Goal: Communication & Community: Answer question/provide support

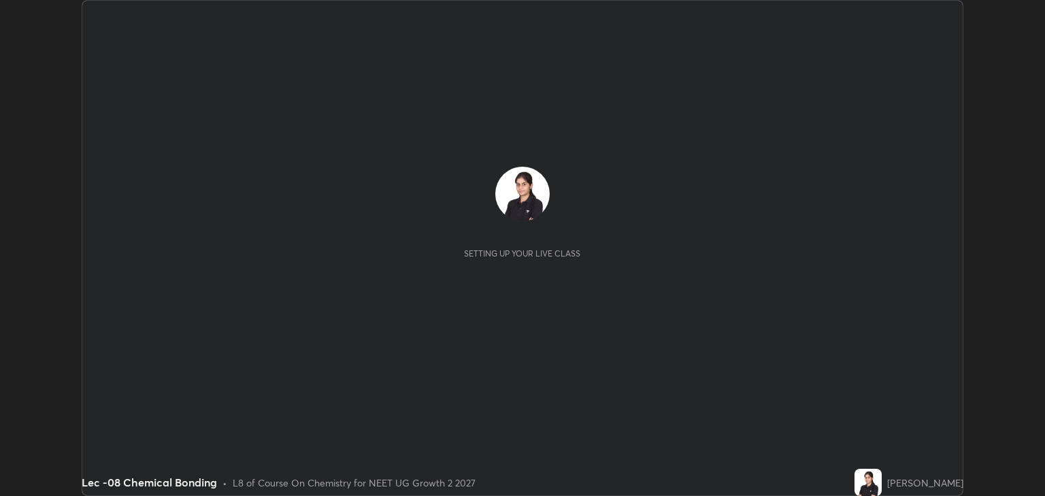
scroll to position [496, 1044]
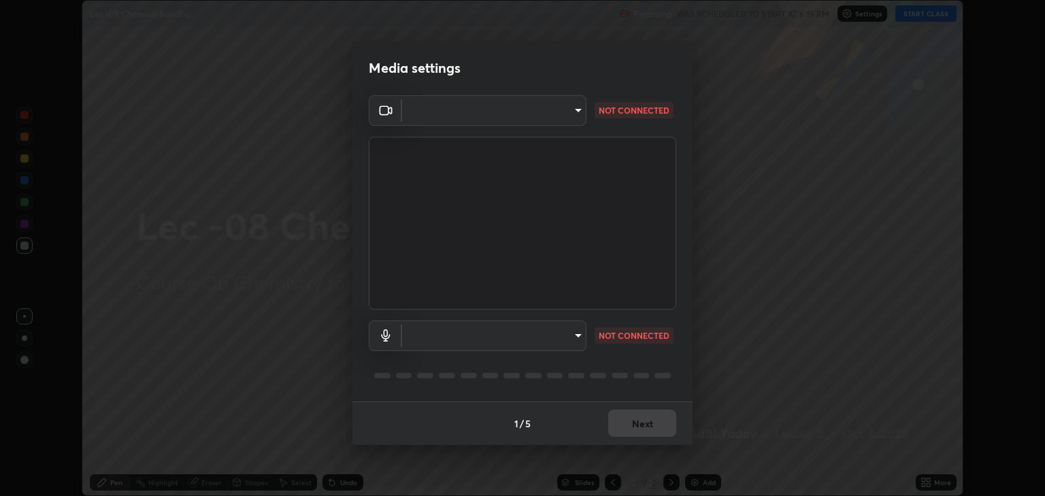
type input "6889e5757fad77820649456bc3a7e4ae290f4e048e3f3cb88d02d5782dedffd8"
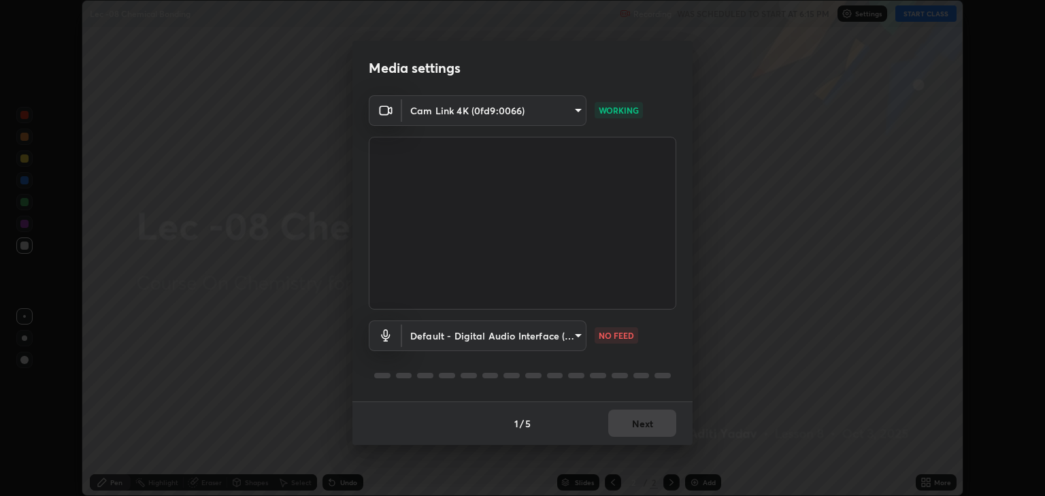
click at [570, 336] on body "Erase all Lec -08 Chemical Bonding Recording WAS SCHEDULED TO START AT 6:15 PM …" at bounding box center [522, 248] width 1045 height 496
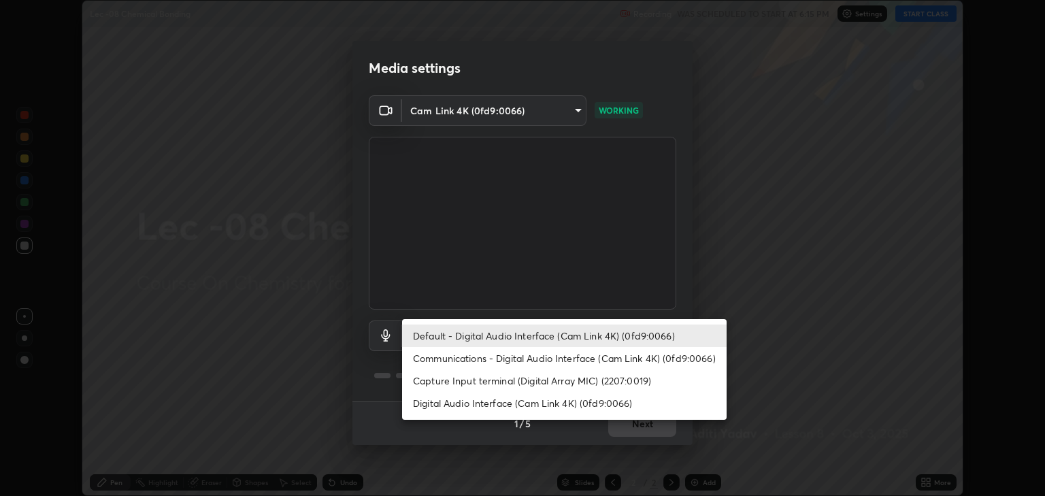
click at [590, 359] on li "Communications - Digital Audio Interface (Cam Link 4K) (0fd9:0066)" at bounding box center [564, 358] width 325 height 22
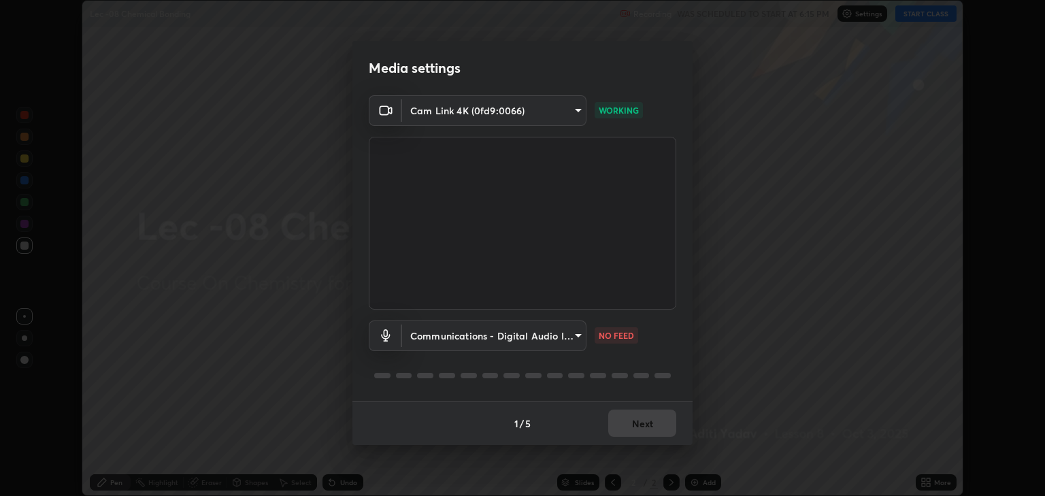
click at [548, 342] on body "Erase all Lec -08 Chemical Bonding Recording WAS SCHEDULED TO START AT 6:15 PM …" at bounding box center [522, 248] width 1045 height 496
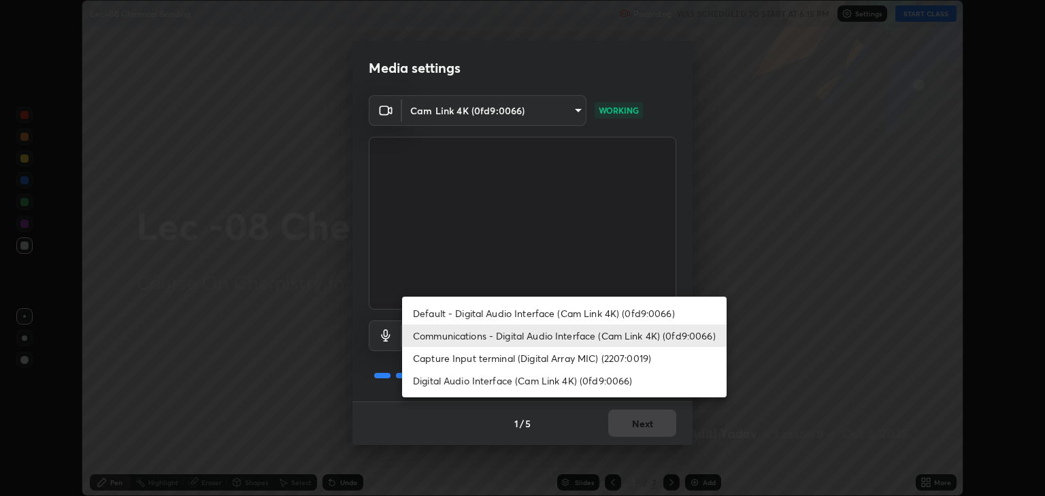
click at [570, 314] on li "Default - Digital Audio Interface (Cam Link 4K) (0fd9:0066)" at bounding box center [564, 313] width 325 height 22
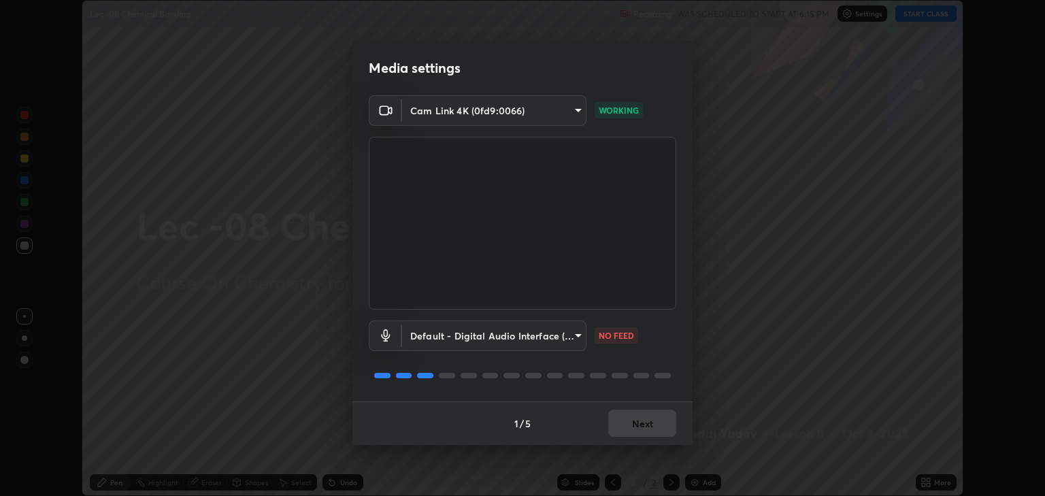
type input "default"
click at [658, 422] on button "Next" at bounding box center [642, 423] width 68 height 27
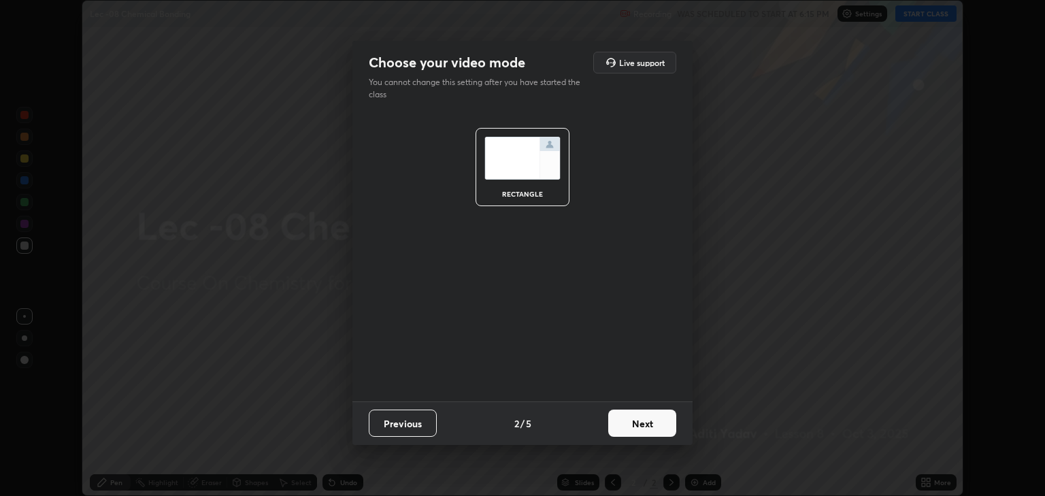
click at [663, 426] on button "Next" at bounding box center [642, 423] width 68 height 27
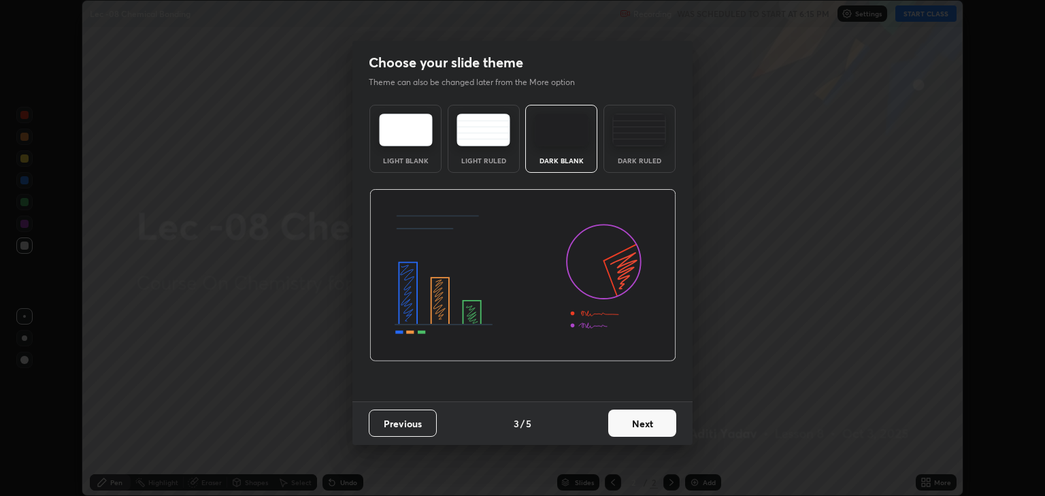
click at [669, 425] on button "Next" at bounding box center [642, 423] width 68 height 27
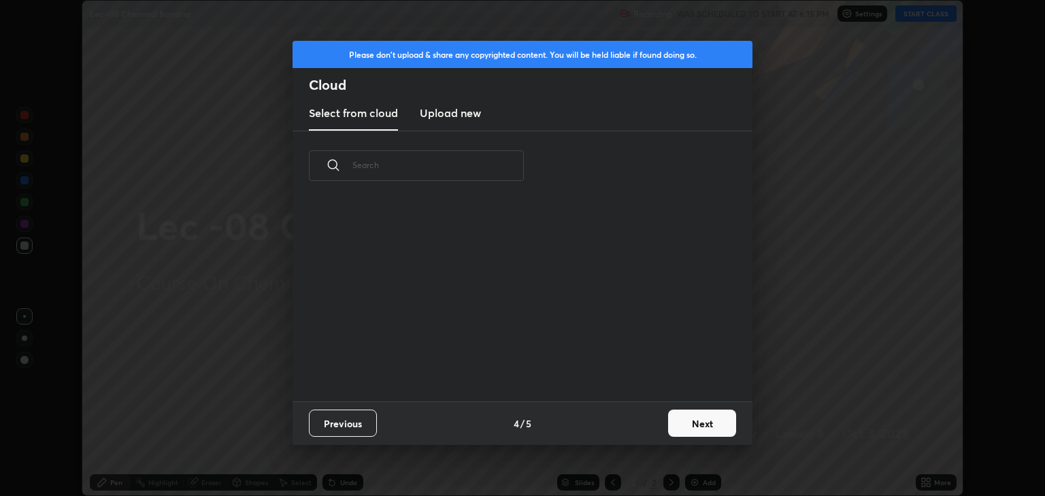
click at [689, 427] on button "Next" at bounding box center [702, 423] width 68 height 27
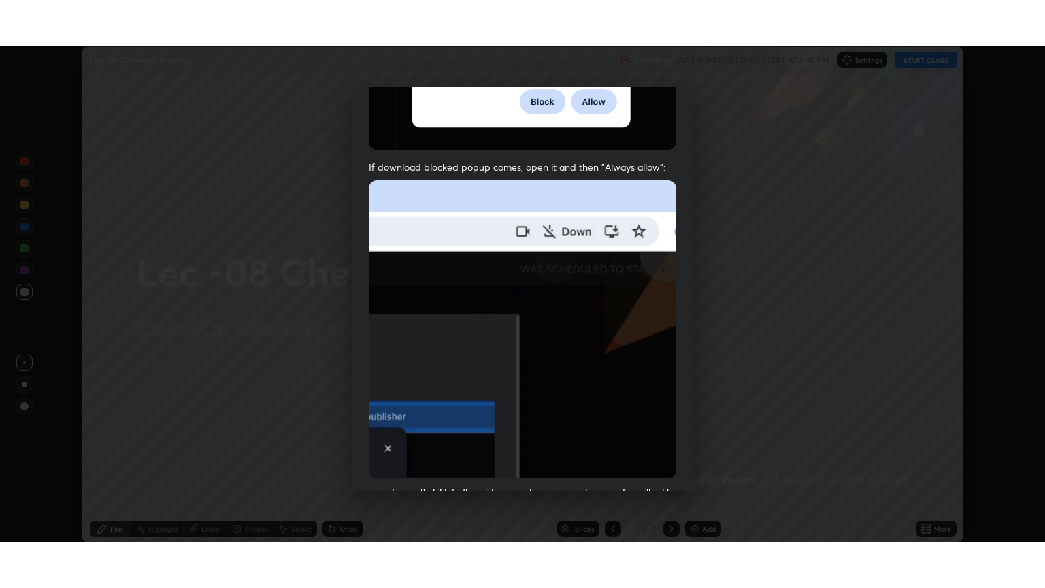
scroll to position [276, 0]
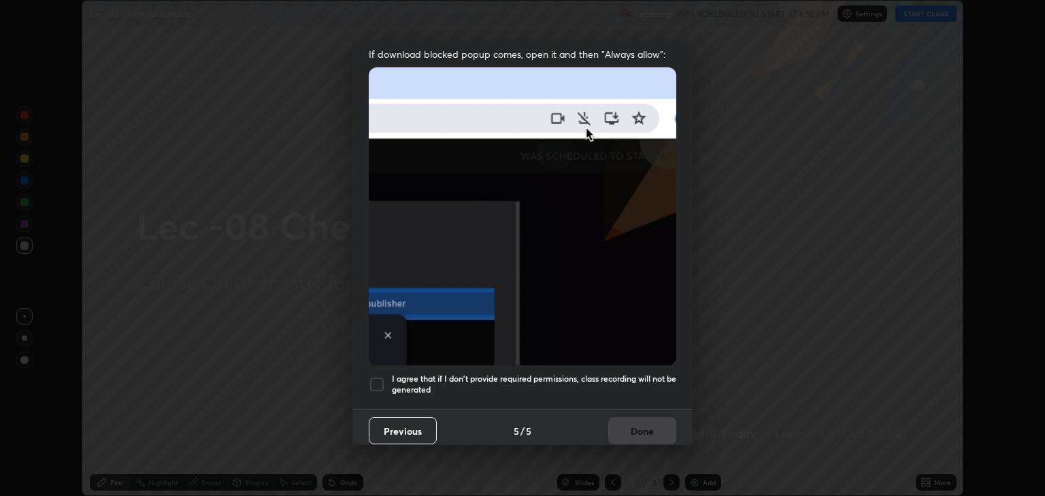
click at [373, 376] on div at bounding box center [377, 384] width 16 height 16
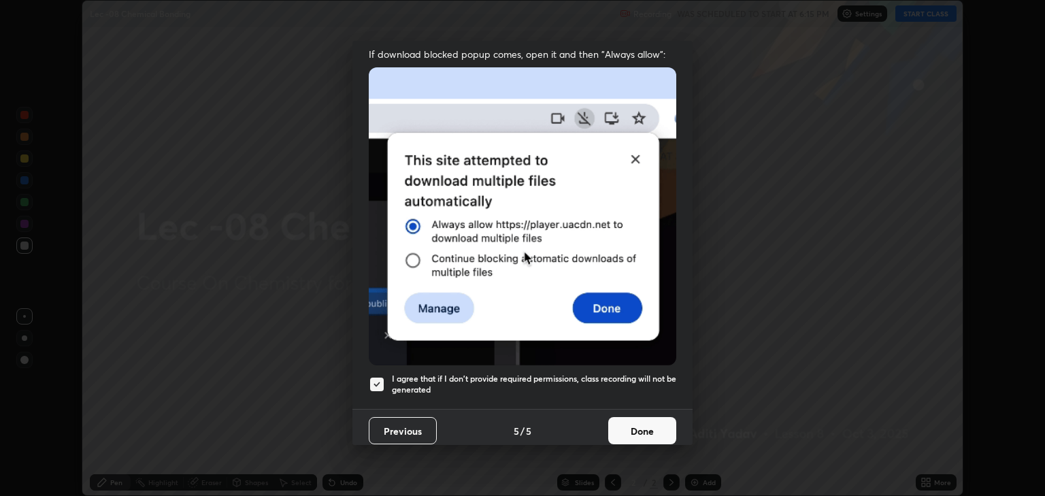
click at [630, 427] on button "Done" at bounding box center [642, 430] width 68 height 27
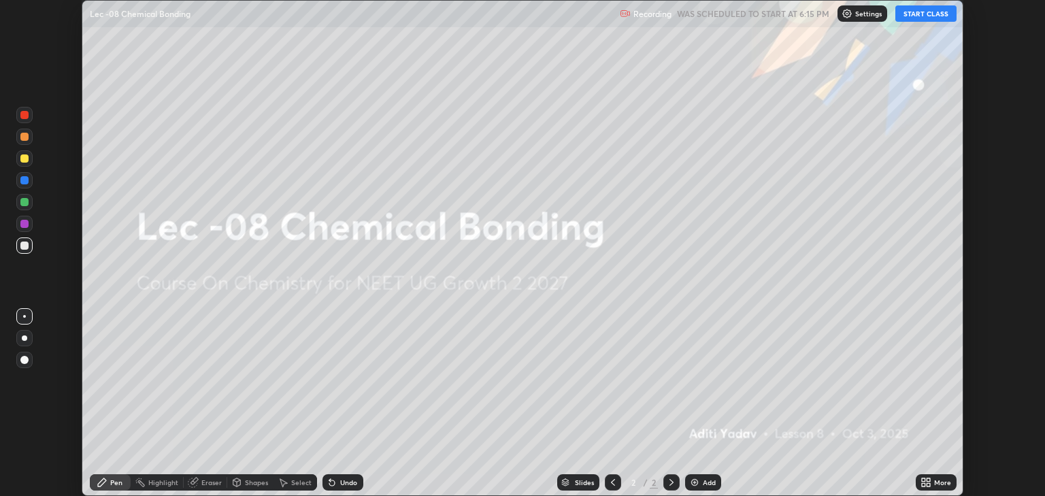
click at [907, 13] on button "START CLASS" at bounding box center [925, 13] width 61 height 16
click at [939, 482] on div "More" at bounding box center [942, 482] width 17 height 7
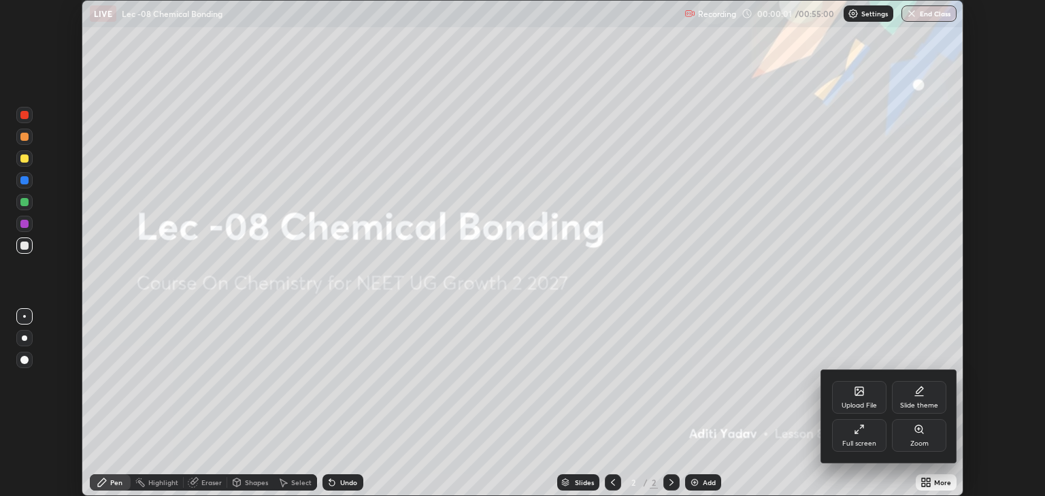
click at [844, 433] on div "Full screen" at bounding box center [859, 435] width 54 height 33
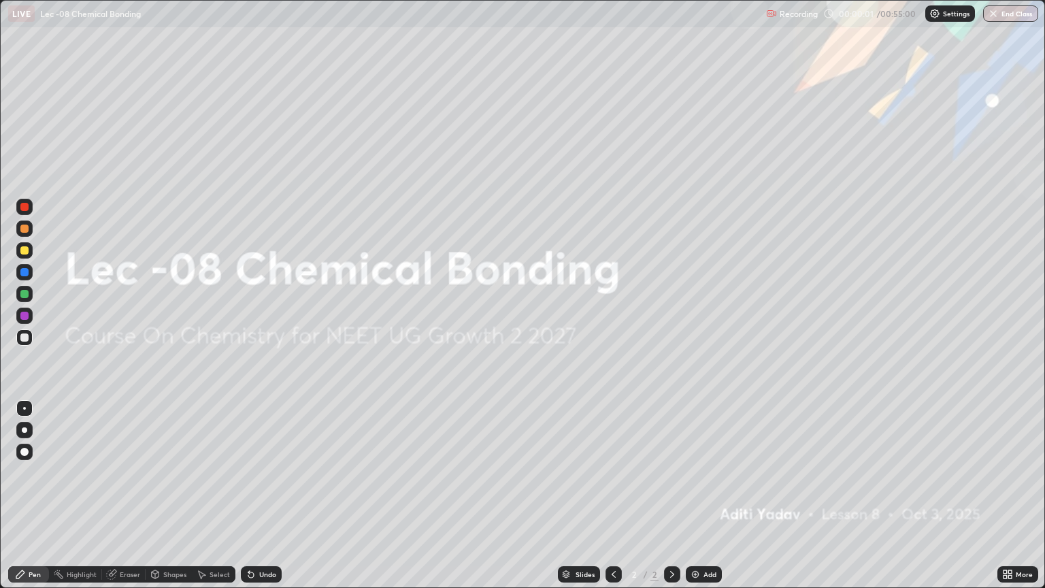
scroll to position [588, 1045]
click at [697, 495] on div "Add" at bounding box center [704, 574] width 36 height 16
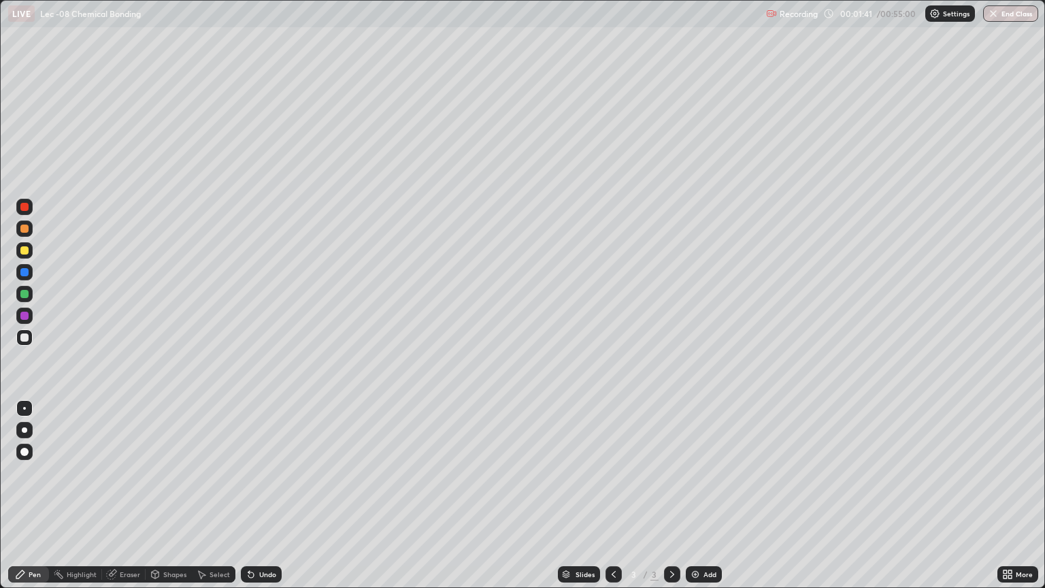
click at [25, 271] on div at bounding box center [24, 272] width 8 height 8
click at [27, 252] on div at bounding box center [24, 250] width 8 height 8
click at [253, 495] on icon at bounding box center [251, 574] width 11 height 11
click at [24, 335] on div at bounding box center [24, 337] width 8 height 8
click at [25, 250] on div at bounding box center [24, 250] width 8 height 8
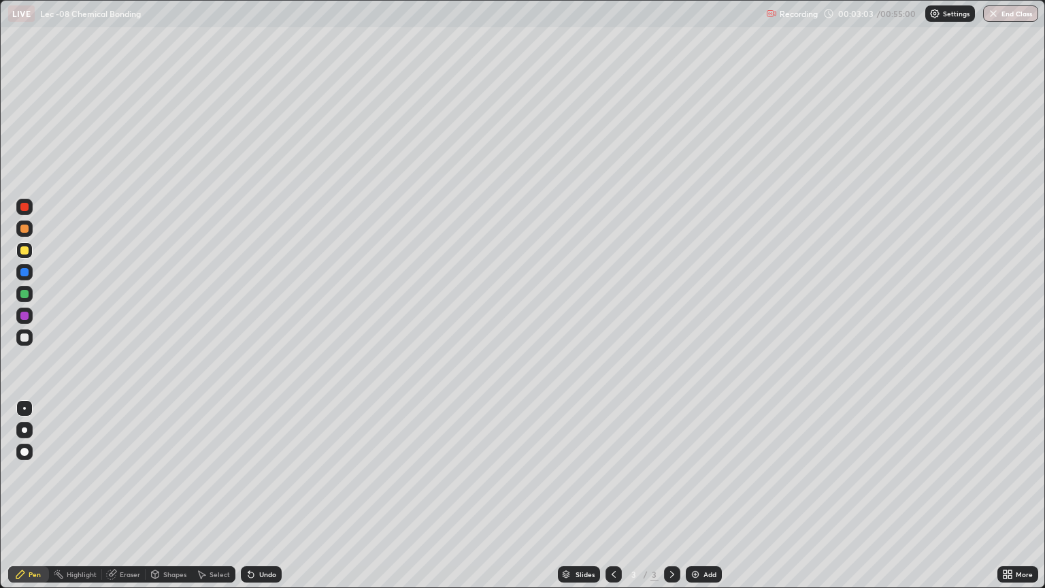
click at [691, 495] on img at bounding box center [695, 574] width 11 height 11
click at [19, 338] on div at bounding box center [24, 337] width 16 height 16
click at [24, 251] on div at bounding box center [24, 250] width 8 height 8
click at [23, 336] on div at bounding box center [24, 337] width 8 height 8
click at [25, 252] on div at bounding box center [24, 250] width 8 height 8
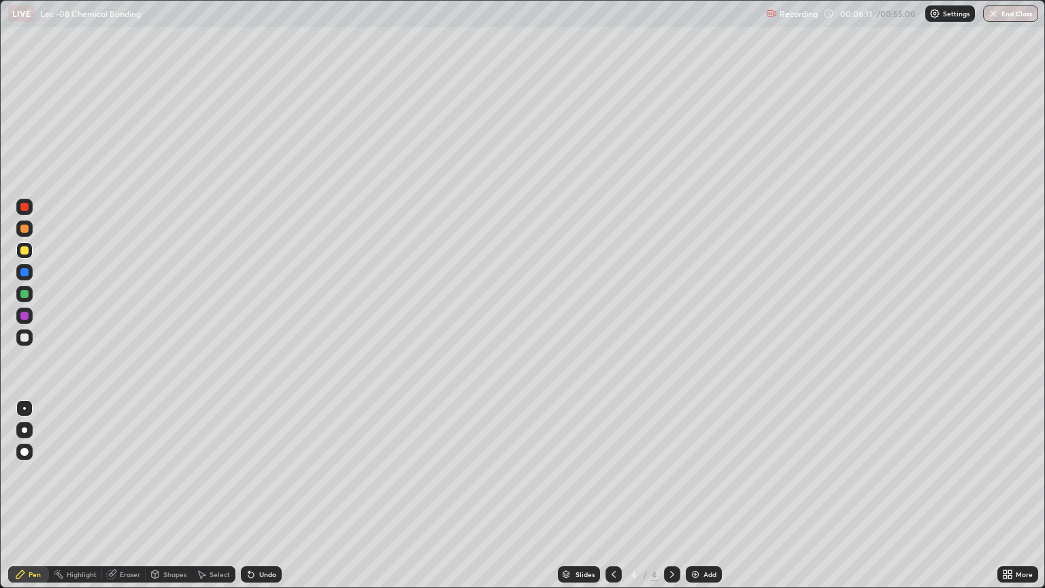
click at [23, 231] on div at bounding box center [24, 229] width 8 height 8
click at [255, 495] on div "Undo" at bounding box center [261, 574] width 41 height 16
click at [269, 495] on div "Undo" at bounding box center [267, 574] width 17 height 7
click at [268, 495] on div "Undo" at bounding box center [261, 574] width 41 height 16
click at [270, 495] on div "Undo" at bounding box center [261, 574] width 41 height 16
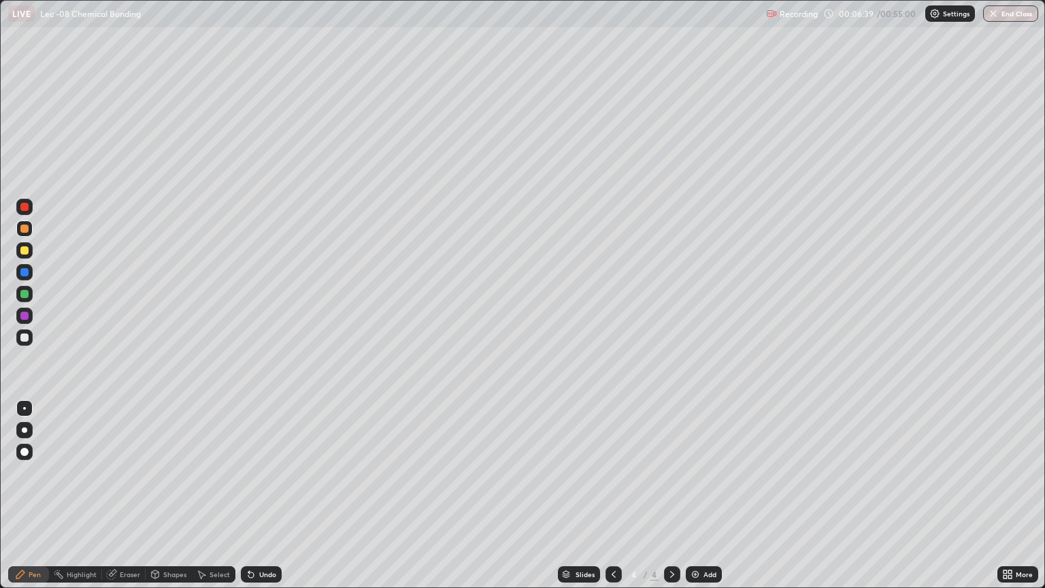
click at [265, 495] on div "Undo" at bounding box center [267, 574] width 17 height 7
click at [24, 295] on div at bounding box center [24, 294] width 8 height 8
click at [21, 274] on div at bounding box center [24, 272] width 8 height 8
click at [22, 297] on div at bounding box center [24, 294] width 8 height 8
click at [23, 229] on div at bounding box center [24, 229] width 8 height 8
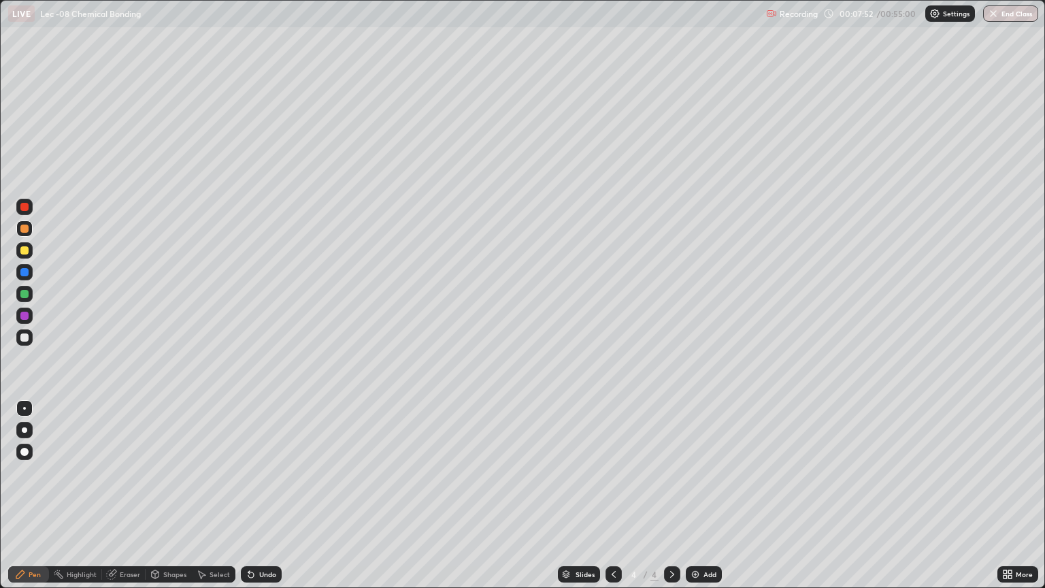
click at [22, 314] on div at bounding box center [24, 316] width 8 height 8
click at [31, 297] on div at bounding box center [24, 294] width 16 height 16
click at [690, 495] on img at bounding box center [695, 574] width 11 height 11
click at [22, 258] on div at bounding box center [24, 250] width 16 height 16
click at [23, 229] on div at bounding box center [24, 229] width 8 height 8
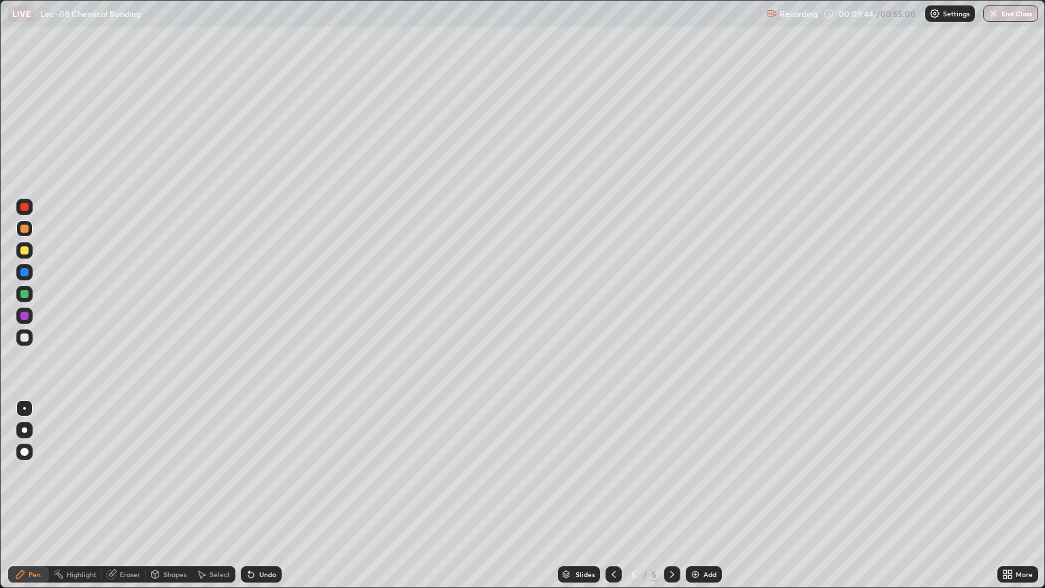
click at [20, 252] on div at bounding box center [24, 250] width 8 height 8
click at [27, 300] on div at bounding box center [24, 294] width 16 height 16
click at [24, 233] on div at bounding box center [24, 228] width 16 height 16
click at [22, 256] on div at bounding box center [24, 250] width 16 height 16
click at [24, 316] on div at bounding box center [24, 316] width 8 height 8
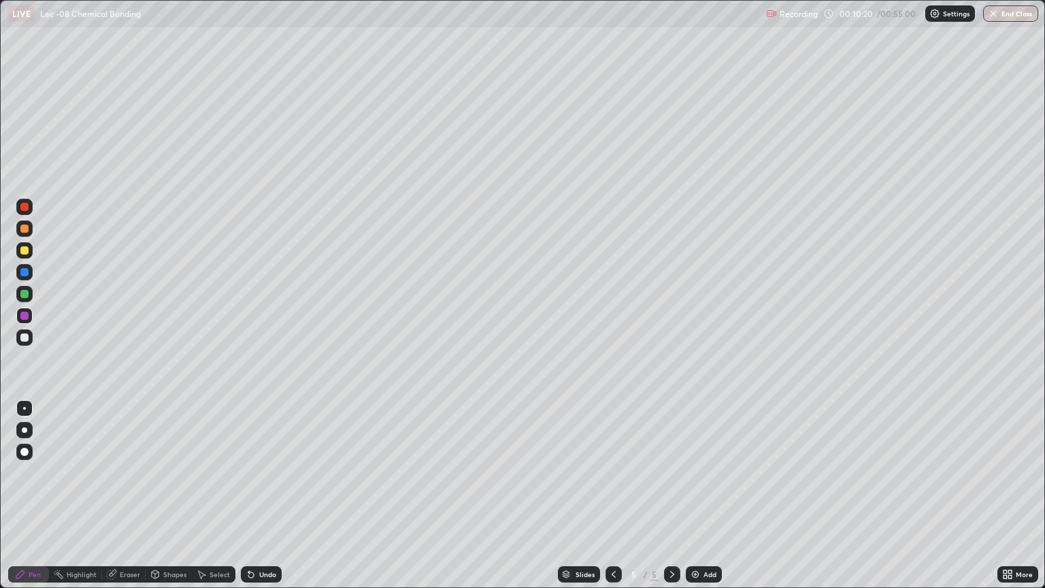
click at [24, 295] on div at bounding box center [24, 294] width 8 height 8
click at [31, 317] on div at bounding box center [24, 316] width 16 height 16
click at [23, 337] on div at bounding box center [24, 337] width 8 height 8
click at [30, 264] on div at bounding box center [24, 272] width 16 height 22
click at [29, 250] on div at bounding box center [24, 250] width 16 height 16
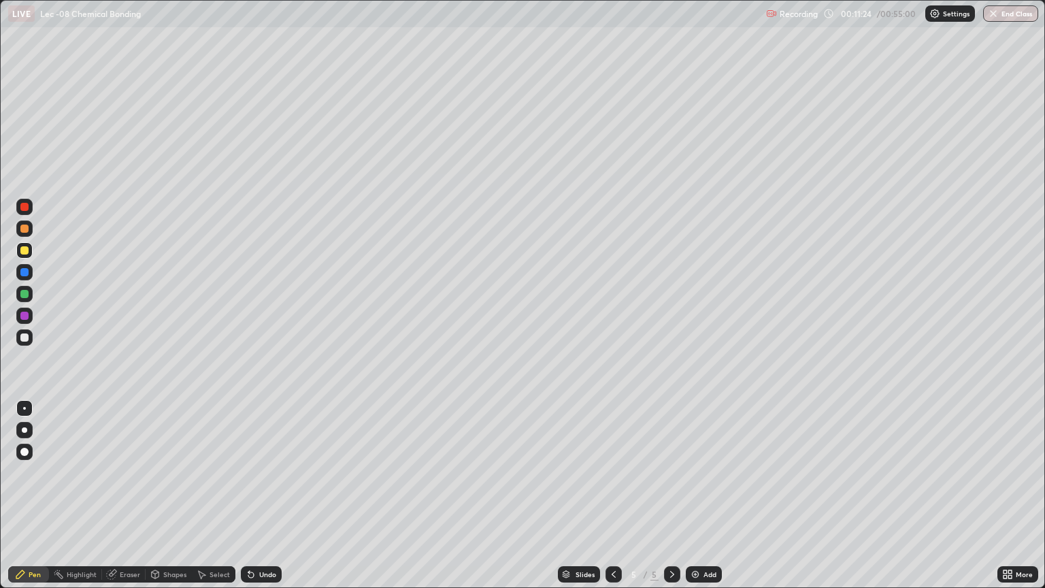
click at [263, 495] on div "Undo" at bounding box center [261, 574] width 41 height 16
click at [132, 495] on div "Eraser" at bounding box center [130, 574] width 20 height 7
click at [44, 495] on div "Pen" at bounding box center [28, 574] width 41 height 16
click at [30, 339] on div at bounding box center [24, 337] width 16 height 16
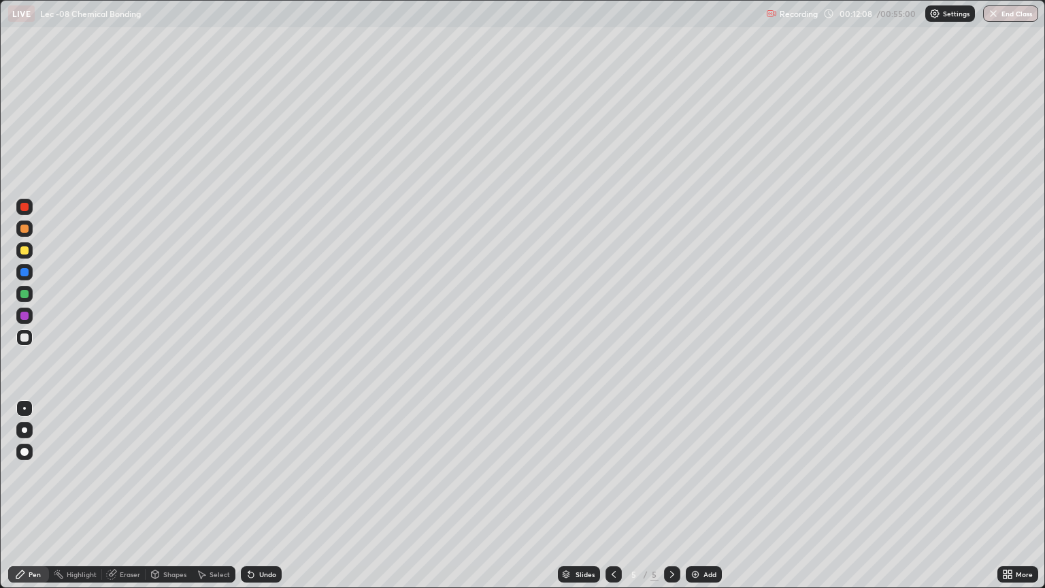
click at [32, 273] on div at bounding box center [24, 272] width 16 height 16
click at [16, 342] on div at bounding box center [24, 337] width 16 height 16
click at [31, 313] on div at bounding box center [24, 316] width 16 height 16
click at [22, 297] on div at bounding box center [24, 294] width 8 height 8
click at [713, 495] on div "Add" at bounding box center [704, 574] width 36 height 16
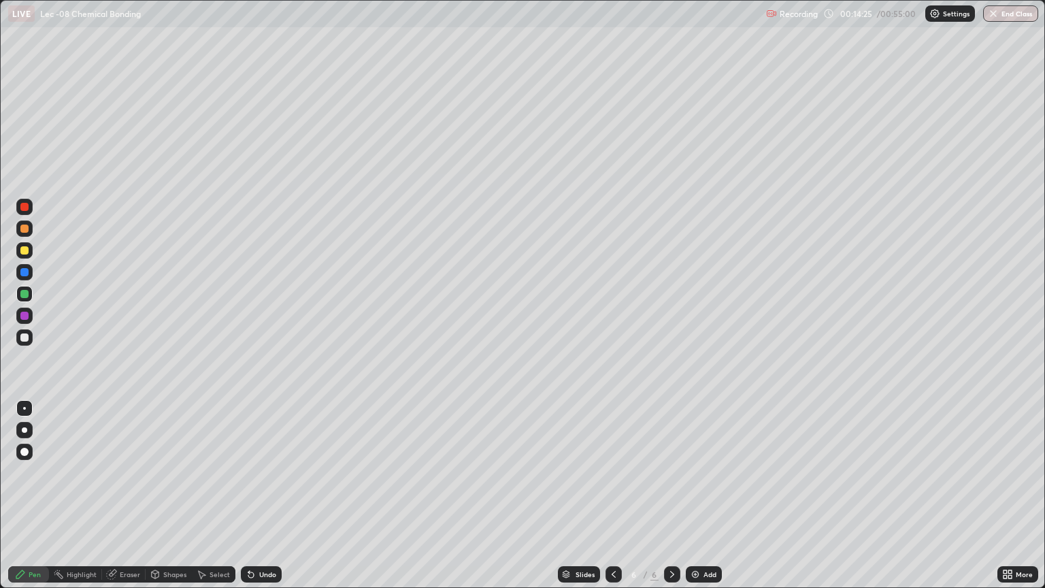
click at [24, 338] on div at bounding box center [24, 337] width 8 height 8
click at [22, 318] on div at bounding box center [24, 316] width 8 height 8
click at [24, 249] on div at bounding box center [24, 250] width 8 height 8
click at [258, 495] on div "Undo" at bounding box center [261, 574] width 41 height 16
click at [26, 232] on div at bounding box center [24, 229] width 8 height 8
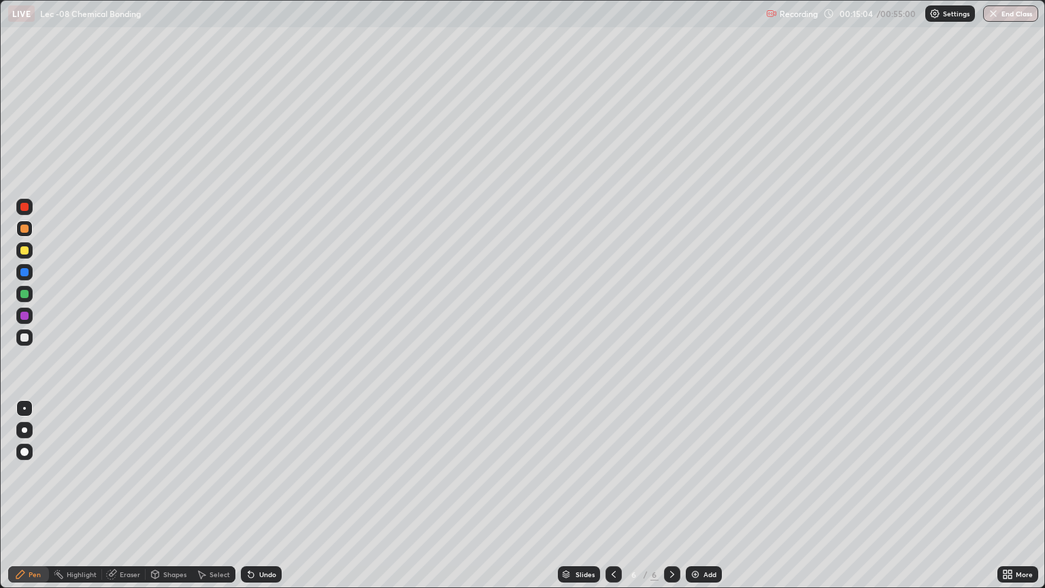
click at [23, 266] on div at bounding box center [24, 272] width 16 height 16
click at [24, 250] on div at bounding box center [24, 250] width 8 height 8
click at [30, 227] on div at bounding box center [24, 228] width 16 height 16
click at [20, 292] on div at bounding box center [24, 294] width 8 height 8
click at [24, 251] on div at bounding box center [24, 250] width 8 height 8
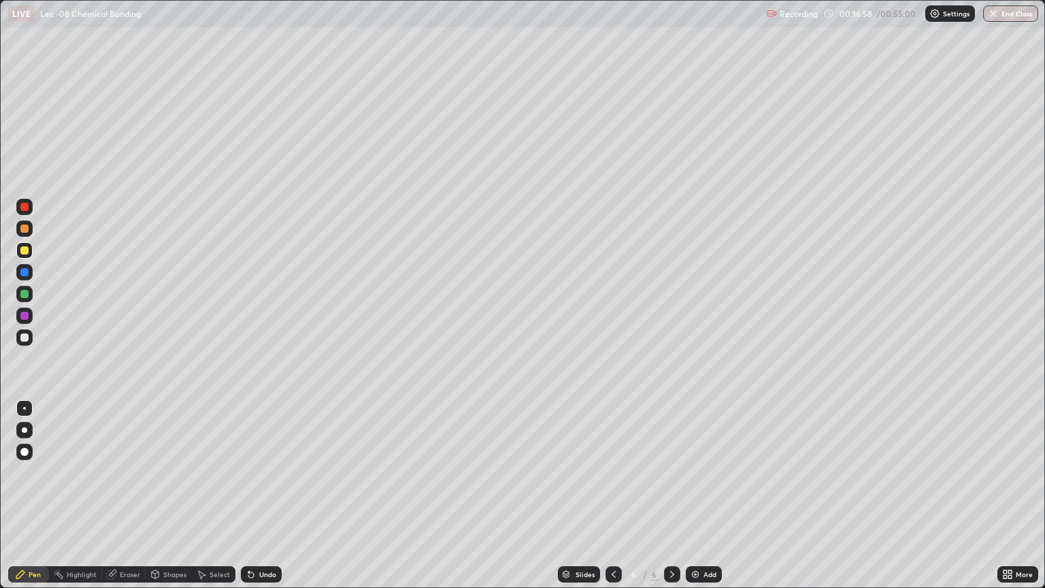
click at [22, 296] on div at bounding box center [24, 294] width 8 height 8
click at [24, 273] on div at bounding box center [24, 272] width 8 height 8
click at [20, 340] on div at bounding box center [24, 337] width 16 height 16
click at [24, 318] on div at bounding box center [24, 316] width 8 height 8
click at [690, 495] on img at bounding box center [695, 574] width 11 height 11
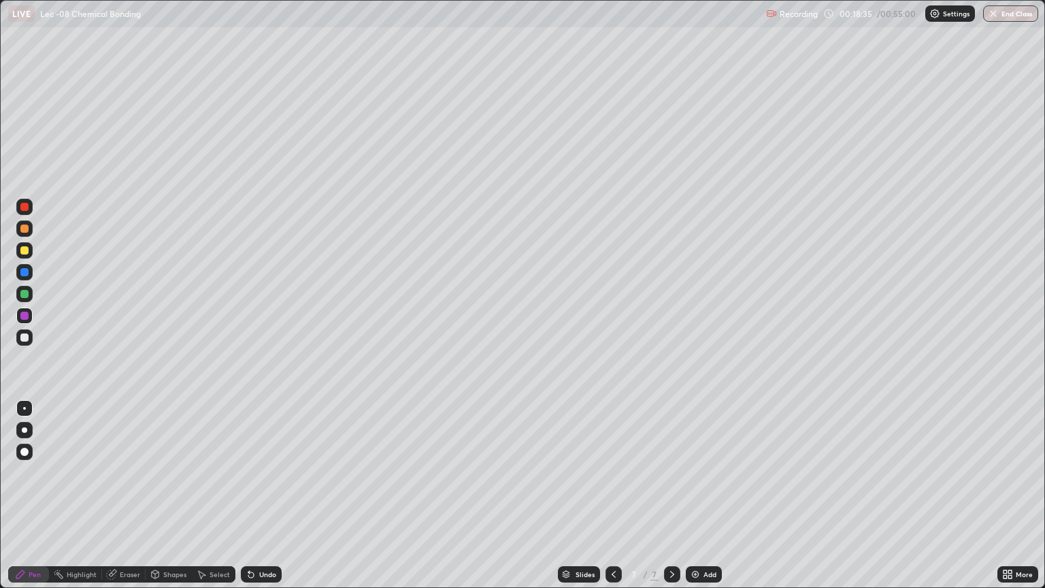
click at [22, 249] on div at bounding box center [24, 250] width 8 height 8
click at [20, 294] on div at bounding box center [24, 294] width 8 height 8
click at [20, 272] on div at bounding box center [24, 272] width 8 height 8
click at [20, 253] on div at bounding box center [24, 250] width 8 height 8
click at [22, 318] on div at bounding box center [24, 316] width 8 height 8
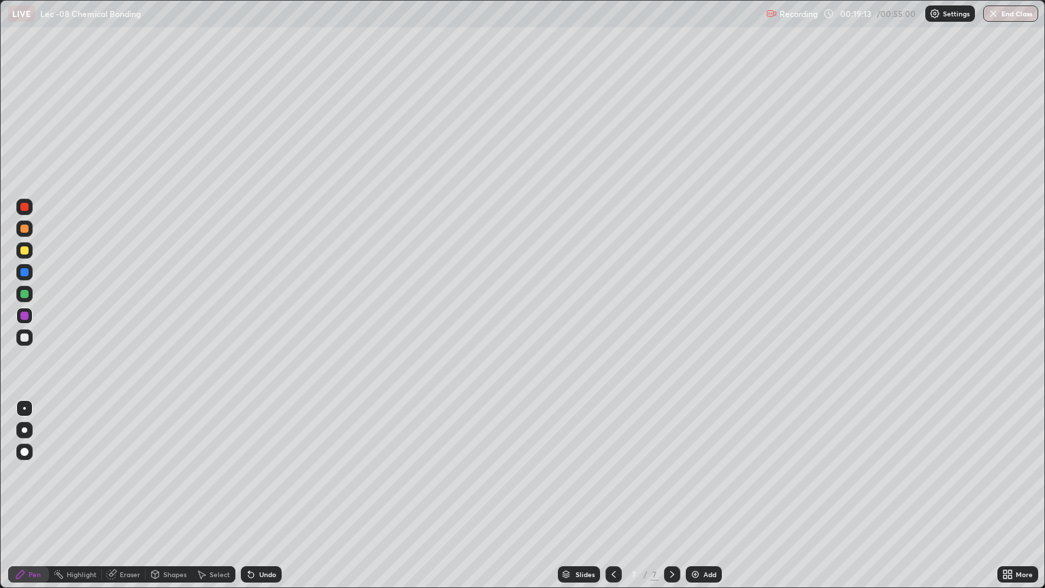
click at [22, 341] on div at bounding box center [24, 337] width 8 height 8
click at [23, 250] on div at bounding box center [24, 250] width 8 height 8
click at [24, 295] on div at bounding box center [24, 294] width 8 height 8
click at [24, 209] on div at bounding box center [24, 207] width 8 height 8
click at [263, 495] on div "Undo" at bounding box center [261, 574] width 41 height 16
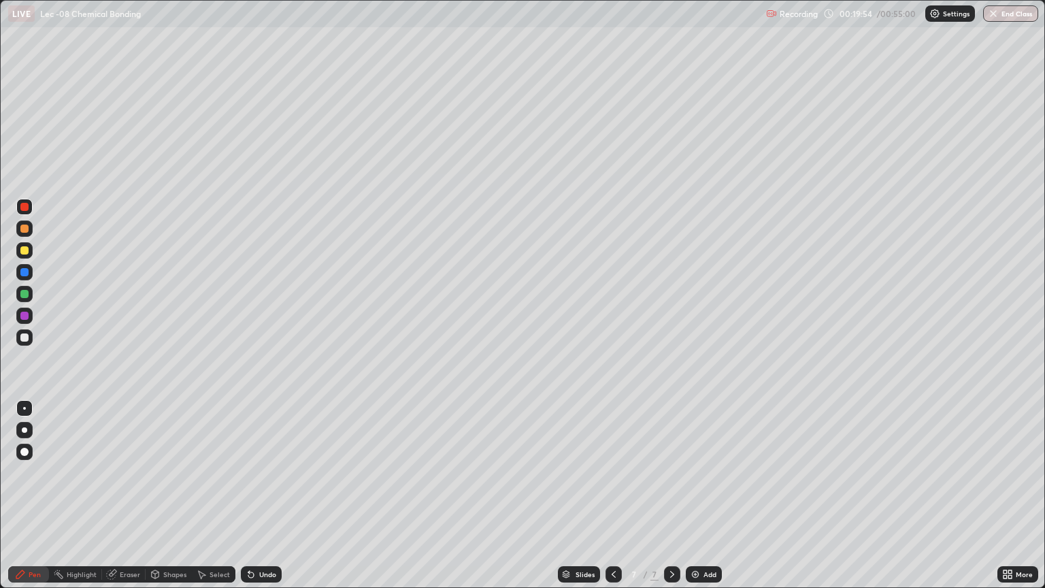
click at [24, 254] on div at bounding box center [24, 250] width 8 height 8
click at [30, 276] on div at bounding box center [24, 272] width 16 height 16
click at [25, 294] on div at bounding box center [24, 294] width 8 height 8
click at [22, 249] on div at bounding box center [24, 250] width 8 height 8
click at [22, 316] on div at bounding box center [24, 316] width 8 height 8
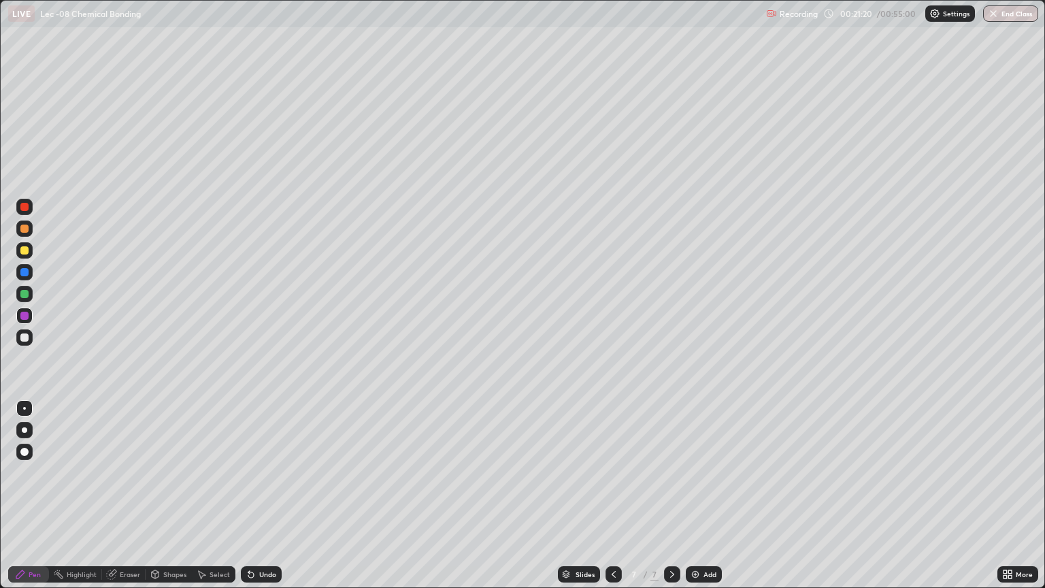
click at [17, 274] on div at bounding box center [24, 272] width 16 height 16
click at [612, 495] on icon at bounding box center [613, 574] width 11 height 11
click at [668, 495] on icon at bounding box center [672, 574] width 11 height 11
click at [695, 495] on img at bounding box center [695, 574] width 11 height 11
click at [21, 336] on div at bounding box center [24, 337] width 8 height 8
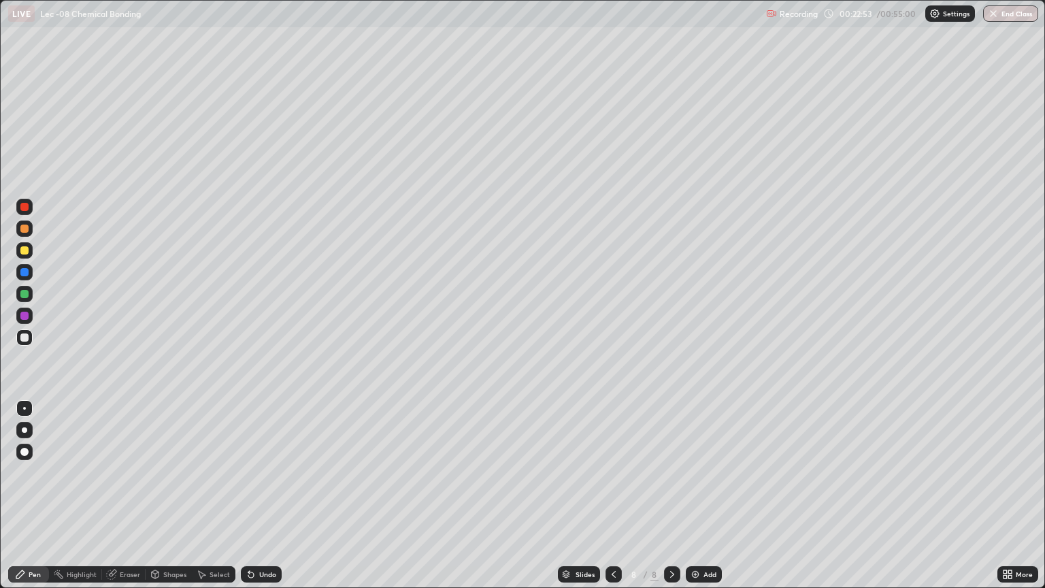
click at [27, 225] on div at bounding box center [24, 229] width 8 height 8
click at [20, 292] on div at bounding box center [24, 294] width 8 height 8
click at [23, 229] on div at bounding box center [24, 229] width 8 height 8
click at [24, 297] on div at bounding box center [24, 294] width 8 height 8
click at [22, 271] on div at bounding box center [24, 272] width 8 height 8
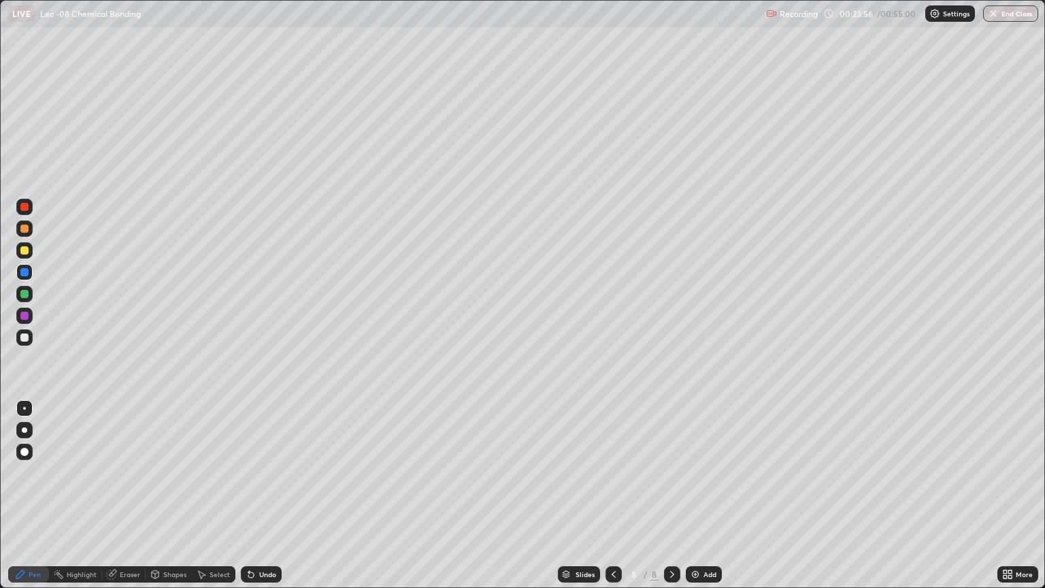
click at [23, 250] on div at bounding box center [24, 250] width 8 height 8
click at [262, 495] on div "Undo" at bounding box center [267, 574] width 17 height 7
click at [260, 495] on div "Undo" at bounding box center [267, 574] width 17 height 7
click at [258, 495] on div "Undo" at bounding box center [261, 574] width 41 height 16
click at [20, 295] on div at bounding box center [24, 294] width 8 height 8
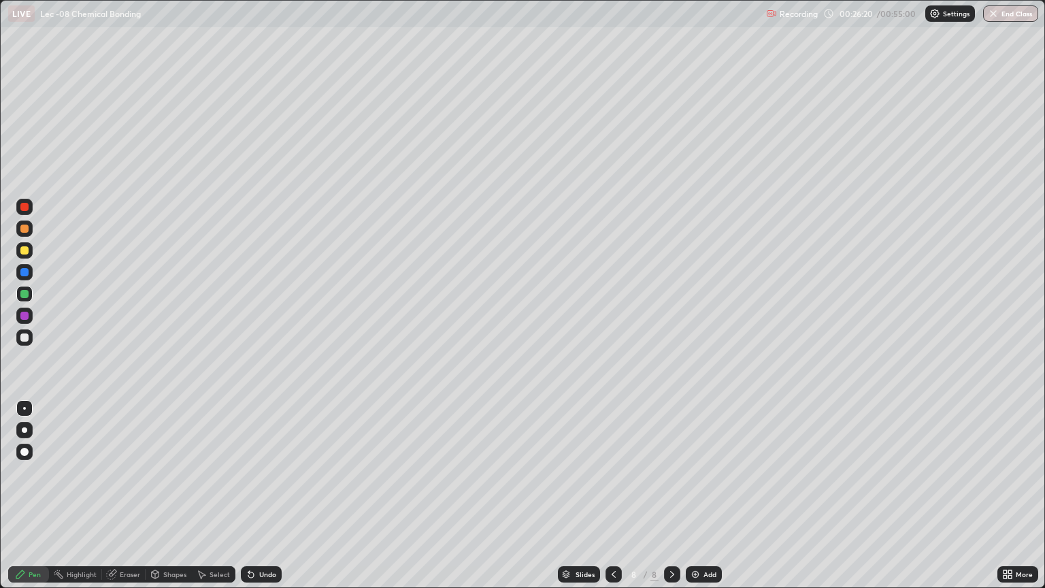
click at [30, 269] on div at bounding box center [24, 272] width 16 height 16
click at [24, 332] on div at bounding box center [24, 337] width 16 height 16
click at [26, 250] on div at bounding box center [24, 250] width 8 height 8
click at [693, 495] on img at bounding box center [695, 574] width 11 height 11
click at [22, 231] on div at bounding box center [24, 229] width 8 height 8
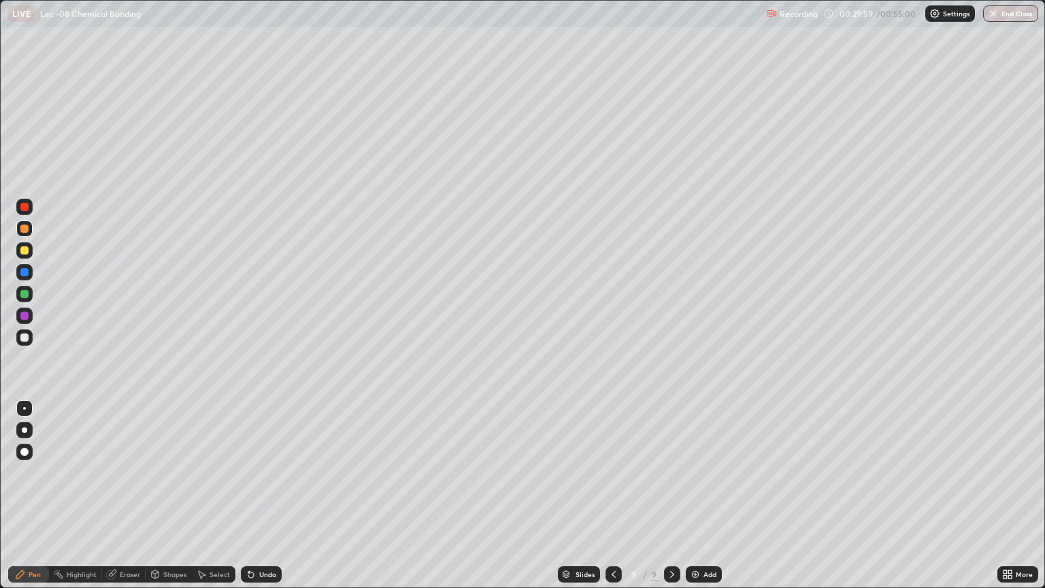
click at [21, 248] on div at bounding box center [24, 250] width 8 height 8
click at [24, 296] on div at bounding box center [24, 294] width 8 height 8
click at [18, 274] on div at bounding box center [24, 272] width 16 height 16
click at [22, 318] on div at bounding box center [24, 316] width 8 height 8
click at [24, 229] on div at bounding box center [24, 229] width 8 height 8
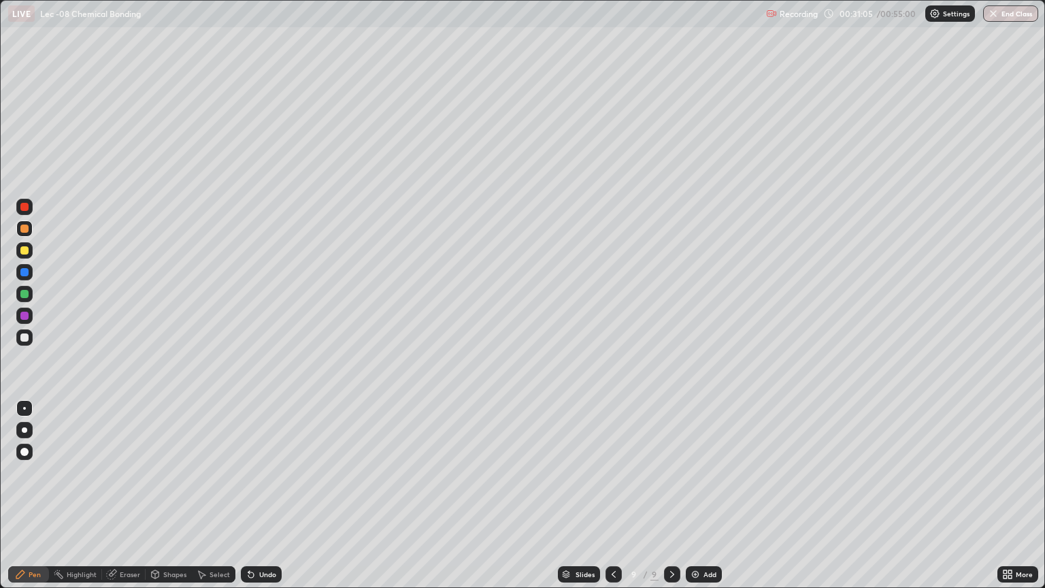
click at [24, 256] on div at bounding box center [24, 250] width 16 height 16
click at [27, 313] on div at bounding box center [24, 316] width 8 height 8
click at [23, 250] on div at bounding box center [24, 250] width 8 height 8
click at [23, 225] on div at bounding box center [24, 229] width 8 height 8
click at [265, 495] on div "Undo" at bounding box center [267, 574] width 17 height 7
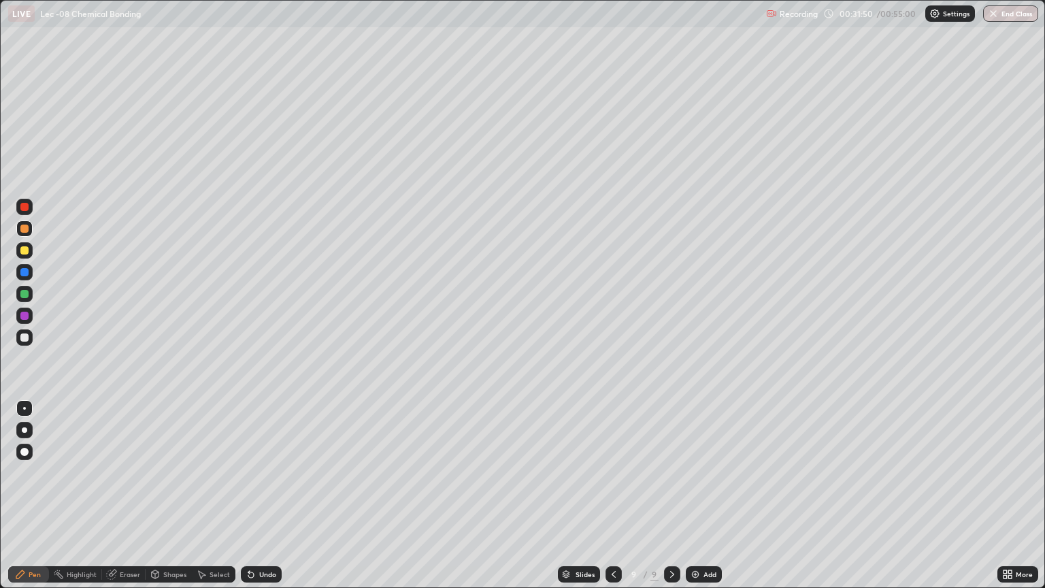
click at [259, 495] on div "Undo" at bounding box center [267, 574] width 17 height 7
click at [261, 495] on div "Undo" at bounding box center [261, 574] width 41 height 16
click at [260, 495] on div "Undo" at bounding box center [267, 574] width 17 height 7
click at [27, 254] on div at bounding box center [24, 250] width 8 height 8
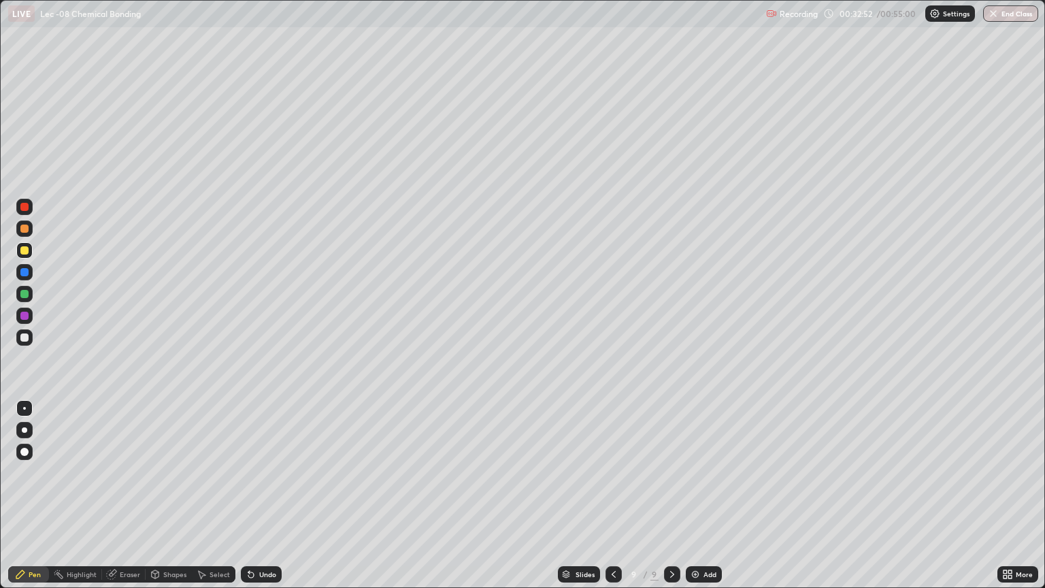
click at [21, 275] on div at bounding box center [24, 272] width 8 height 8
click at [29, 301] on div at bounding box center [24, 294] width 16 height 22
click at [35, 495] on div "Pen" at bounding box center [28, 574] width 41 height 16
click at [254, 495] on icon at bounding box center [251, 574] width 11 height 11
click at [27, 248] on div at bounding box center [24, 250] width 8 height 8
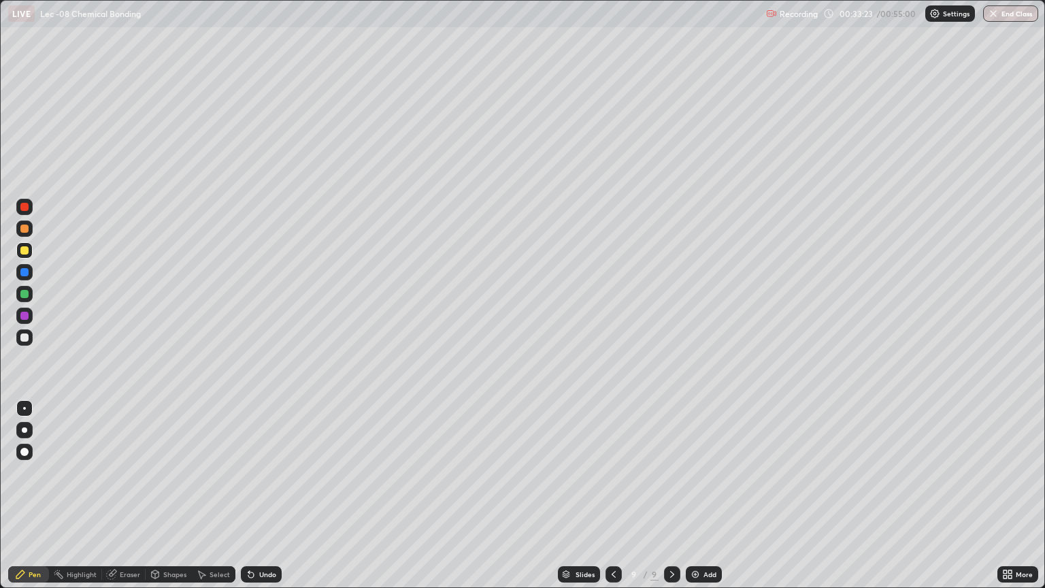
click at [26, 333] on div at bounding box center [24, 337] width 8 height 8
click at [29, 276] on div at bounding box center [24, 272] width 16 height 16
click at [24, 207] on div at bounding box center [24, 207] width 8 height 8
click at [17, 258] on div at bounding box center [24, 250] width 16 height 22
click at [24, 293] on div at bounding box center [24, 294] width 8 height 8
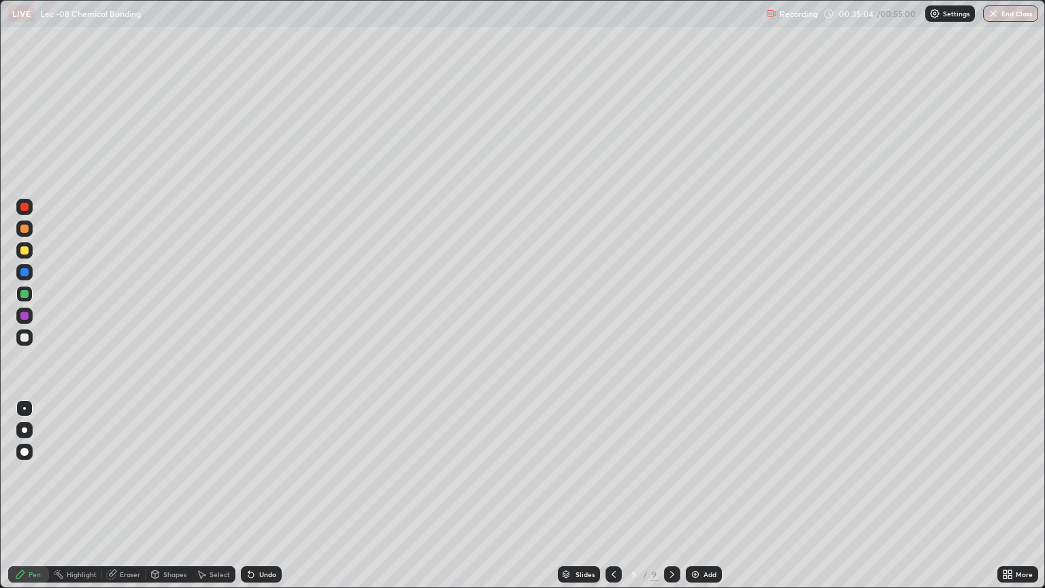
click at [22, 273] on div at bounding box center [24, 272] width 8 height 8
click at [24, 229] on div at bounding box center [24, 229] width 8 height 8
click at [26, 208] on div at bounding box center [24, 207] width 8 height 8
click at [25, 245] on div at bounding box center [24, 250] width 16 height 16
click at [25, 296] on div at bounding box center [24, 294] width 8 height 8
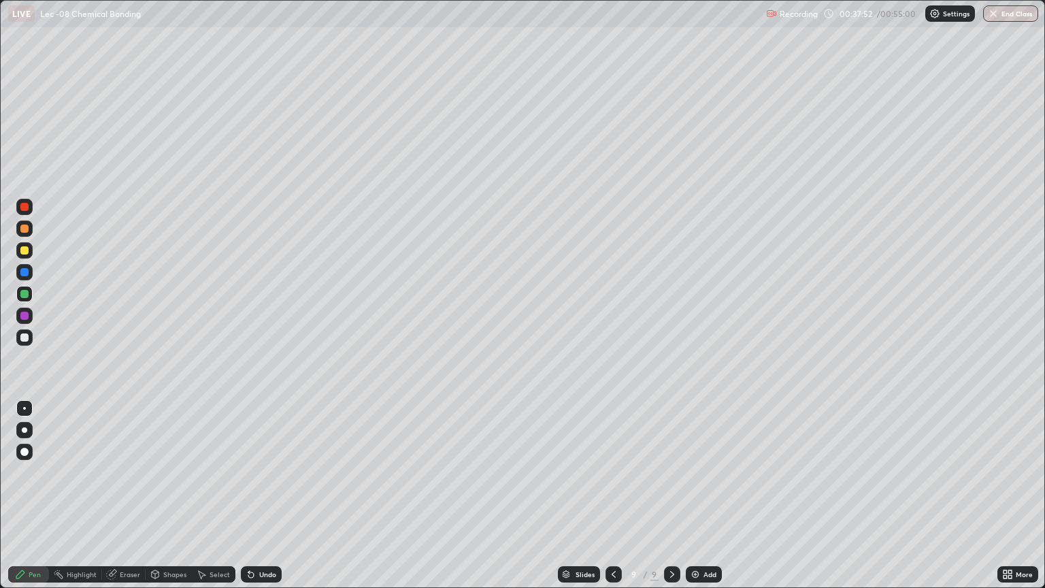
click at [690, 495] on img at bounding box center [695, 574] width 11 height 11
click at [24, 339] on div at bounding box center [24, 337] width 8 height 8
click at [690, 495] on img at bounding box center [695, 574] width 11 height 11
click at [25, 258] on div at bounding box center [24, 250] width 16 height 16
click at [26, 273] on div at bounding box center [24, 272] width 8 height 8
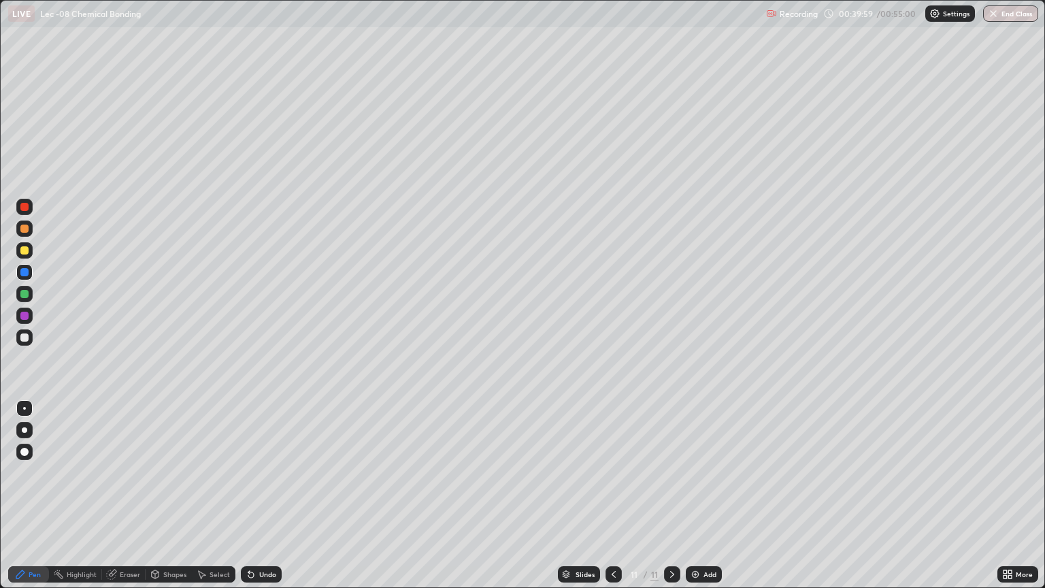
click at [22, 250] on div at bounding box center [24, 250] width 8 height 8
click at [22, 293] on div at bounding box center [24, 294] width 8 height 8
click at [25, 322] on div at bounding box center [24, 316] width 16 height 16
click at [24, 229] on div at bounding box center [24, 229] width 8 height 8
click at [20, 301] on div at bounding box center [24, 294] width 16 height 16
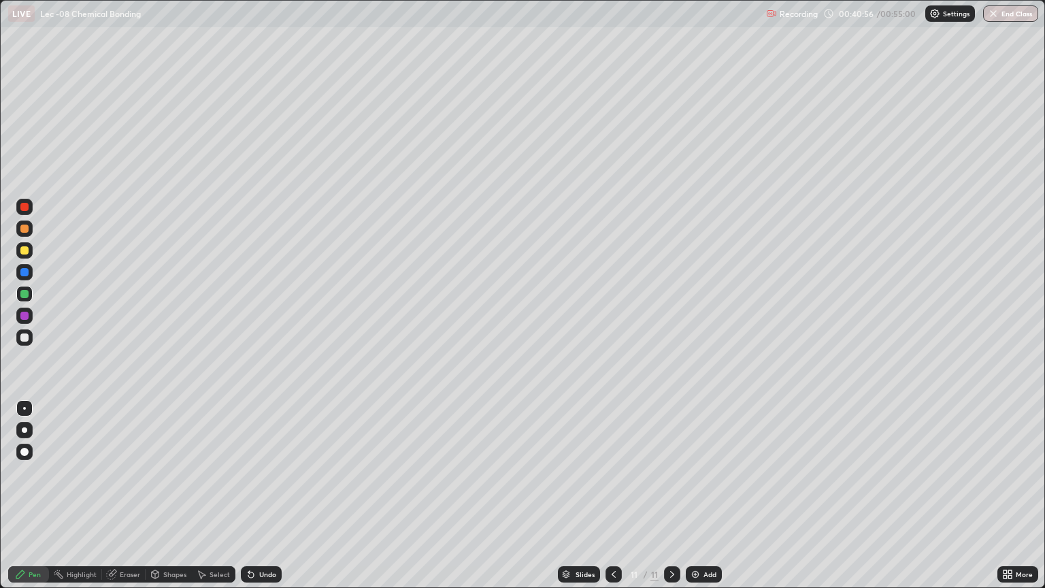
click at [21, 278] on div at bounding box center [24, 272] width 16 height 16
click at [21, 319] on div at bounding box center [24, 316] width 8 height 8
click at [24, 251] on div at bounding box center [24, 250] width 8 height 8
click at [22, 312] on div at bounding box center [24, 316] width 8 height 8
click at [256, 495] on div "Undo" at bounding box center [261, 574] width 41 height 16
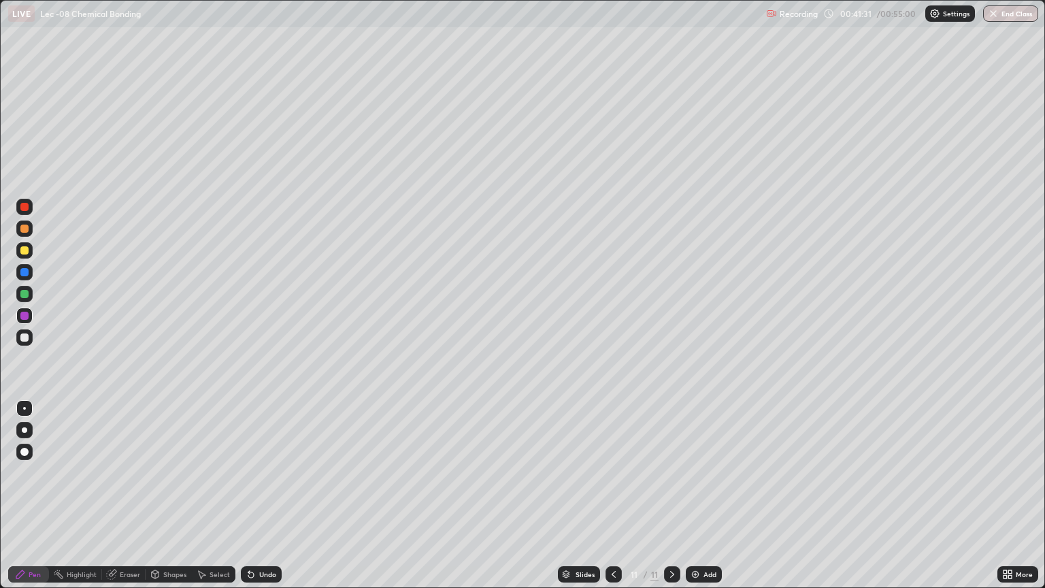
click at [22, 295] on div at bounding box center [24, 294] width 8 height 8
click at [24, 277] on div at bounding box center [24, 272] width 16 height 16
click at [23, 250] on div at bounding box center [24, 250] width 8 height 8
click at [20, 232] on div at bounding box center [24, 228] width 16 height 16
click at [18, 316] on div at bounding box center [24, 316] width 16 height 16
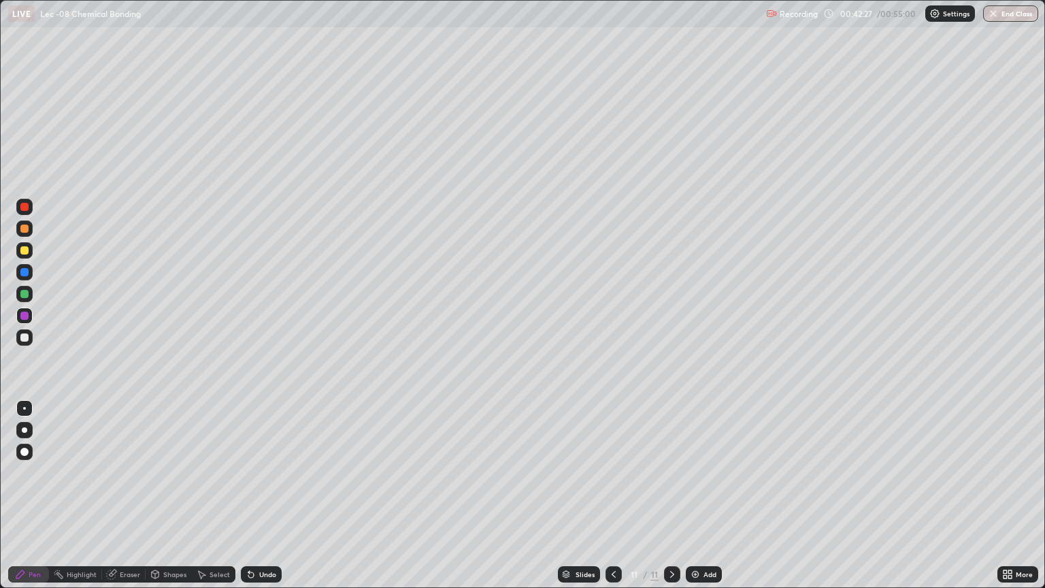
click at [18, 295] on div at bounding box center [24, 294] width 16 height 16
click at [26, 231] on div at bounding box center [24, 229] width 8 height 8
click at [23, 294] on div at bounding box center [24, 294] width 8 height 8
click at [23, 277] on div at bounding box center [24, 272] width 16 height 16
click at [24, 229] on div at bounding box center [24, 229] width 8 height 8
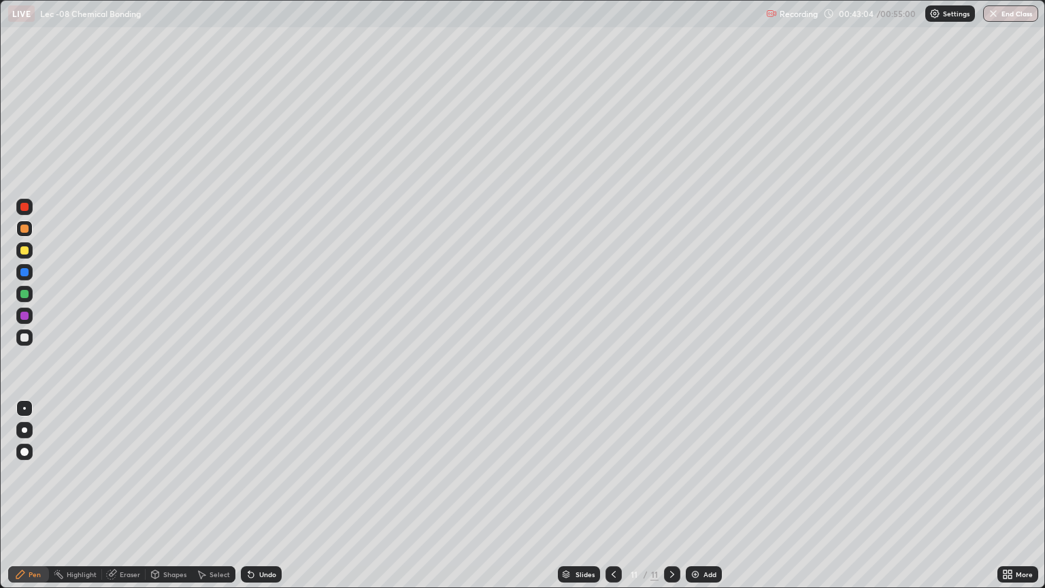
click at [32, 293] on div at bounding box center [24, 294] width 16 height 16
click at [30, 314] on div at bounding box center [24, 316] width 16 height 16
click at [25, 272] on div at bounding box center [24, 272] width 8 height 8
click at [24, 338] on div at bounding box center [24, 337] width 8 height 8
click at [266, 495] on div "Undo" at bounding box center [267, 574] width 17 height 7
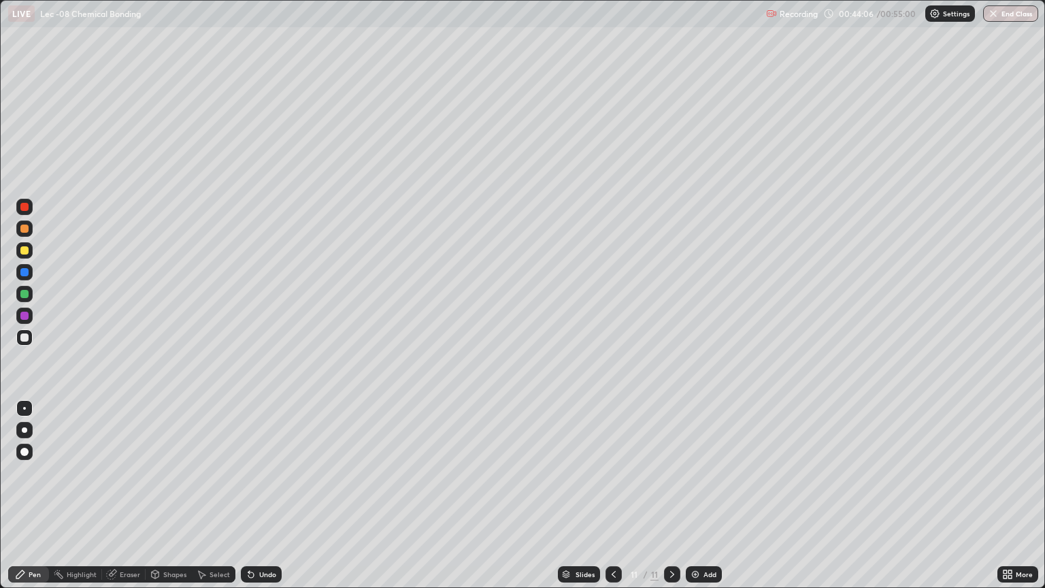
click at [279, 495] on div "Undo" at bounding box center [261, 574] width 41 height 16
click at [31, 244] on div at bounding box center [24, 250] width 16 height 22
click at [25, 276] on div at bounding box center [24, 272] width 8 height 8
click at [27, 297] on div at bounding box center [24, 294] width 8 height 8
click at [699, 495] on div "Add" at bounding box center [704, 574] width 36 height 16
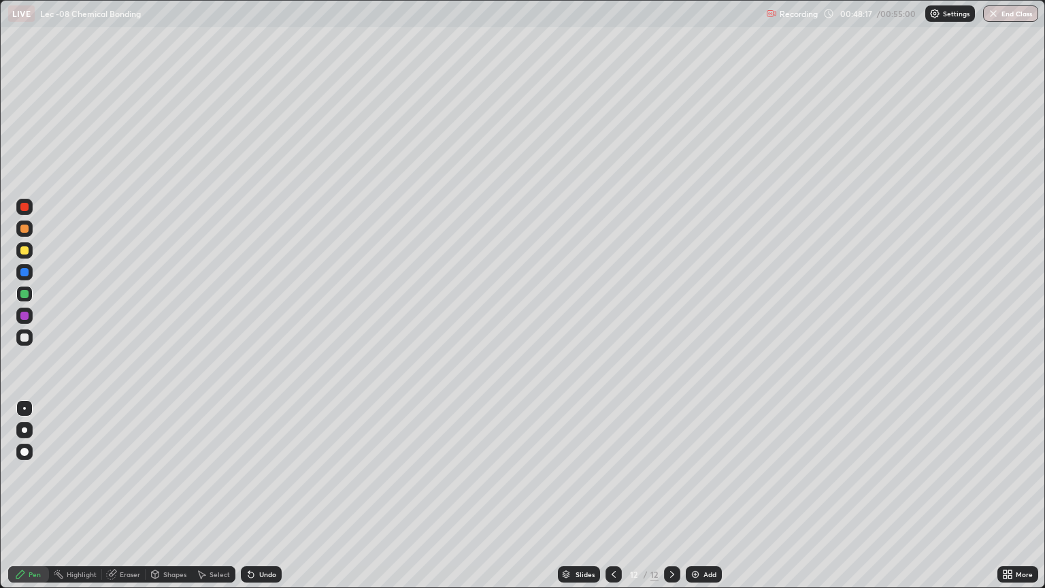
click at [24, 256] on div at bounding box center [24, 250] width 16 height 16
click at [24, 274] on div at bounding box center [24, 272] width 8 height 8
click at [23, 295] on div at bounding box center [24, 294] width 8 height 8
click at [25, 318] on div at bounding box center [24, 316] width 8 height 8
click at [24, 229] on div at bounding box center [24, 229] width 8 height 8
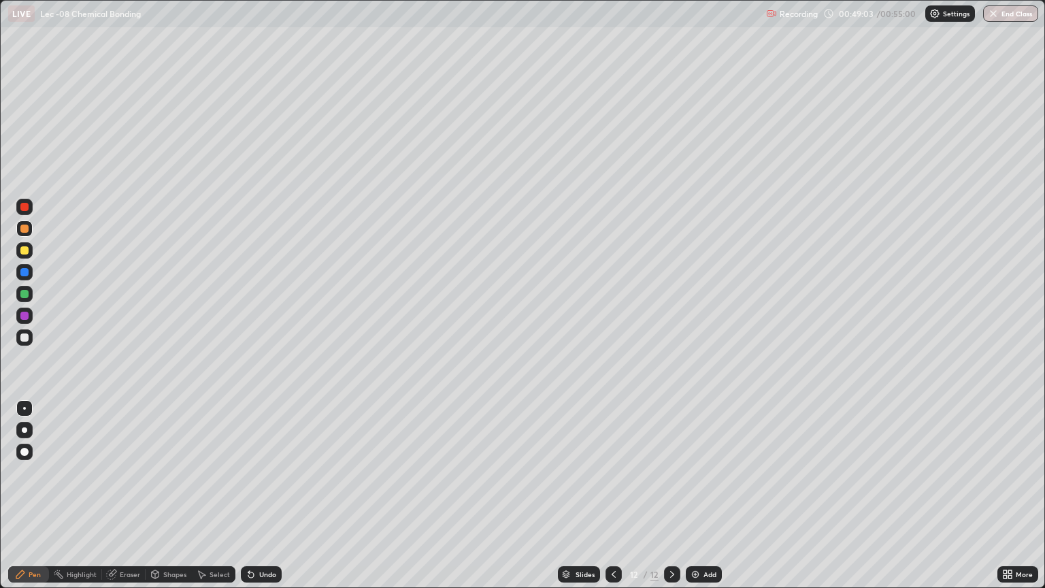
click at [24, 207] on div at bounding box center [24, 207] width 8 height 8
click at [24, 316] on div at bounding box center [24, 316] width 8 height 8
click at [23, 294] on div at bounding box center [24, 294] width 8 height 8
click at [26, 316] on div at bounding box center [24, 316] width 8 height 8
click at [22, 294] on div at bounding box center [24, 294] width 8 height 8
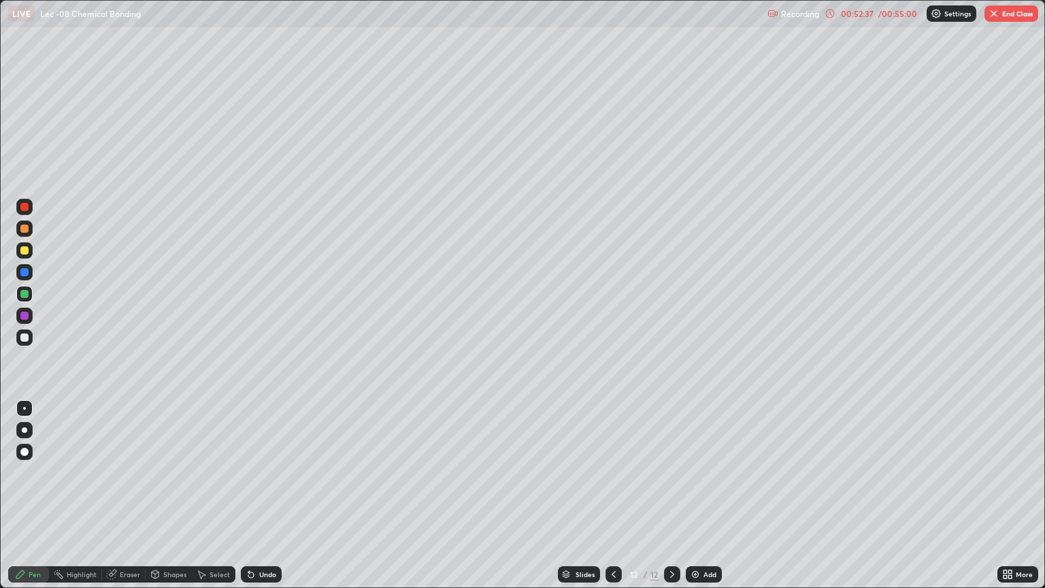
click at [1007, 19] on button "End Class" at bounding box center [1011, 13] width 54 height 16
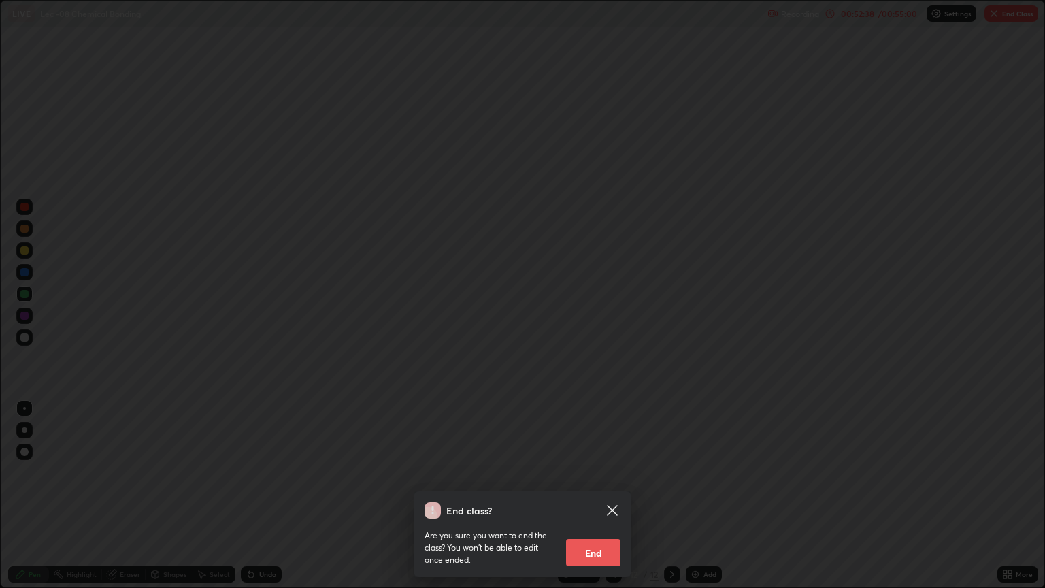
click at [616, 495] on icon at bounding box center [612, 510] width 10 height 10
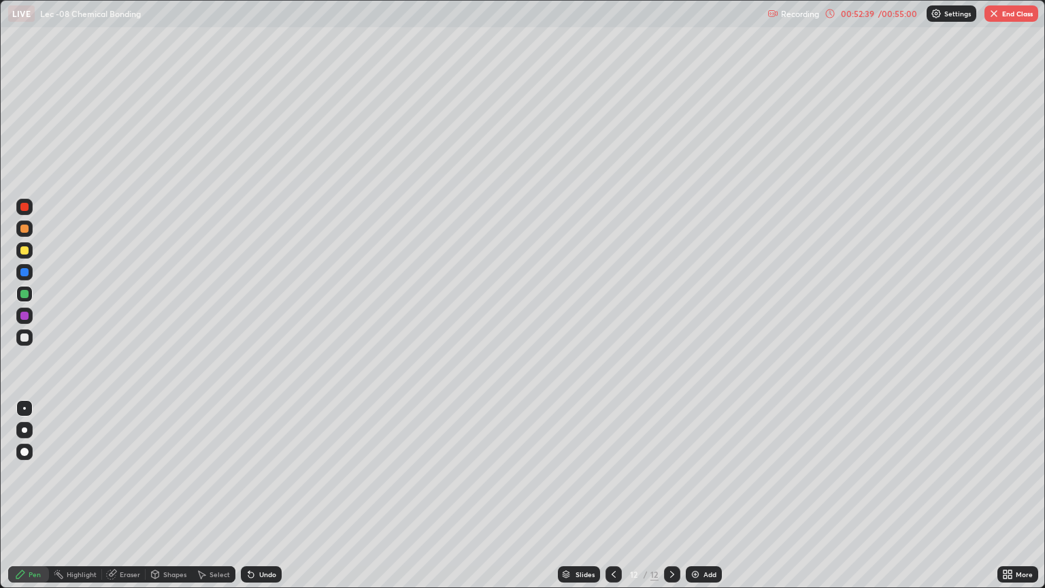
click at [578, 495] on div "Slides" at bounding box center [585, 574] width 19 height 7
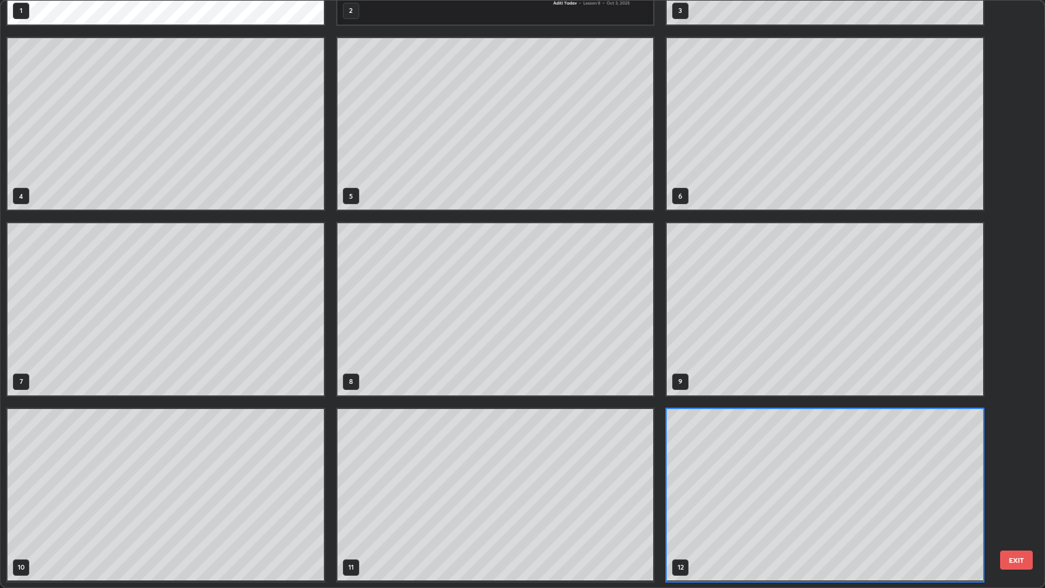
scroll to position [582, 1037]
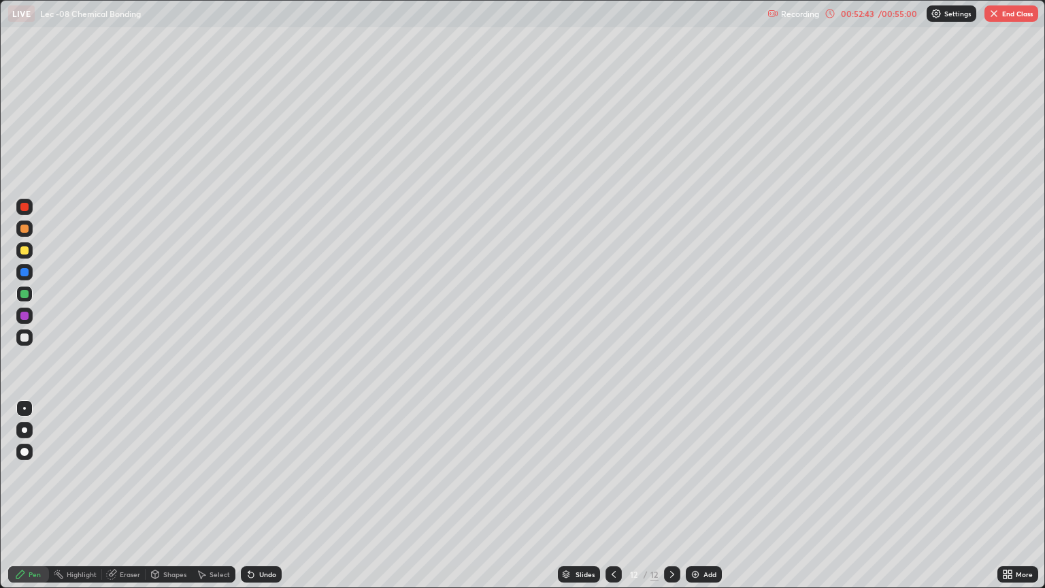
click at [582, 495] on div "Slides" at bounding box center [579, 574] width 42 height 16
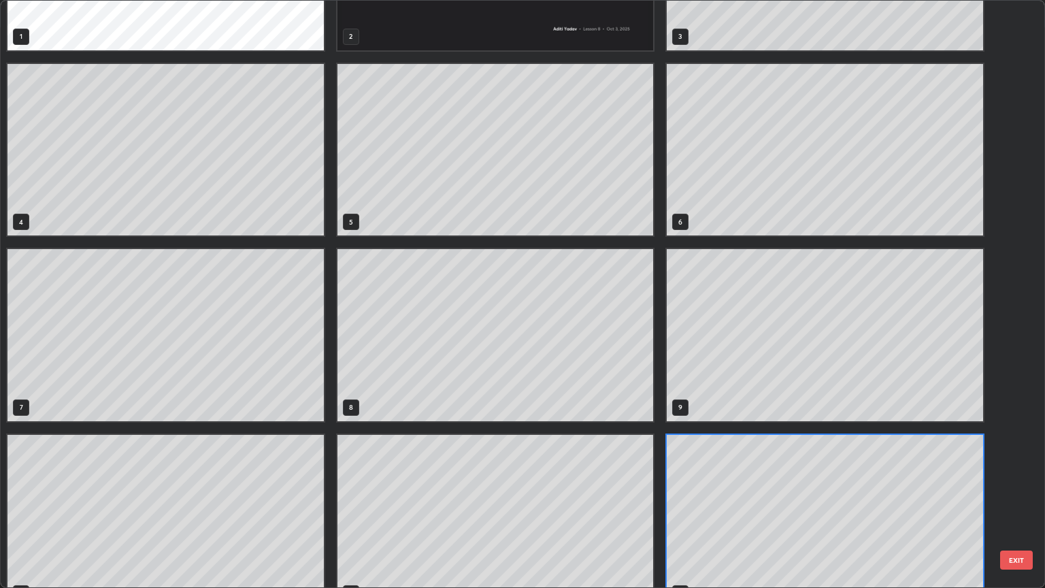
scroll to position [147, 0]
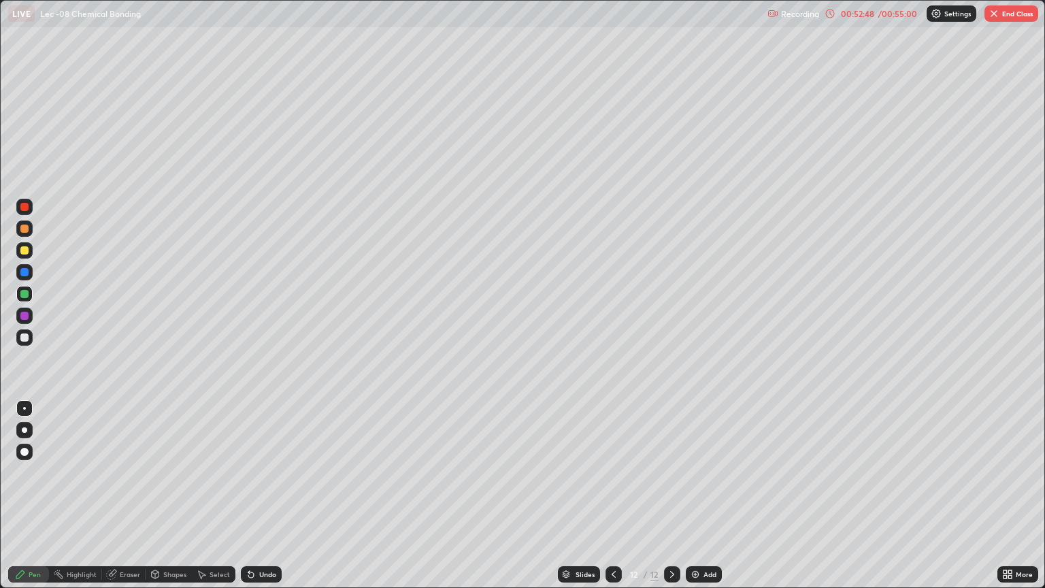
click at [1000, 20] on button "End Class" at bounding box center [1011, 13] width 54 height 16
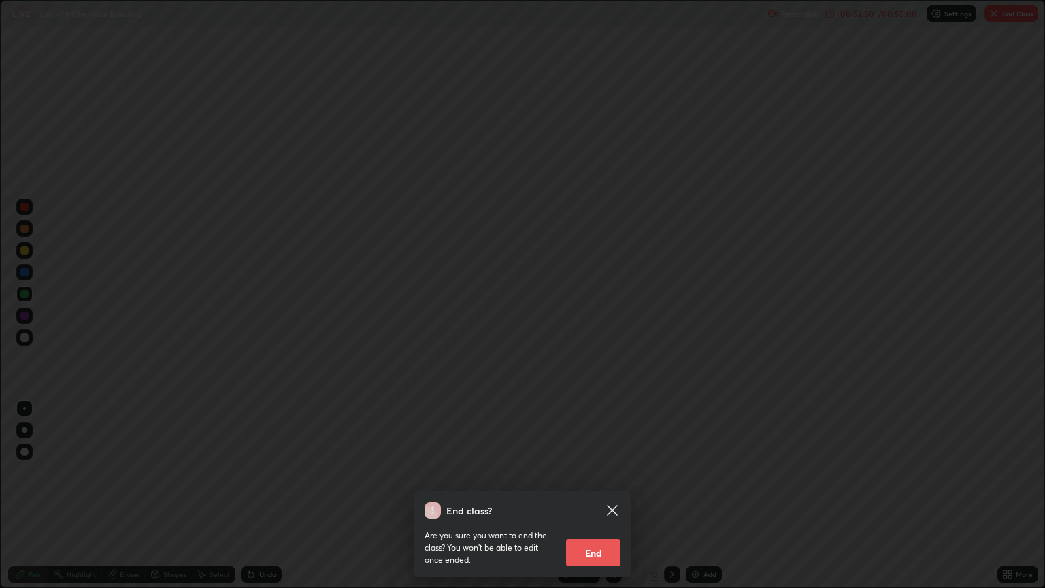
click at [585, 495] on button "End" at bounding box center [593, 552] width 54 height 27
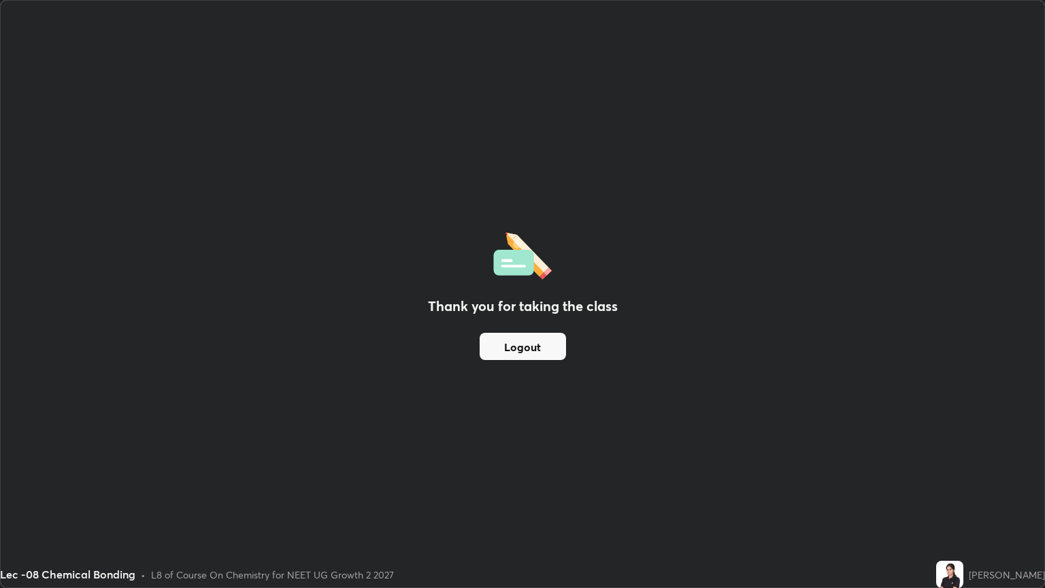
click at [510, 349] on button "Logout" at bounding box center [523, 346] width 86 height 27
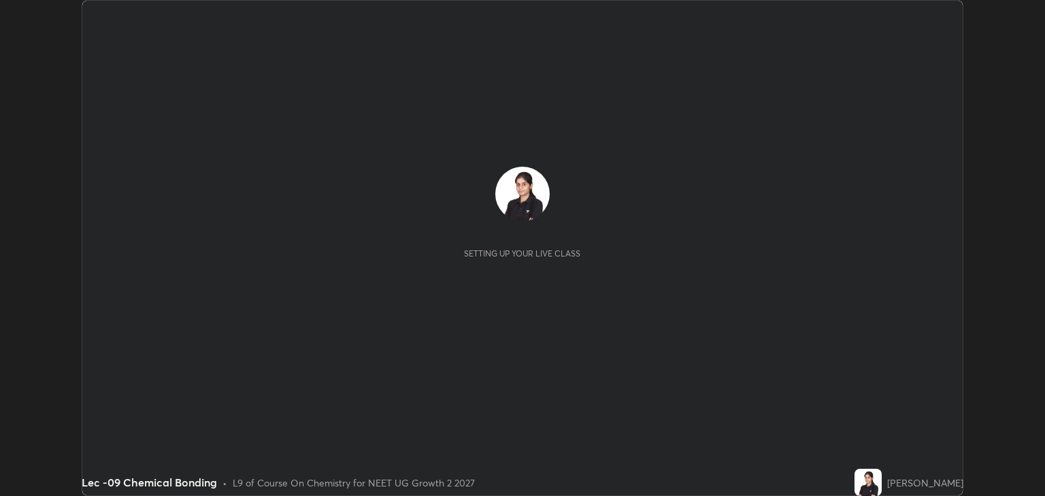
scroll to position [496, 1044]
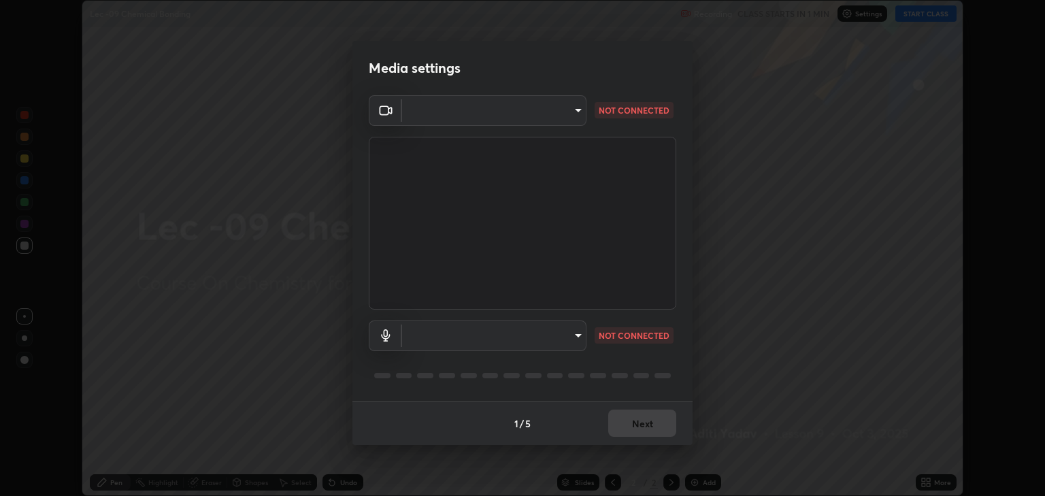
type input "6889e5757fad77820649456bc3a7e4ae290f4e048e3f3cb88d02d5782dedffd8"
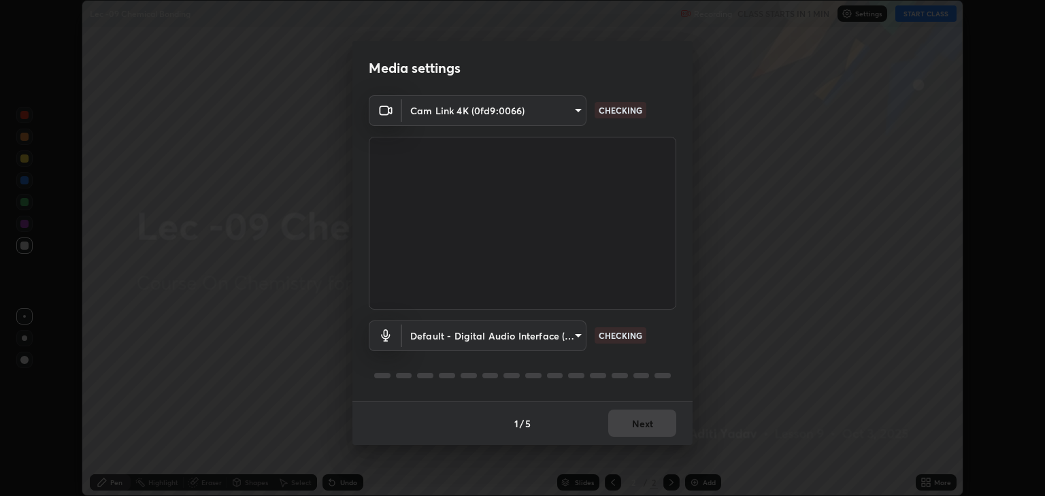
click at [565, 335] on body "Erase all Lec -09 Chemical Bonding Recording CLASS STARTS IN 1 MIN Settings STA…" at bounding box center [522, 248] width 1045 height 496
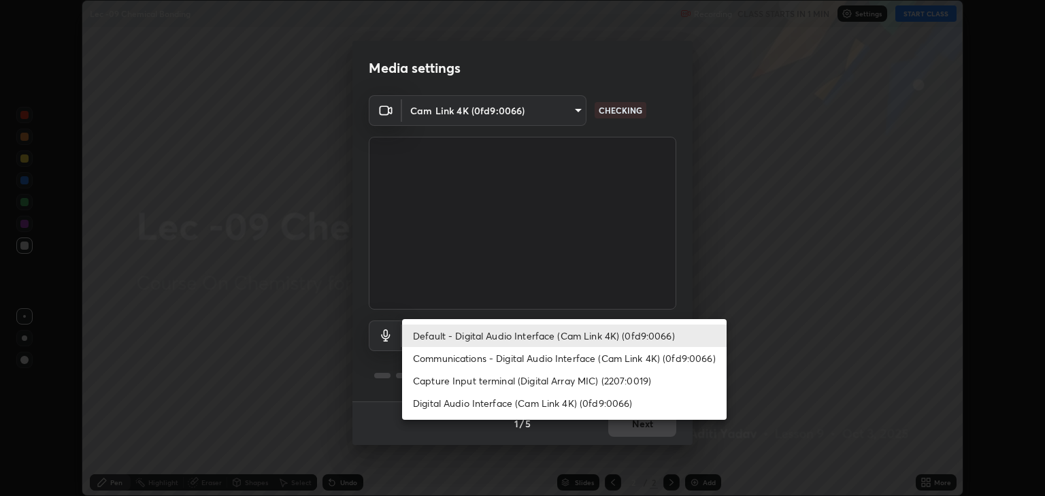
click at [574, 340] on li "Default - Digital Audio Interface (Cam Link 4K) (0fd9:0066)" at bounding box center [564, 336] width 325 height 22
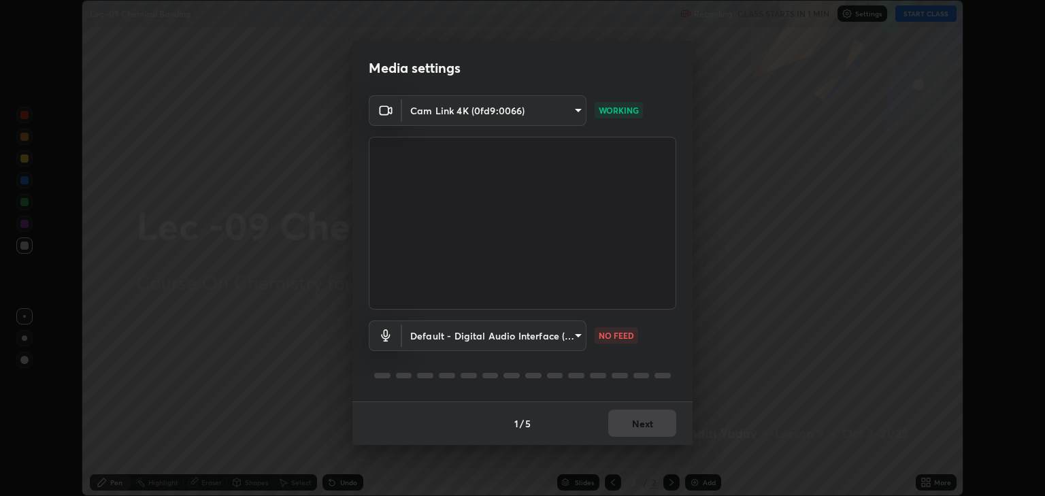
click at [555, 350] on body "Erase all Lec -09 Chemical Bonding Recording CLASS STARTS IN 1 MIN Settings STA…" at bounding box center [522, 248] width 1045 height 496
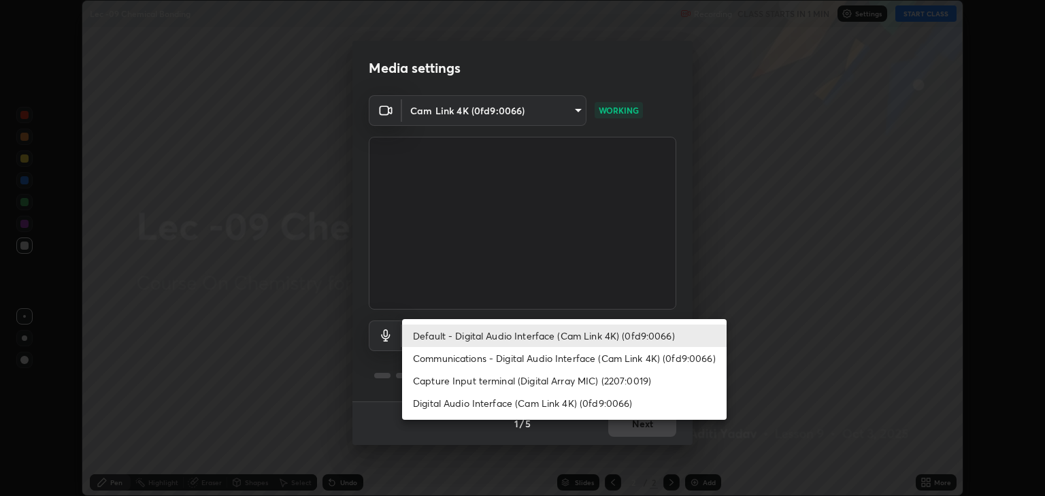
click at [557, 365] on li "Communications - Digital Audio Interface (Cam Link 4K) (0fd9:0066)" at bounding box center [564, 358] width 325 height 22
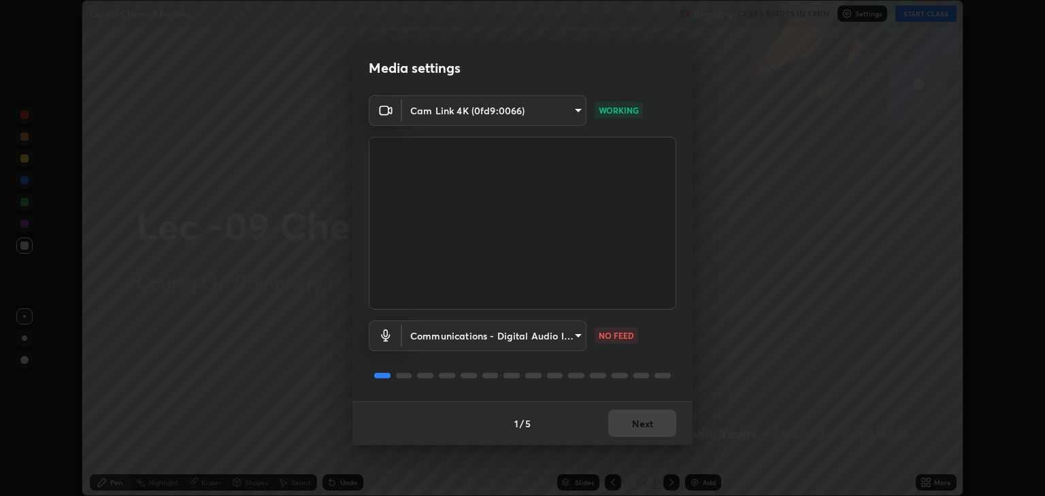
click at [533, 345] on body "Erase all Lec -09 Chemical Bonding Recording CLASS STARTS IN 1 MIN Settings STA…" at bounding box center [522, 248] width 1045 height 496
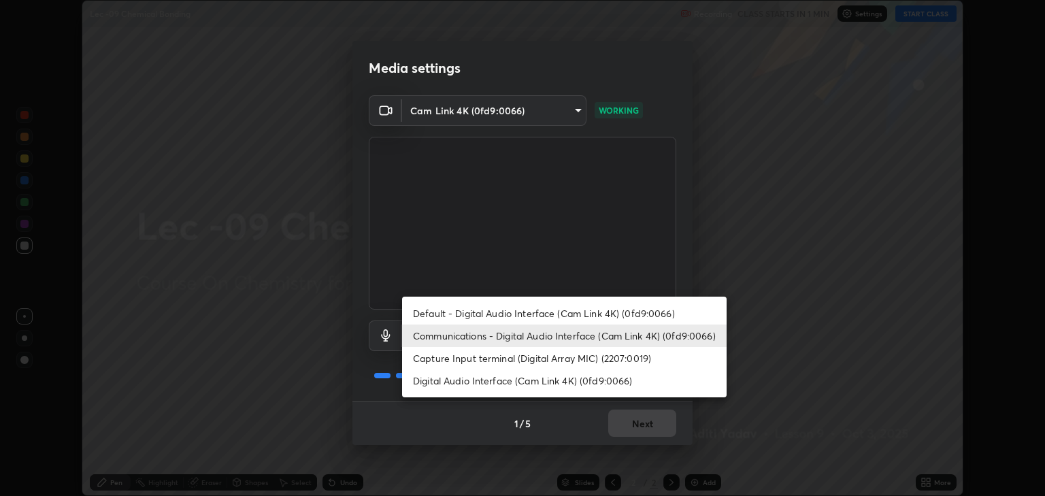
click at [515, 317] on li "Default - Digital Audio Interface (Cam Link 4K) (0fd9:0066)" at bounding box center [564, 313] width 325 height 22
type input "default"
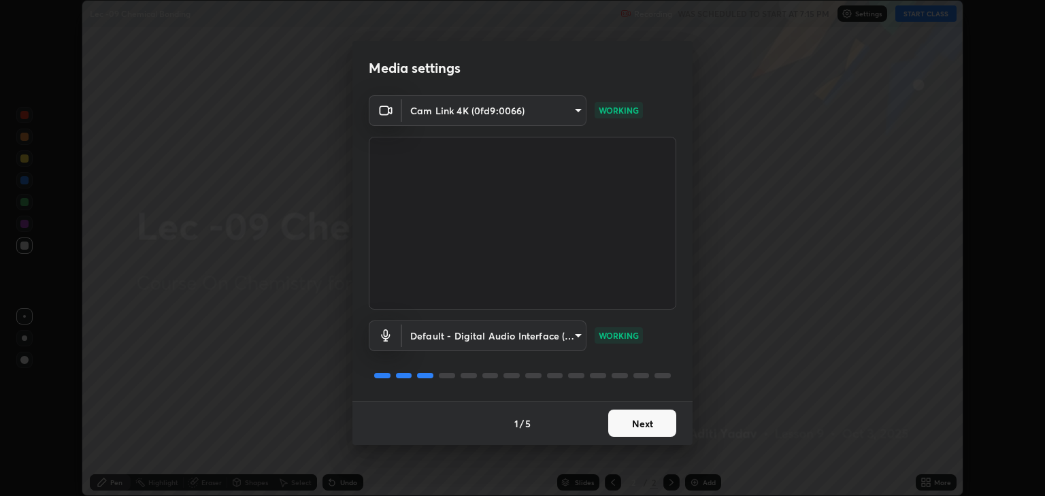
click at [652, 424] on button "Next" at bounding box center [642, 423] width 68 height 27
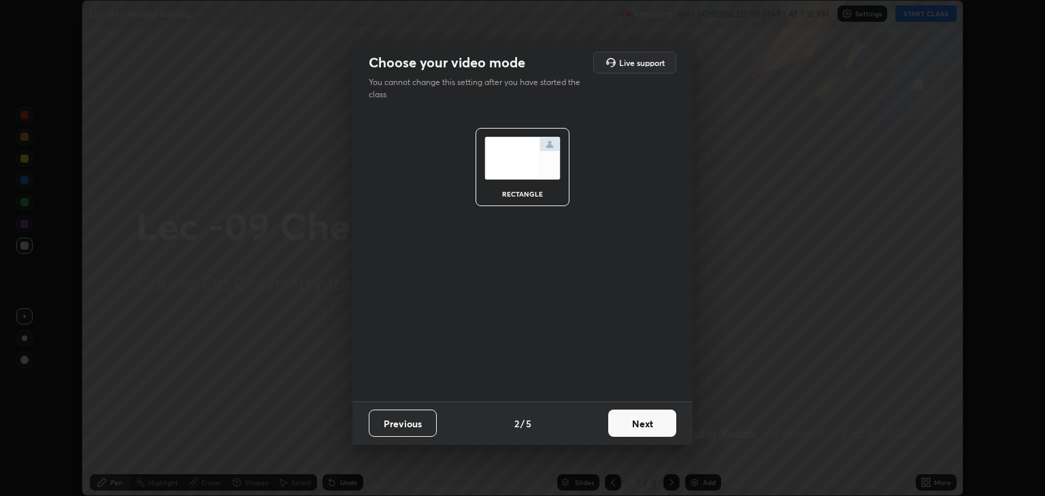
click at [656, 429] on button "Next" at bounding box center [642, 423] width 68 height 27
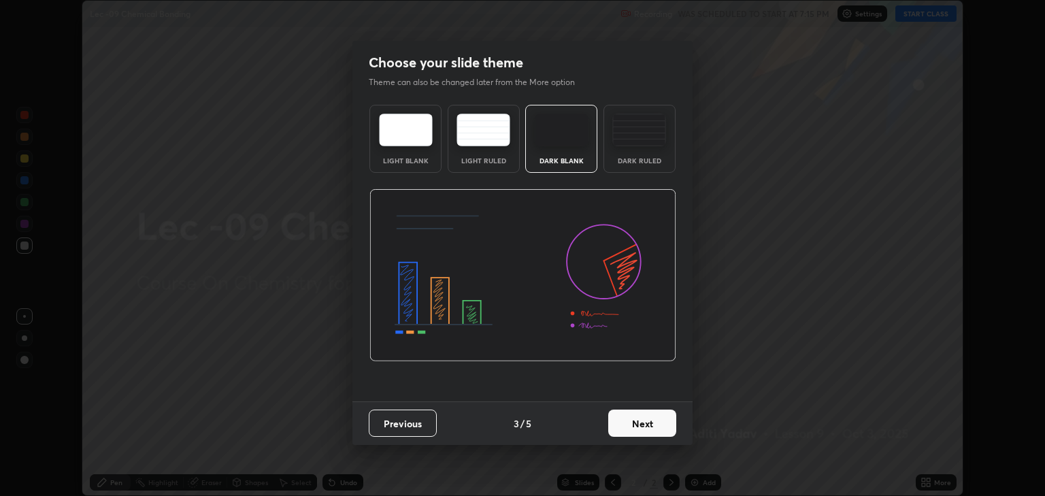
click at [663, 427] on button "Next" at bounding box center [642, 423] width 68 height 27
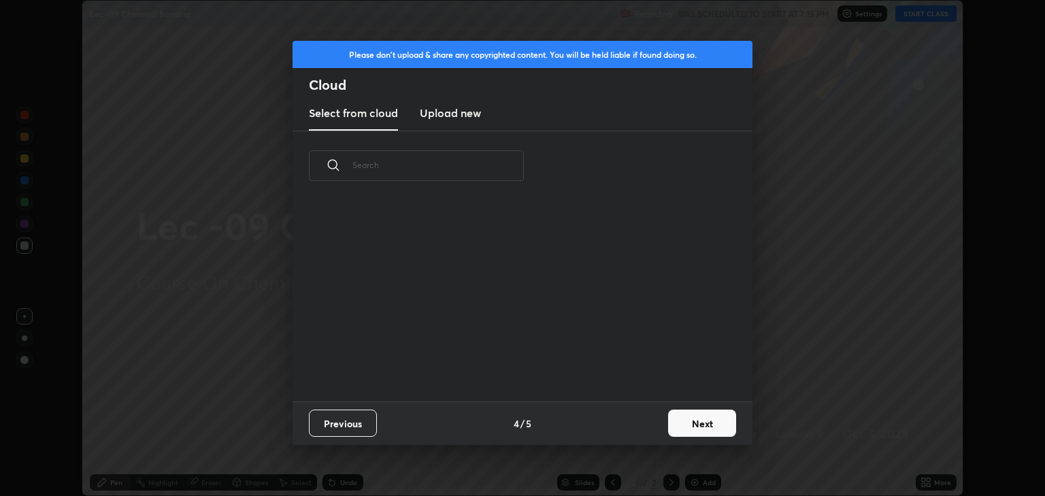
scroll to position [200, 437]
click at [688, 425] on button "Next" at bounding box center [702, 423] width 68 height 27
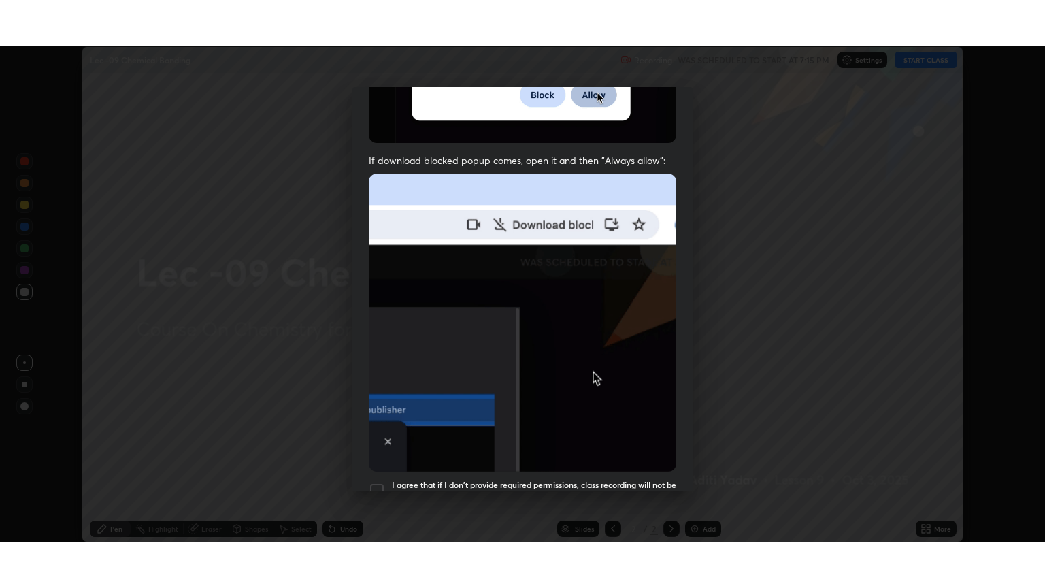
scroll to position [276, 0]
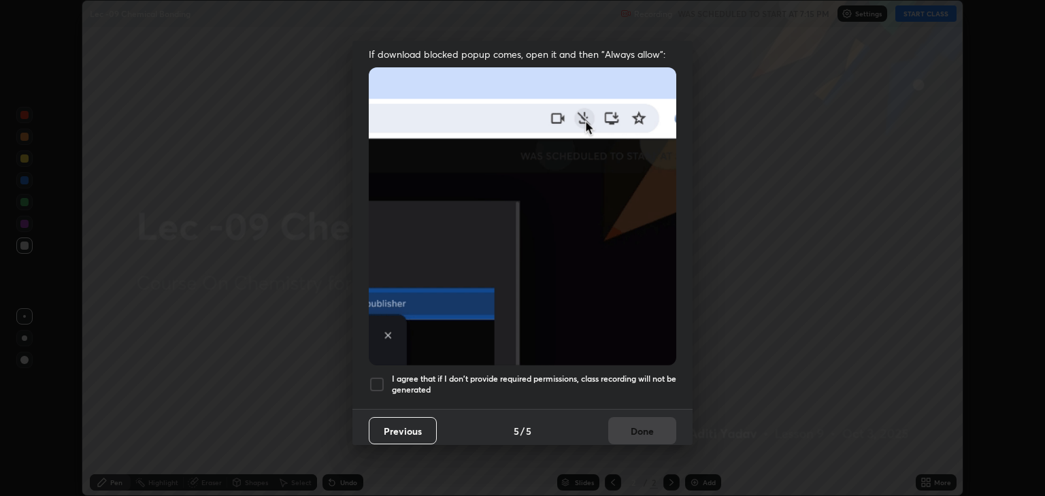
click at [376, 376] on div at bounding box center [377, 384] width 16 height 16
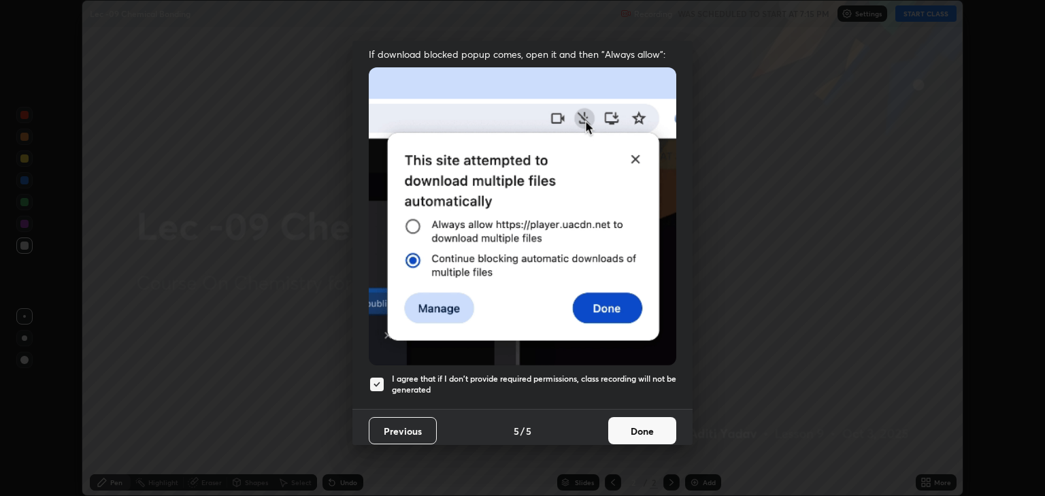
click at [655, 427] on button "Done" at bounding box center [642, 430] width 68 height 27
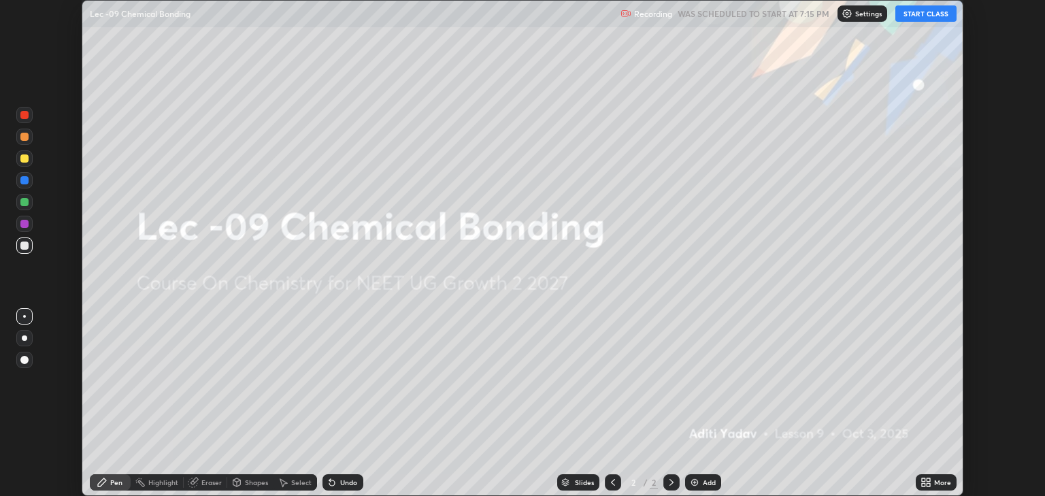
click at [921, 17] on button "START CLASS" at bounding box center [925, 13] width 61 height 16
click at [933, 482] on div "More" at bounding box center [936, 482] width 41 height 16
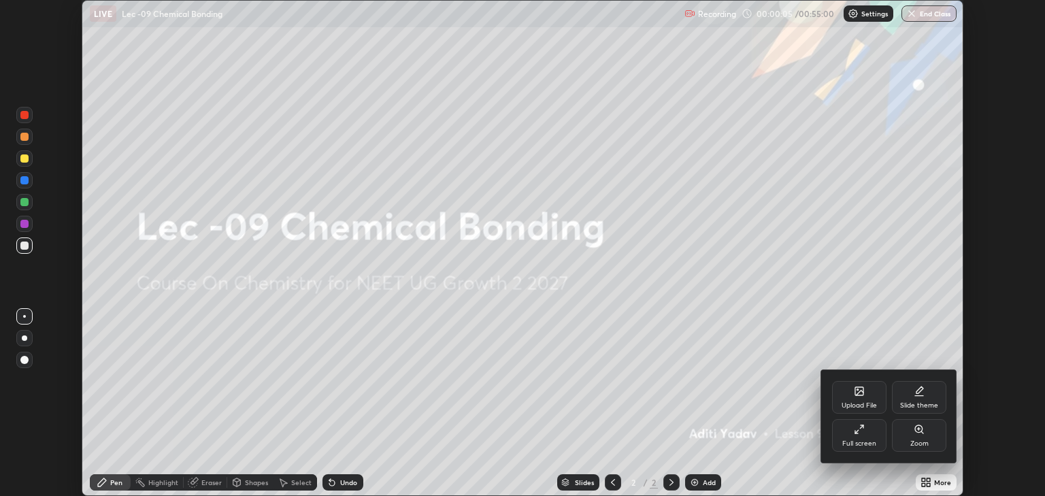
click at [876, 446] on div "Full screen" at bounding box center [859, 435] width 54 height 33
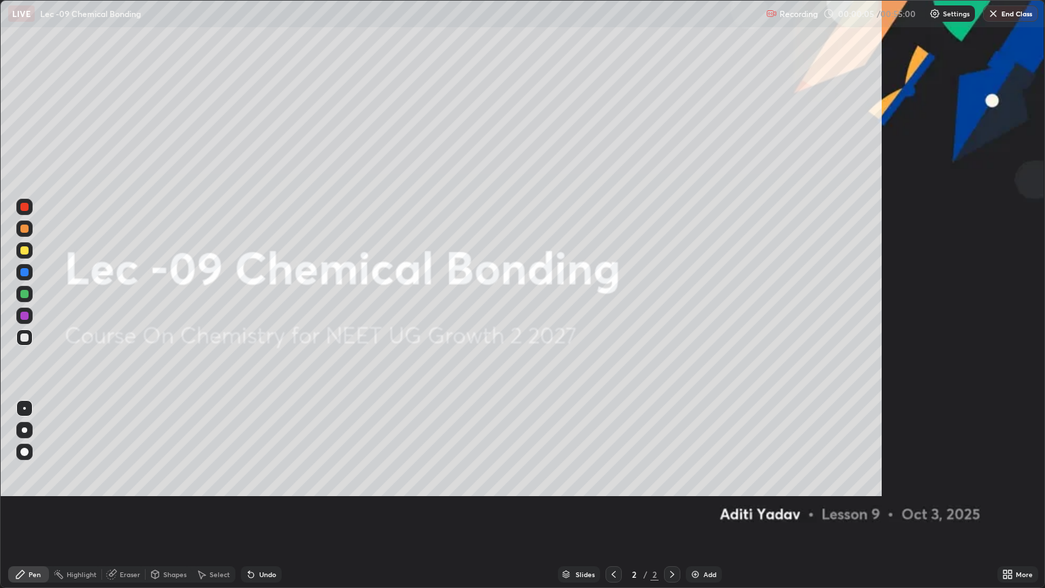
scroll to position [588, 1045]
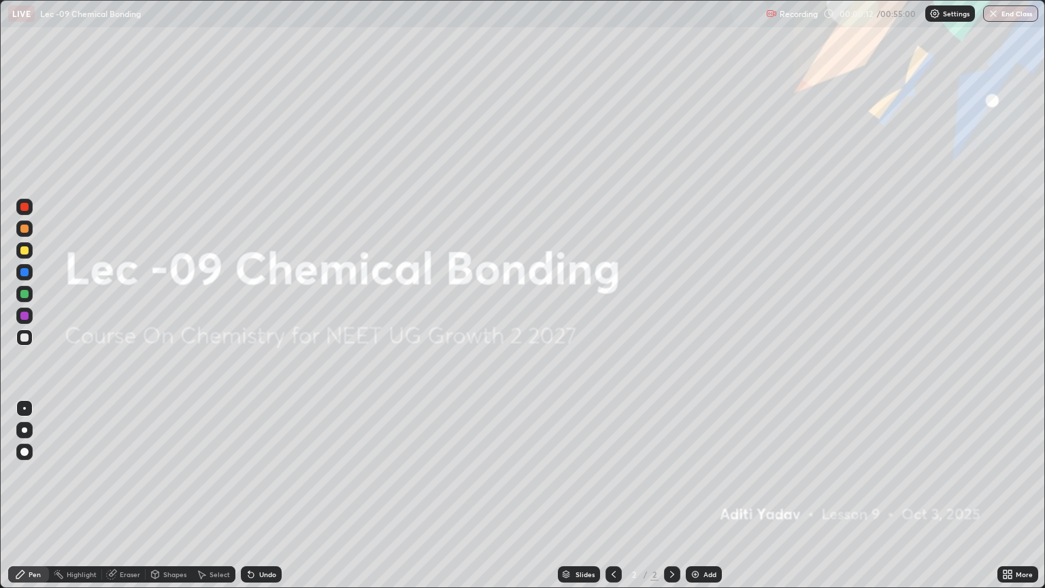
click at [697, 495] on img at bounding box center [695, 574] width 11 height 11
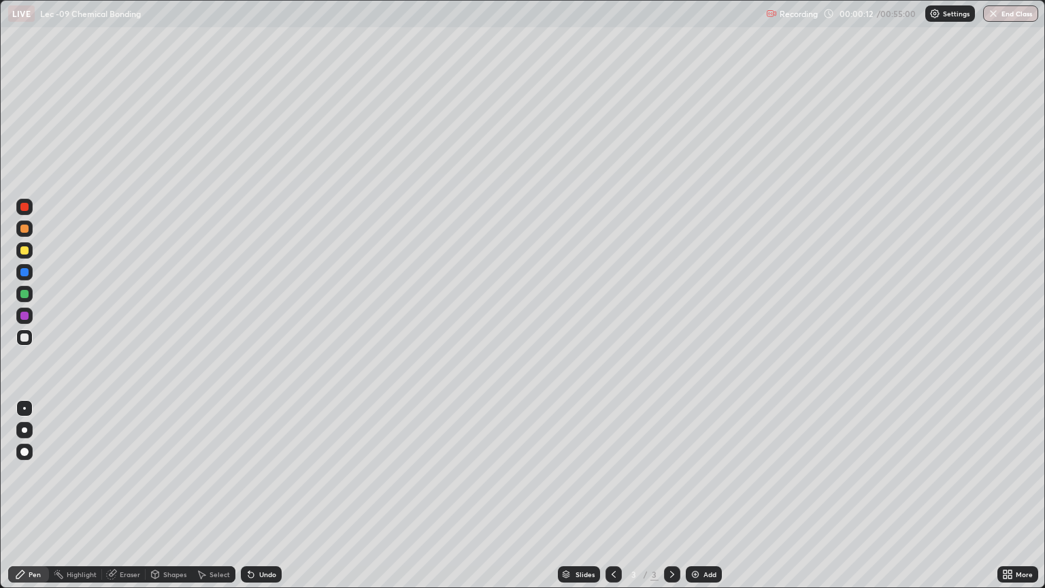
click at [22, 342] on div at bounding box center [24, 337] width 16 height 16
click at [22, 293] on div at bounding box center [24, 294] width 8 height 8
click at [22, 207] on div at bounding box center [24, 207] width 8 height 8
click at [23, 251] on div at bounding box center [24, 250] width 8 height 8
click at [24, 273] on div at bounding box center [24, 272] width 8 height 8
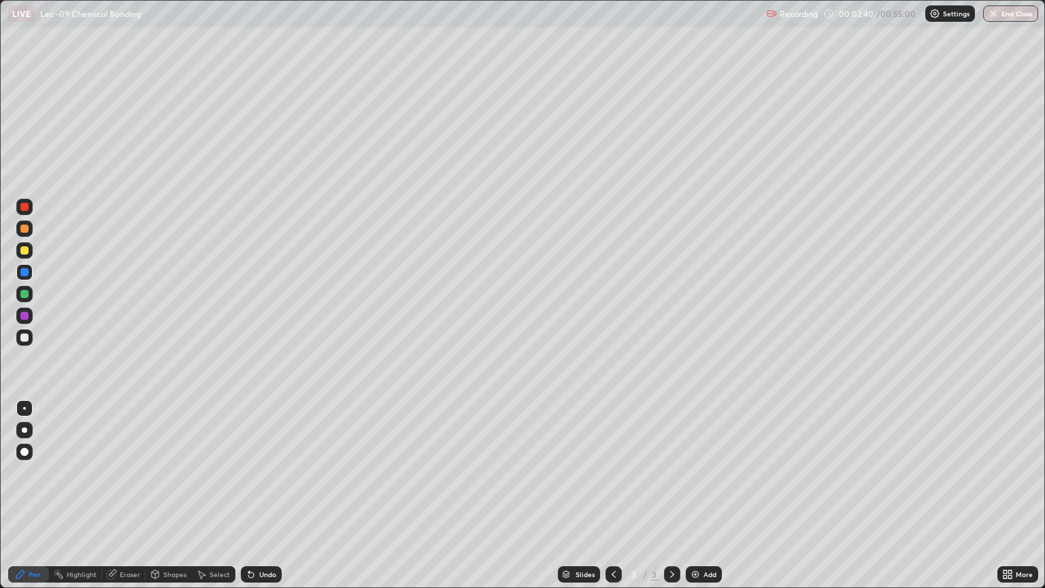
click at [24, 316] on div at bounding box center [24, 316] width 8 height 8
click at [24, 295] on div at bounding box center [24, 294] width 8 height 8
click at [24, 273] on div at bounding box center [24, 272] width 8 height 8
click at [22, 209] on div at bounding box center [24, 207] width 8 height 8
click at [24, 250] on div at bounding box center [24, 250] width 8 height 8
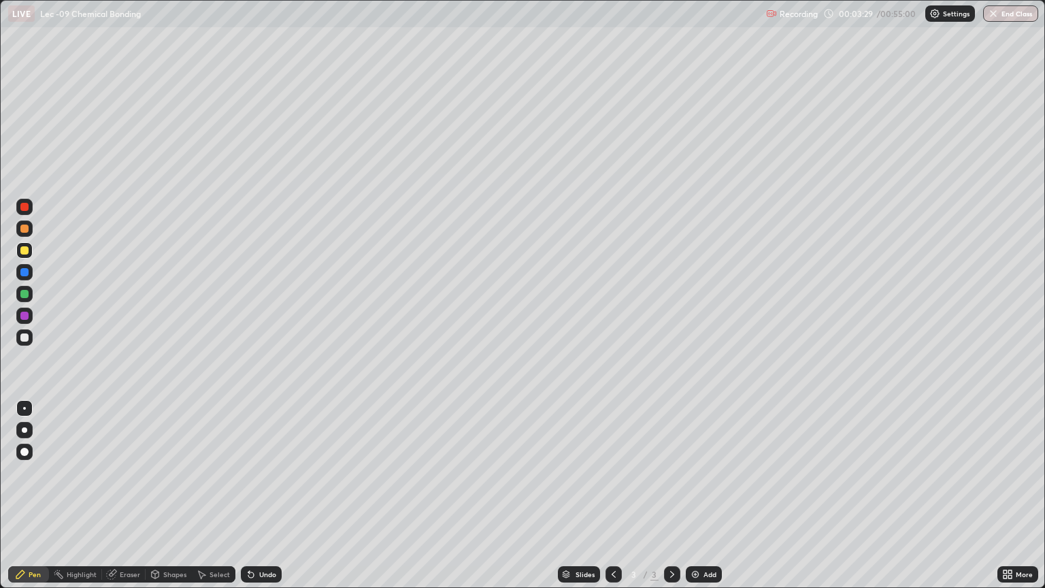
click at [24, 234] on div at bounding box center [24, 228] width 16 height 16
click at [120, 495] on div "Eraser" at bounding box center [130, 574] width 20 height 7
click at [33, 495] on div "Pen" at bounding box center [35, 574] width 12 height 7
click at [114, 495] on icon at bounding box center [111, 574] width 9 height 9
click at [24, 495] on icon at bounding box center [20, 574] width 11 height 11
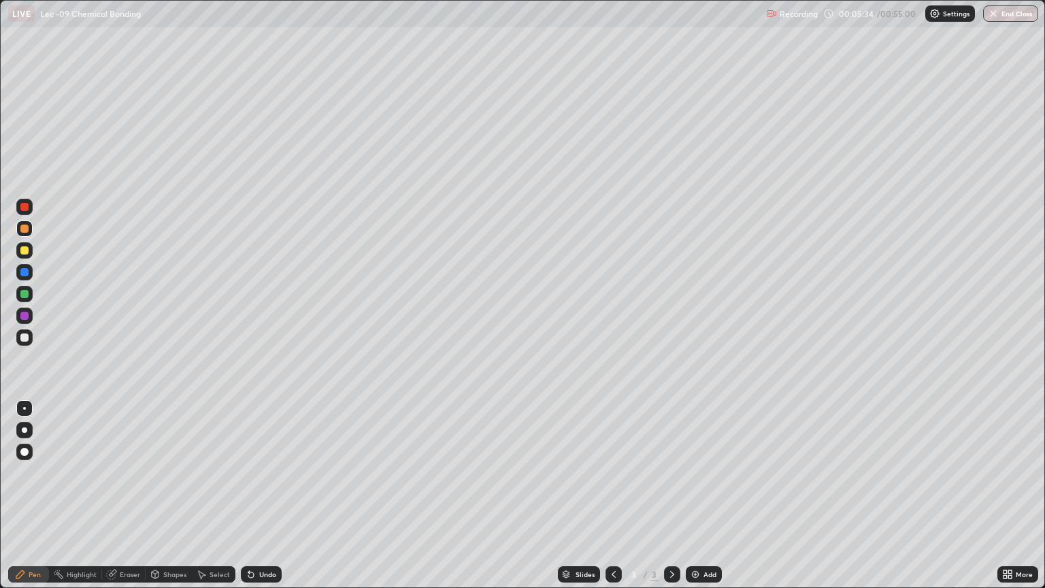
click at [20, 248] on div at bounding box center [24, 250] width 8 height 8
click at [22, 315] on div at bounding box center [24, 316] width 8 height 8
click at [22, 291] on div at bounding box center [24, 294] width 8 height 8
click at [257, 495] on div "Undo" at bounding box center [261, 574] width 41 height 16
click at [254, 495] on div "Undo" at bounding box center [261, 574] width 41 height 16
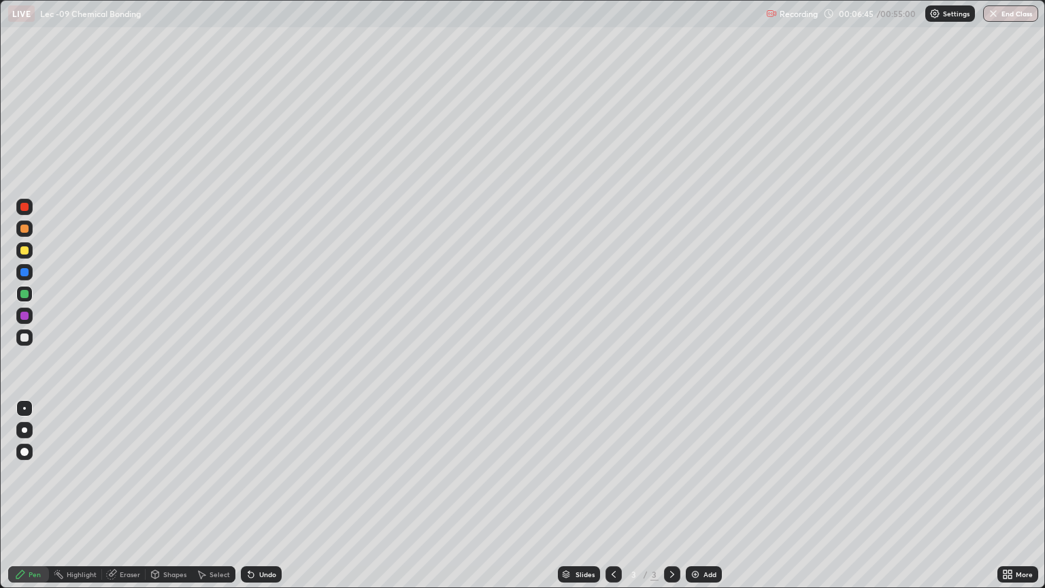
click at [20, 250] on div at bounding box center [24, 250] width 8 height 8
click at [20, 294] on div at bounding box center [24, 294] width 8 height 8
click at [24, 251] on div at bounding box center [24, 250] width 8 height 8
click at [27, 235] on div at bounding box center [24, 228] width 16 height 16
click at [23, 207] on div at bounding box center [24, 207] width 8 height 8
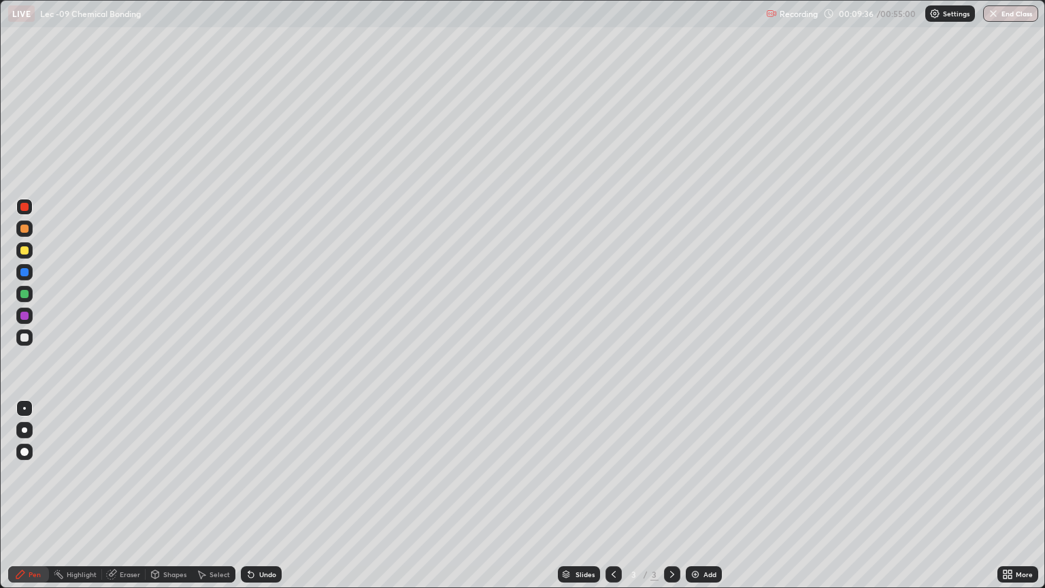
click at [24, 294] on div at bounding box center [24, 294] width 8 height 8
click at [250, 495] on icon at bounding box center [250, 574] width 5 height 5
click at [254, 495] on icon at bounding box center [251, 574] width 11 height 11
click at [255, 495] on div "Undo" at bounding box center [261, 574] width 41 height 16
click at [256, 495] on div "Undo" at bounding box center [261, 574] width 41 height 16
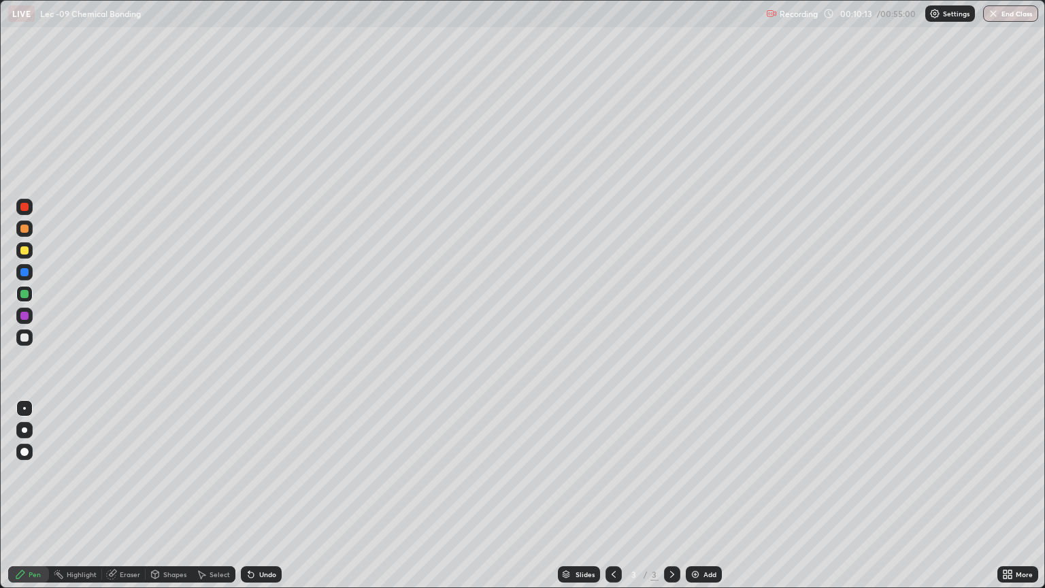
click at [256, 495] on div "Undo" at bounding box center [261, 574] width 41 height 16
click at [129, 495] on div "Eraser" at bounding box center [124, 574] width 44 height 16
click at [29, 495] on div "Pen" at bounding box center [28, 574] width 41 height 16
click at [122, 495] on div "Eraser" at bounding box center [130, 574] width 20 height 7
click at [29, 495] on div "Pen" at bounding box center [35, 574] width 12 height 7
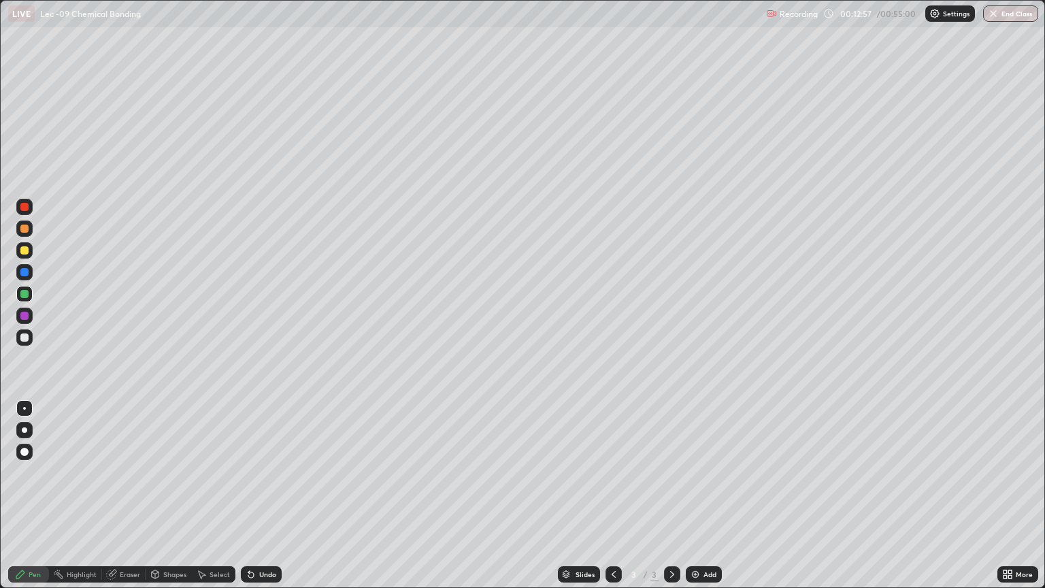
click at [696, 495] on div "Add" at bounding box center [704, 574] width 36 height 16
click at [22, 252] on div at bounding box center [24, 250] width 8 height 8
click at [259, 495] on div "Undo" at bounding box center [267, 574] width 17 height 7
click at [27, 272] on div at bounding box center [24, 272] width 8 height 8
click at [20, 299] on div at bounding box center [24, 294] width 16 height 16
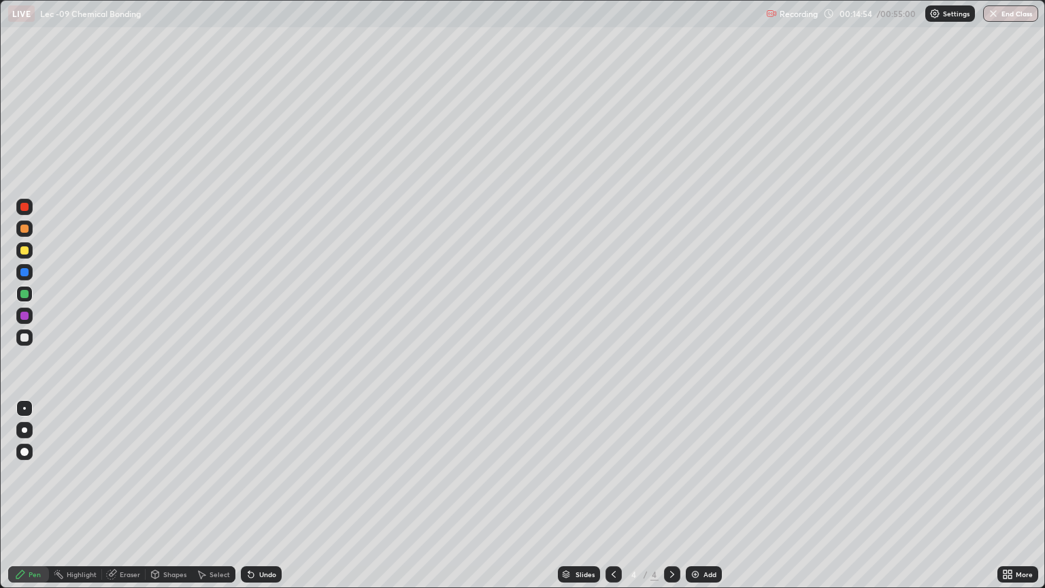
click at [25, 229] on div at bounding box center [24, 229] width 8 height 8
click at [27, 337] on div at bounding box center [24, 337] width 8 height 8
click at [26, 316] on div at bounding box center [24, 316] width 8 height 8
click at [264, 495] on div "Undo" at bounding box center [267, 574] width 17 height 7
click at [24, 229] on div at bounding box center [24, 229] width 8 height 8
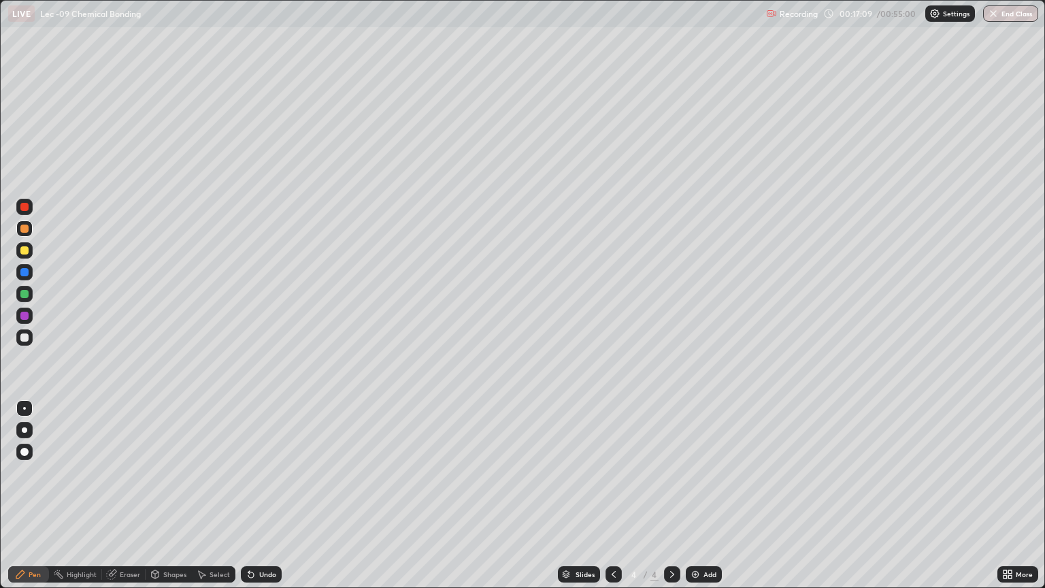
click at [24, 295] on div at bounding box center [24, 294] width 8 height 8
click at [264, 495] on div "Undo" at bounding box center [267, 574] width 17 height 7
click at [19, 342] on div at bounding box center [24, 337] width 16 height 16
click at [19, 316] on div at bounding box center [24, 316] width 16 height 16
click at [24, 272] on div at bounding box center [24, 272] width 8 height 8
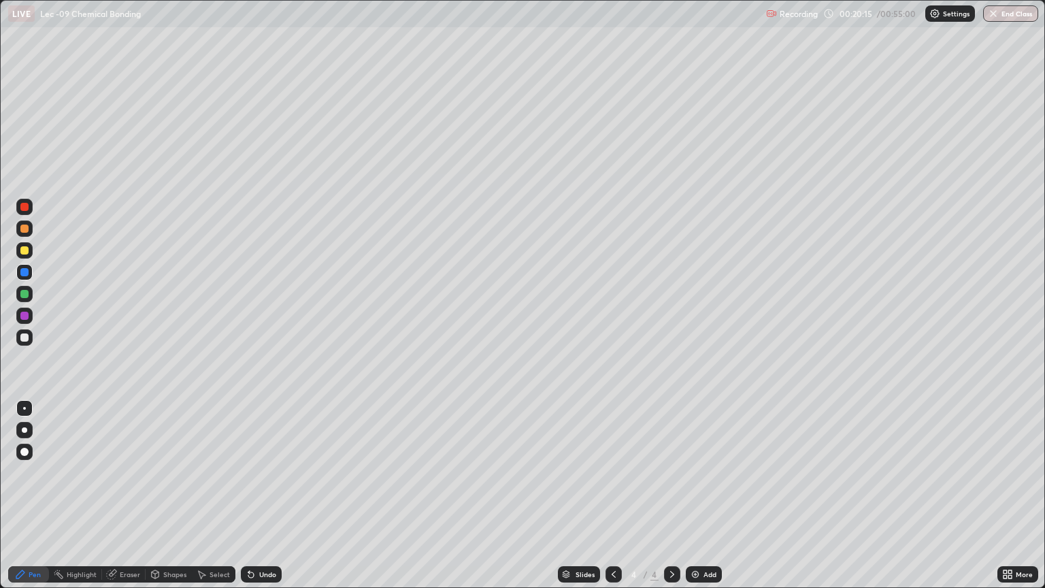
click at [703, 495] on div "Add" at bounding box center [709, 574] width 13 height 7
click at [605, 495] on div at bounding box center [613, 574] width 16 height 16
click at [24, 293] on div at bounding box center [24, 294] width 8 height 8
click at [701, 495] on div "Add" at bounding box center [704, 574] width 36 height 16
click at [22, 335] on div at bounding box center [24, 337] width 8 height 8
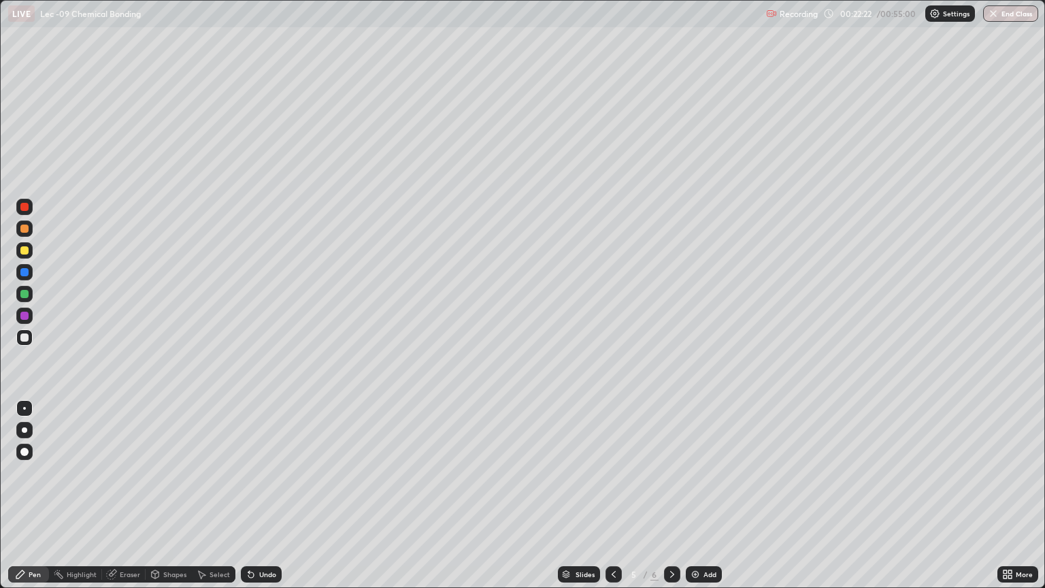
click at [22, 337] on div at bounding box center [24, 337] width 8 height 8
click at [22, 316] on div at bounding box center [24, 316] width 8 height 8
click at [22, 251] on div at bounding box center [24, 250] width 8 height 8
click at [24, 273] on div at bounding box center [24, 272] width 8 height 8
click at [22, 294] on div at bounding box center [24, 294] width 8 height 8
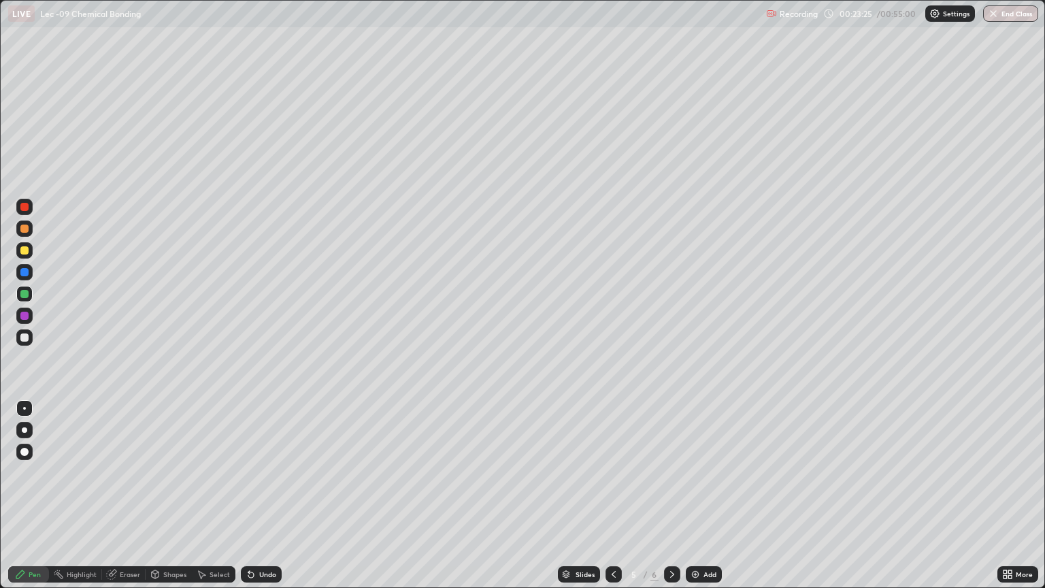
click at [19, 316] on div at bounding box center [24, 316] width 16 height 16
click at [22, 295] on div at bounding box center [24, 294] width 8 height 8
click at [22, 275] on div at bounding box center [24, 272] width 8 height 8
click at [22, 336] on div at bounding box center [24, 337] width 8 height 8
click at [25, 231] on div at bounding box center [24, 229] width 8 height 8
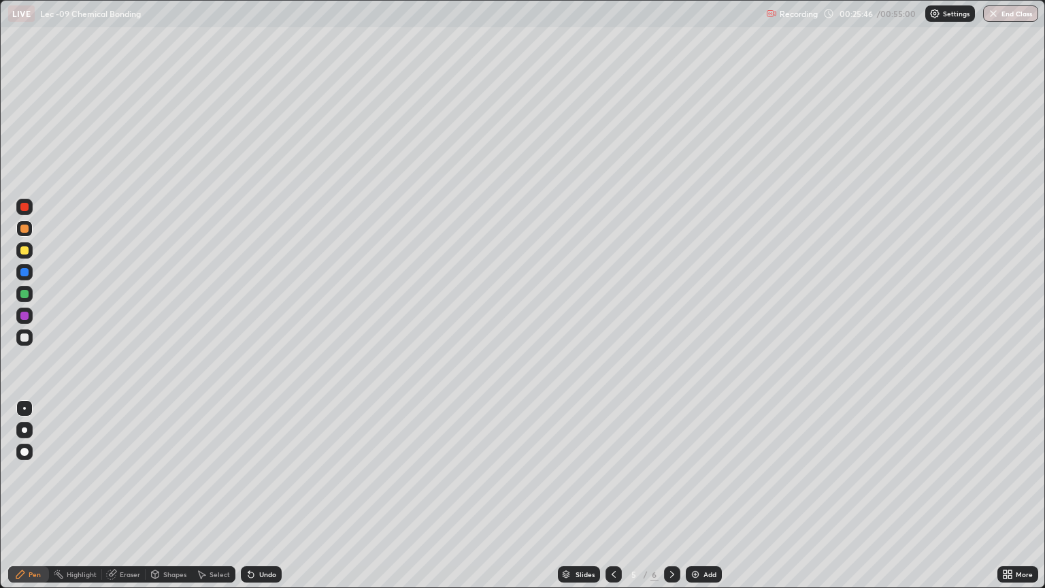
click at [29, 256] on div at bounding box center [24, 250] width 16 height 16
click at [20, 279] on div at bounding box center [24, 272] width 16 height 16
click at [134, 495] on div "Eraser" at bounding box center [130, 574] width 20 height 7
click at [38, 495] on div "Pen" at bounding box center [35, 574] width 12 height 7
click at [259, 495] on div "Undo" at bounding box center [267, 574] width 17 height 7
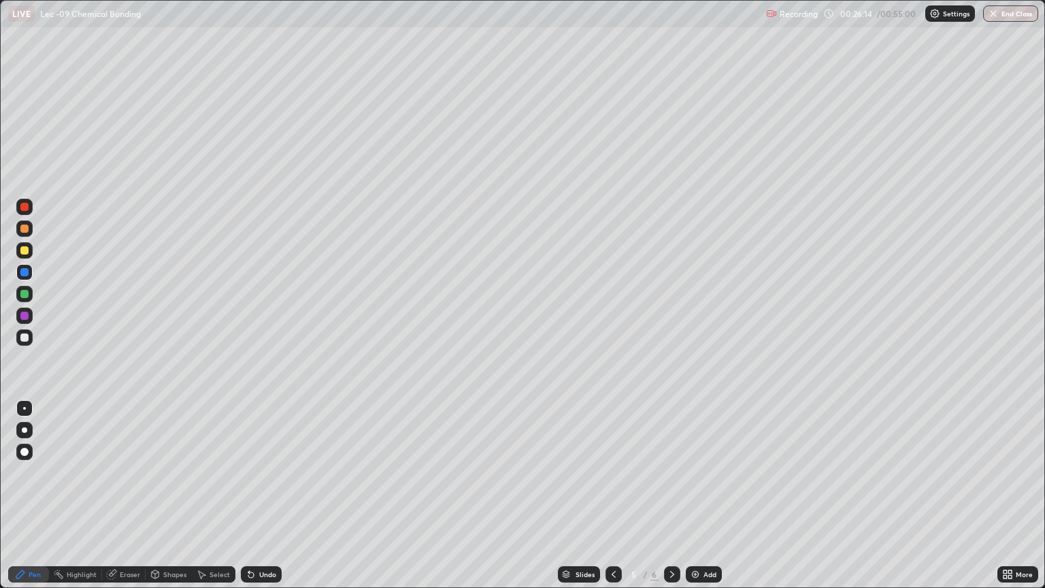
click at [259, 495] on div "Undo" at bounding box center [267, 574] width 17 height 7
click at [24, 314] on div at bounding box center [24, 316] width 8 height 8
click at [24, 292] on div at bounding box center [24, 294] width 8 height 8
click at [23, 245] on div at bounding box center [24, 250] width 16 height 16
click at [687, 495] on div "Add" at bounding box center [704, 574] width 36 height 16
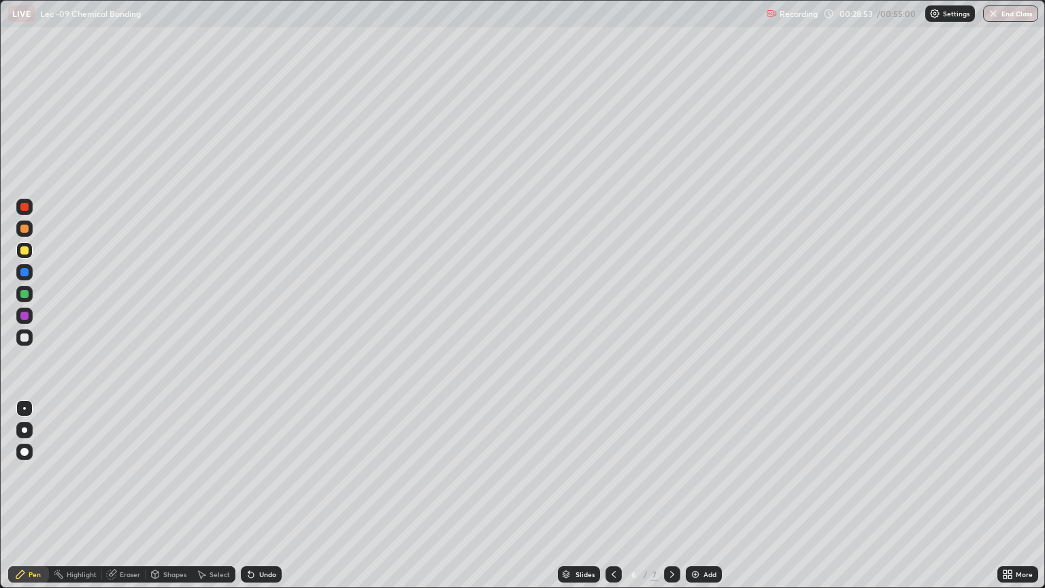
click at [26, 336] on div at bounding box center [24, 337] width 8 height 8
click at [22, 295] on div at bounding box center [24, 294] width 8 height 8
click at [22, 270] on div at bounding box center [24, 272] width 8 height 8
click at [23, 294] on div at bounding box center [24, 294] width 8 height 8
click at [21, 231] on div at bounding box center [24, 229] width 8 height 8
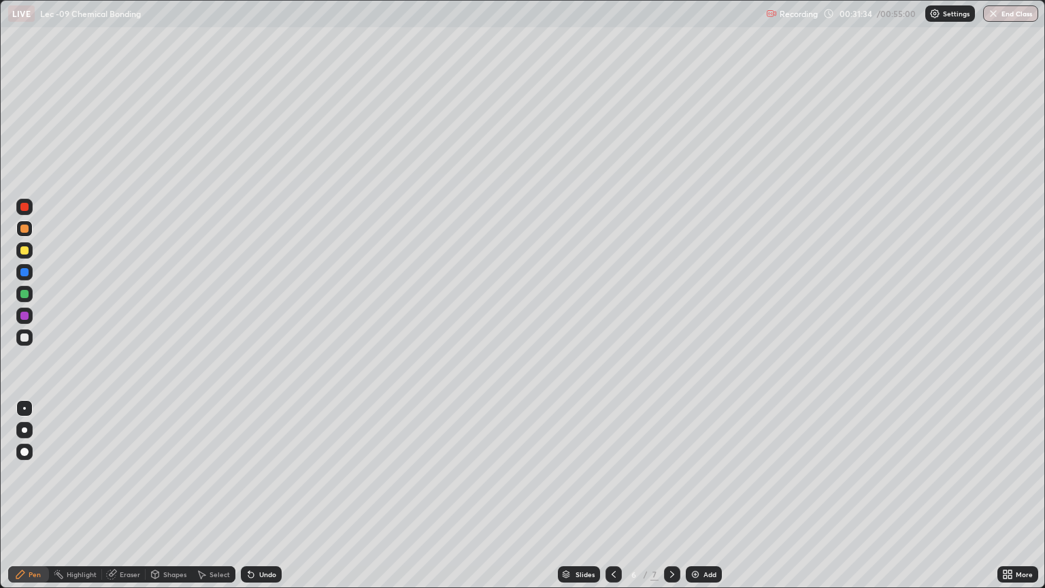
click at [264, 495] on div "Undo" at bounding box center [267, 574] width 17 height 7
click at [19, 246] on div at bounding box center [24, 250] width 16 height 16
click at [265, 495] on div "Undo" at bounding box center [261, 574] width 41 height 16
click at [267, 495] on div "Undo" at bounding box center [267, 574] width 17 height 7
click at [269, 495] on div "Undo" at bounding box center [261, 574] width 41 height 16
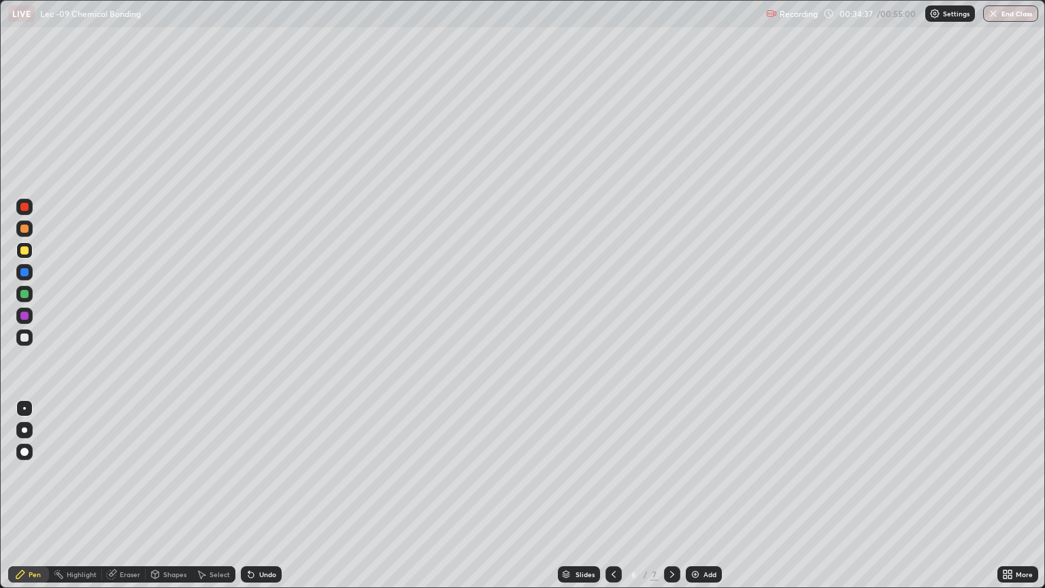
click at [690, 495] on img at bounding box center [695, 574] width 11 height 11
click at [24, 276] on div at bounding box center [24, 272] width 8 height 8
click at [18, 295] on div at bounding box center [24, 294] width 16 height 16
click at [24, 321] on div at bounding box center [24, 316] width 16 height 16
click at [21, 295] on div at bounding box center [24, 294] width 8 height 8
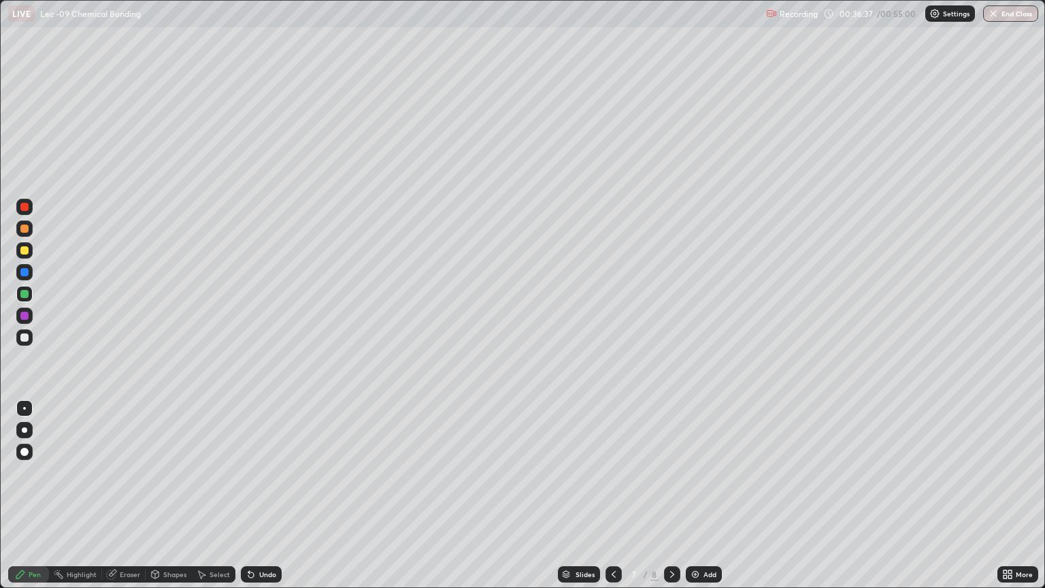
click at [19, 459] on div at bounding box center [24, 452] width 16 height 16
click at [24, 273] on div at bounding box center [24, 272] width 8 height 8
click at [619, 495] on div at bounding box center [613, 574] width 16 height 16
click at [671, 495] on icon at bounding box center [672, 574] width 11 height 11
click at [25, 343] on div at bounding box center [24, 337] width 16 height 16
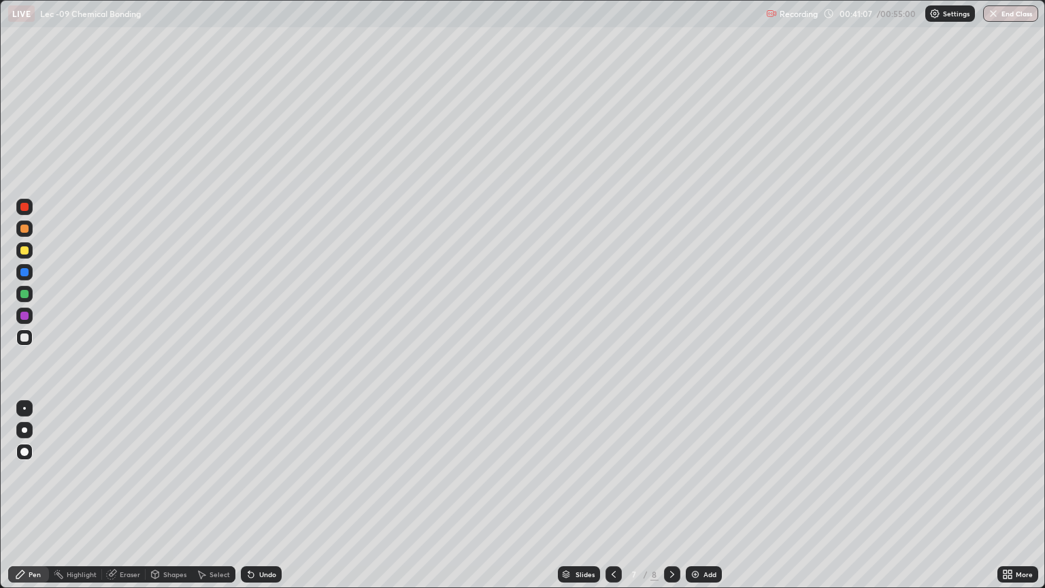
click at [696, 495] on img at bounding box center [695, 574] width 11 height 11
click at [22, 294] on div at bounding box center [24, 294] width 8 height 8
click at [265, 495] on div "Undo" at bounding box center [267, 574] width 17 height 7
click at [269, 495] on div "Undo" at bounding box center [267, 574] width 17 height 7
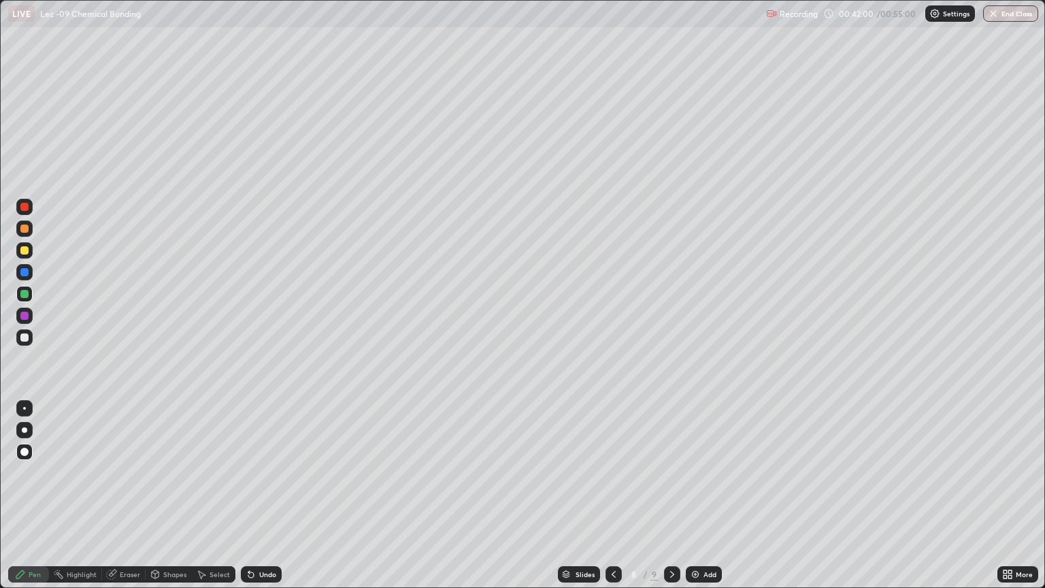
click at [262, 495] on div "Undo" at bounding box center [267, 574] width 17 height 7
click at [265, 495] on div "Undo" at bounding box center [267, 574] width 17 height 7
click at [262, 495] on div "Undo" at bounding box center [267, 574] width 17 height 7
click at [261, 495] on div "Undo" at bounding box center [267, 574] width 17 height 7
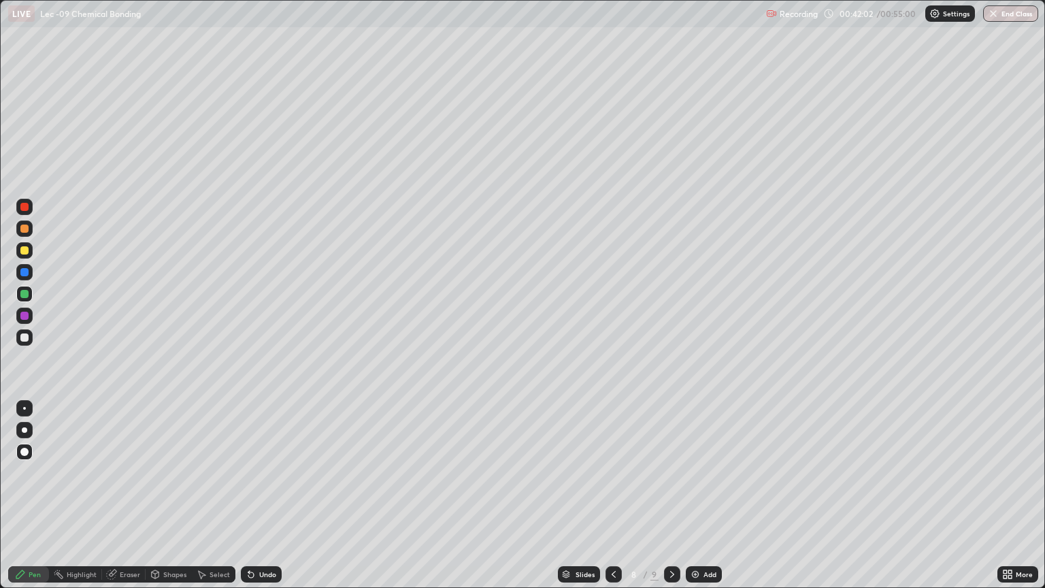
click at [260, 495] on div "Undo" at bounding box center [267, 574] width 17 height 7
click at [131, 495] on div "Eraser" at bounding box center [130, 574] width 20 height 7
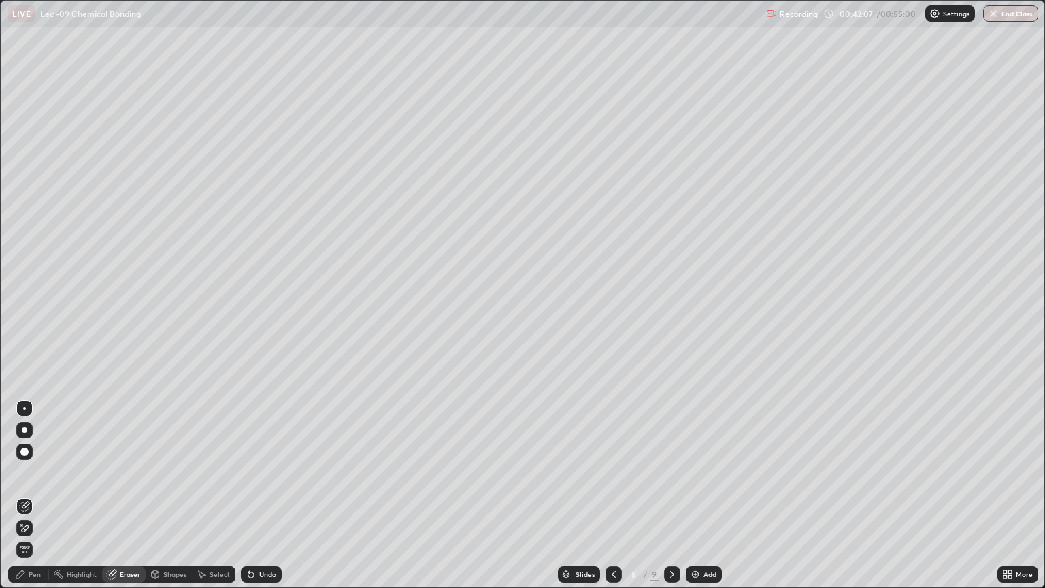
click at [44, 495] on div "Pen" at bounding box center [28, 574] width 41 height 16
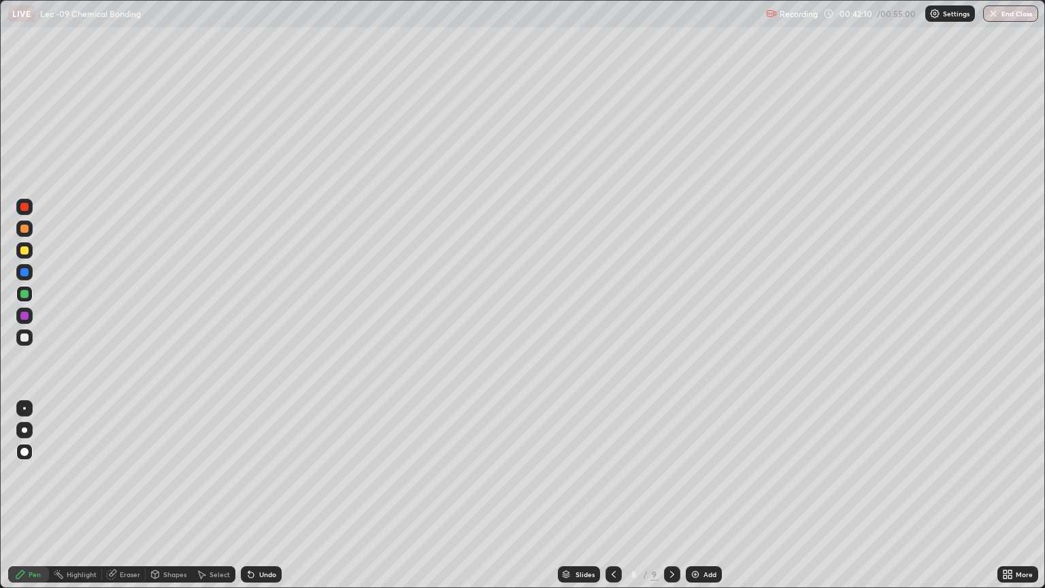
click at [159, 495] on icon at bounding box center [155, 574] width 11 height 11
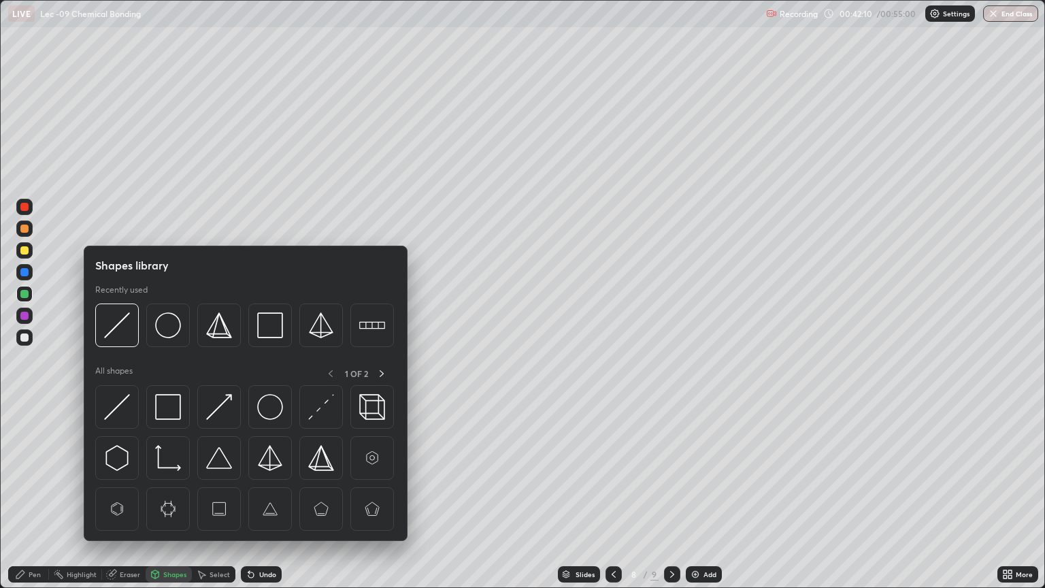
click at [120, 495] on div "Eraser" at bounding box center [130, 574] width 20 height 7
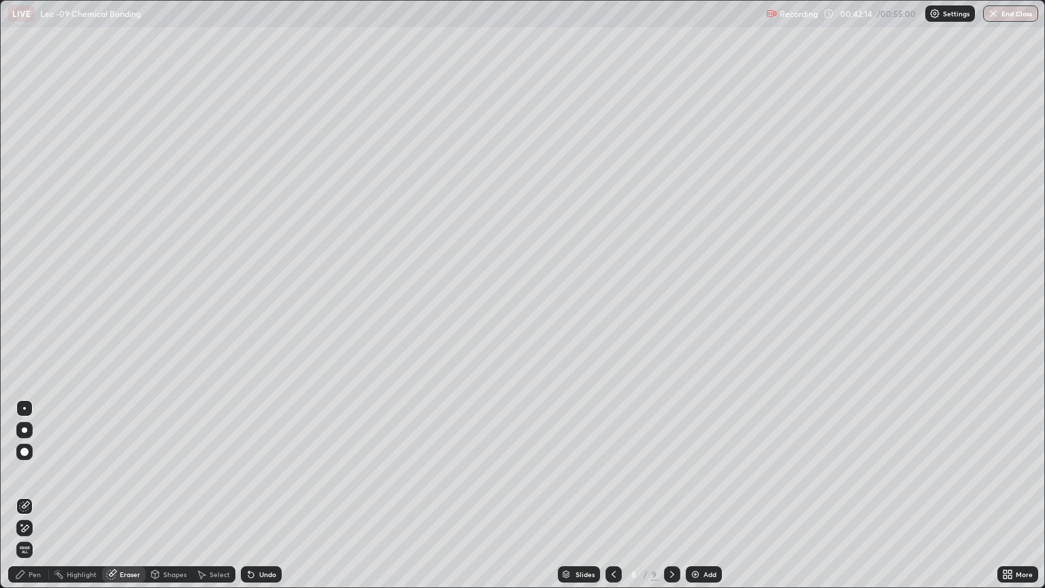
click at [39, 495] on div "Pen" at bounding box center [35, 574] width 12 height 7
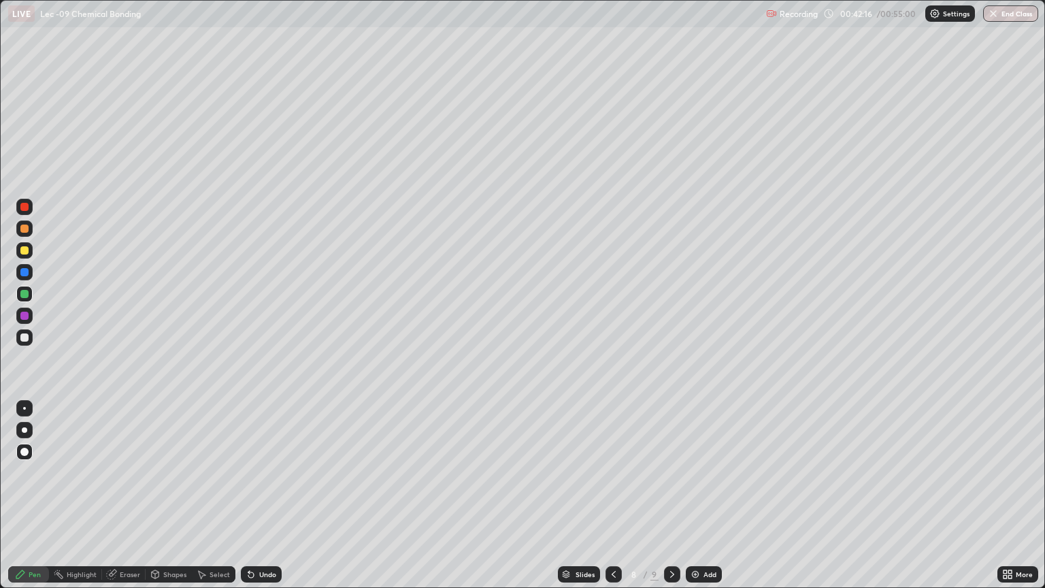
click at [24, 318] on div at bounding box center [24, 316] width 8 height 8
click at [259, 495] on div "Undo" at bounding box center [267, 574] width 17 height 7
click at [255, 495] on div "Undo" at bounding box center [261, 574] width 41 height 16
click at [256, 495] on div "Undo" at bounding box center [261, 574] width 41 height 16
click at [20, 251] on div at bounding box center [24, 250] width 8 height 8
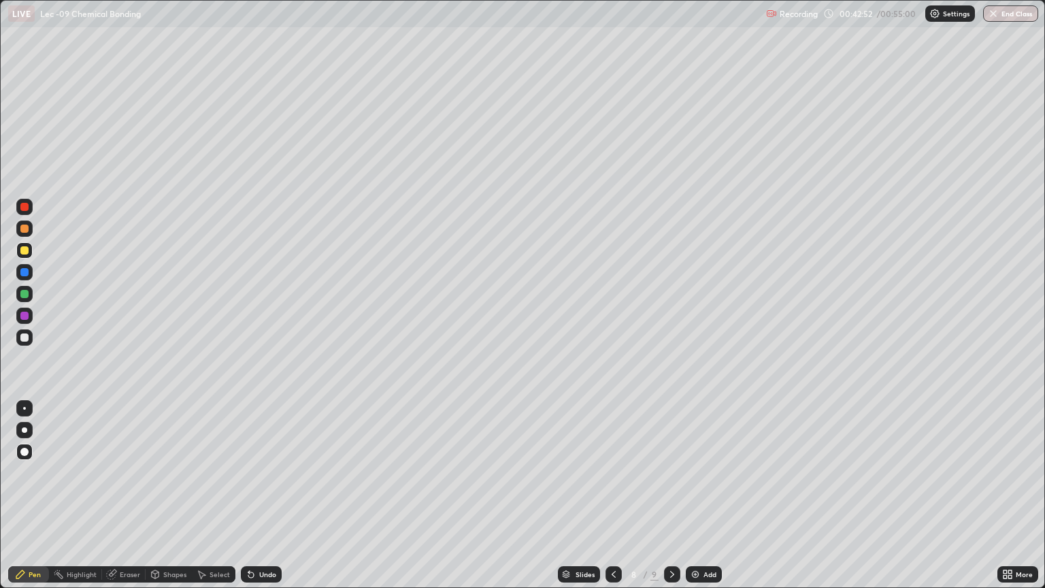
click at [20, 299] on div at bounding box center [24, 294] width 16 height 16
click at [125, 495] on div "Eraser" at bounding box center [130, 574] width 20 height 7
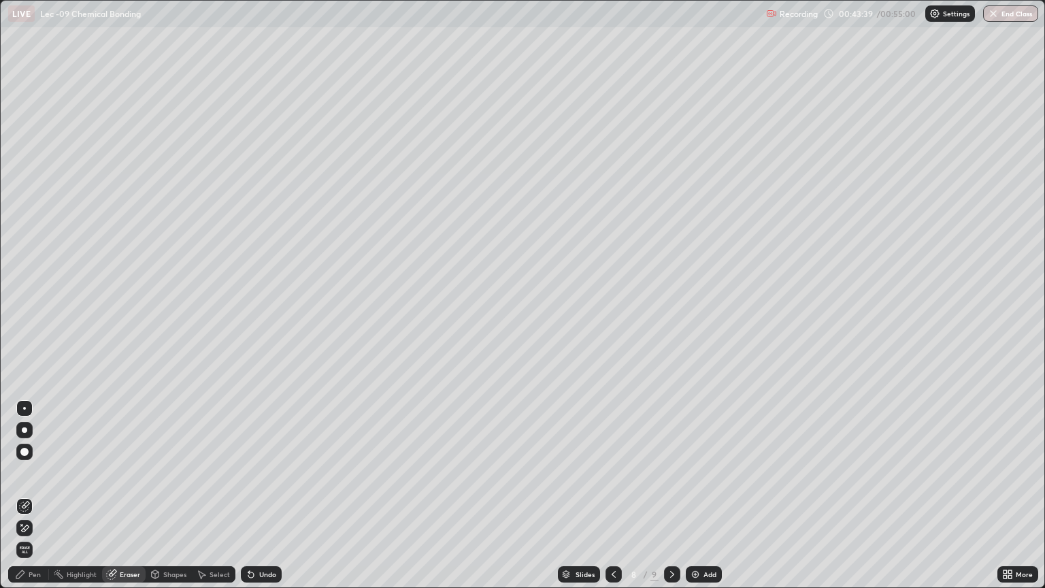
click at [261, 495] on div "Undo" at bounding box center [261, 574] width 41 height 16
click at [259, 495] on div "Undo" at bounding box center [267, 574] width 17 height 7
click at [256, 495] on div "Undo" at bounding box center [261, 574] width 41 height 16
click at [259, 495] on div "Undo" at bounding box center [267, 574] width 17 height 7
click at [261, 495] on div "Undo" at bounding box center [261, 574] width 41 height 16
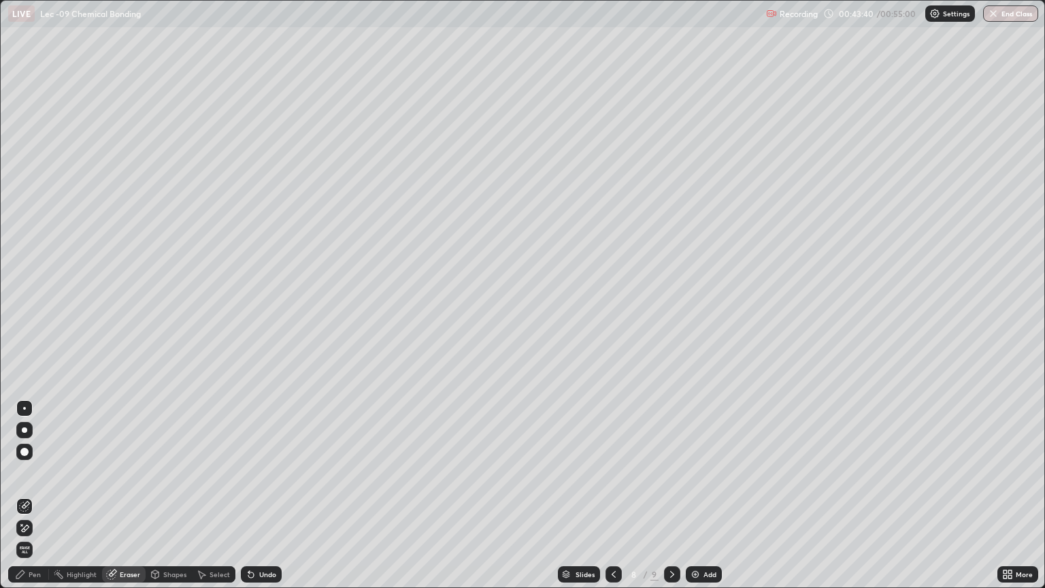
click at [257, 495] on div "Undo" at bounding box center [261, 574] width 41 height 16
click at [122, 495] on div "Eraser" at bounding box center [130, 574] width 20 height 7
click at [259, 495] on div "Undo" at bounding box center [267, 574] width 17 height 7
click at [263, 495] on div "Undo" at bounding box center [261, 574] width 41 height 16
click at [265, 495] on div "Undo" at bounding box center [261, 574] width 41 height 16
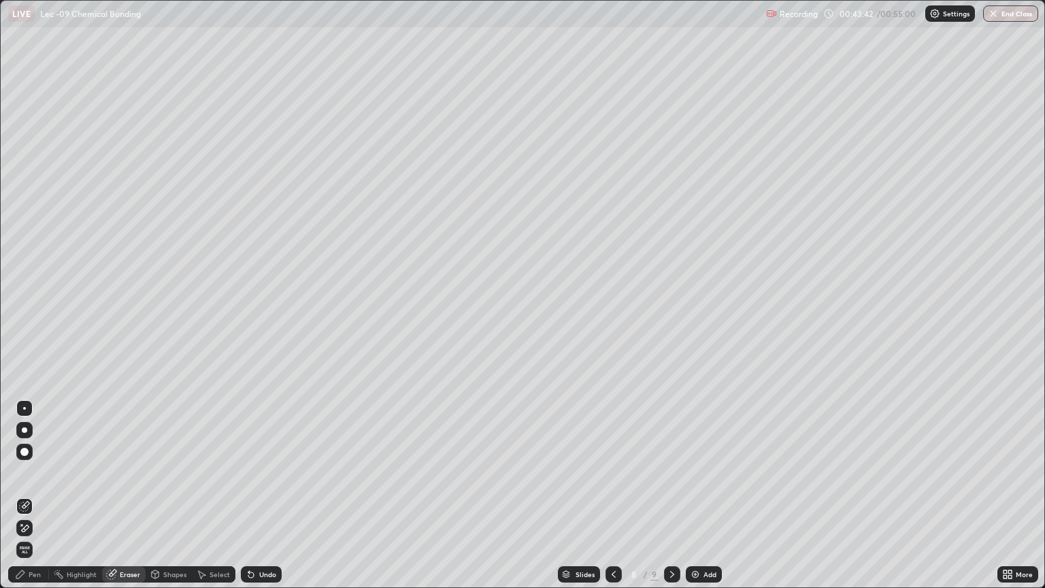
click at [29, 495] on div "Pen" at bounding box center [35, 574] width 12 height 7
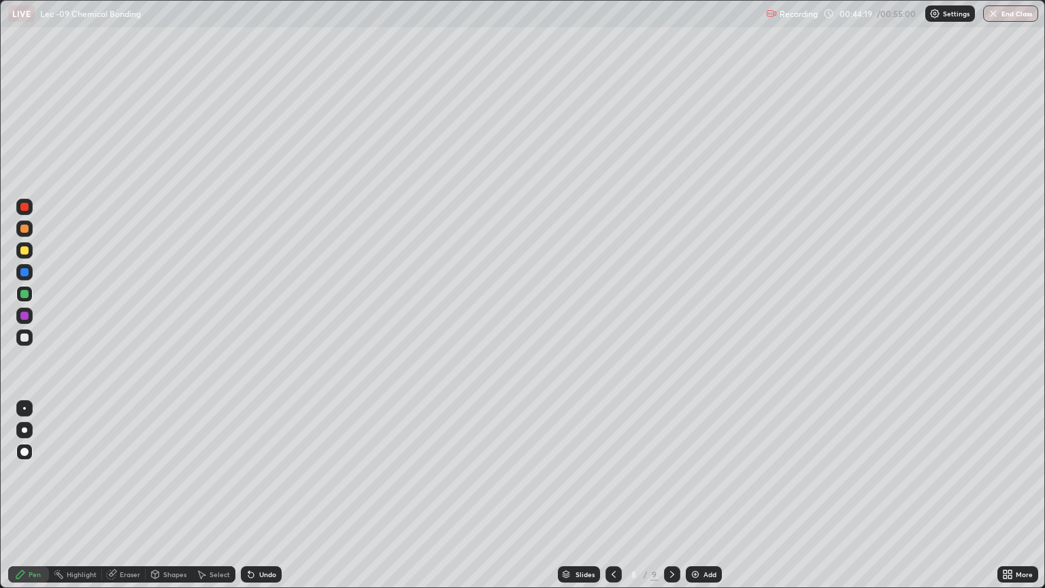
click at [22, 275] on div at bounding box center [24, 272] width 8 height 8
click at [576, 495] on div "Slides" at bounding box center [585, 574] width 19 height 7
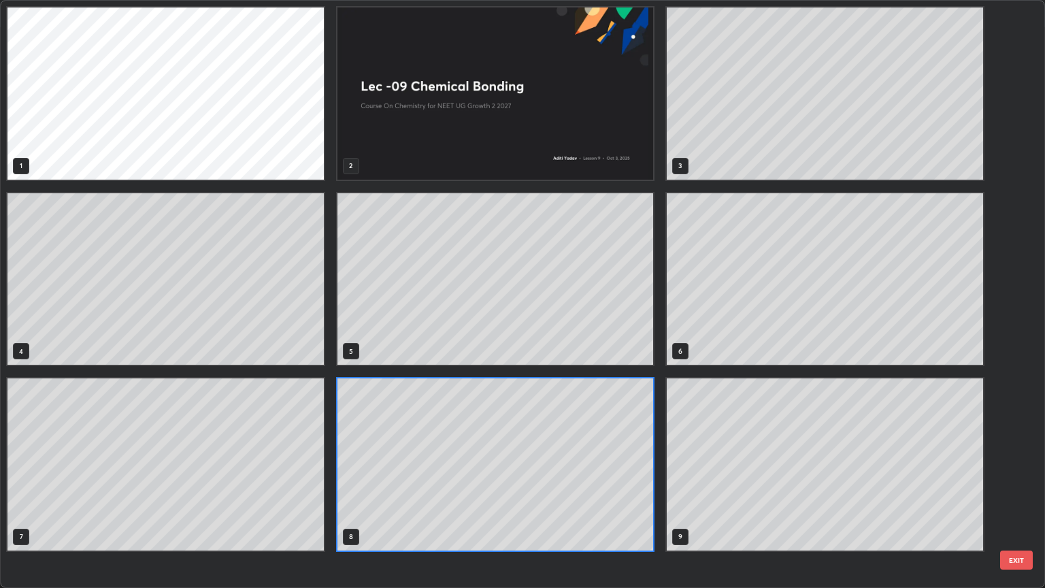
scroll to position [582, 1037]
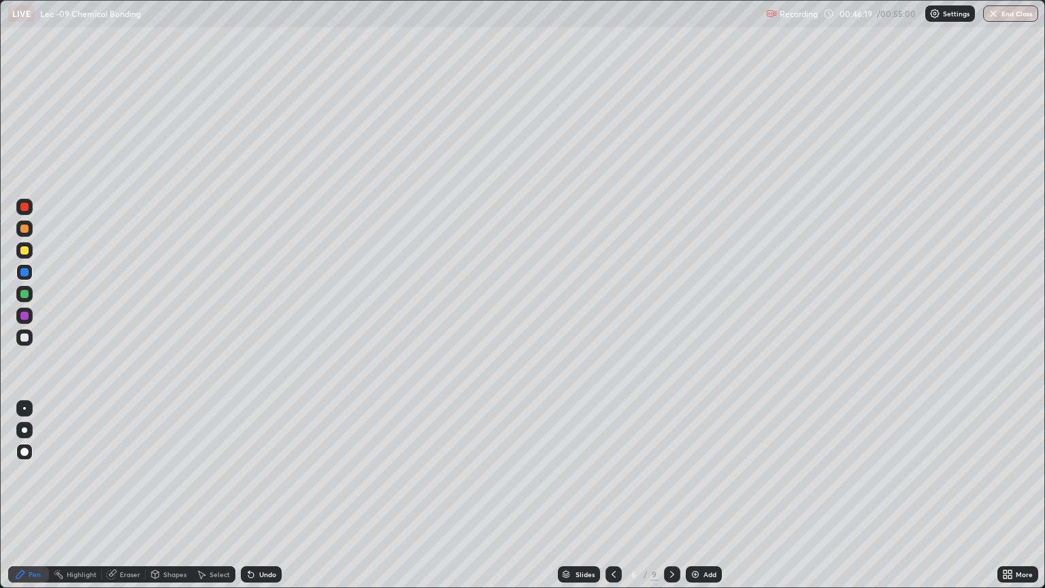
click at [994, 14] on img "button" at bounding box center [993, 13] width 11 height 11
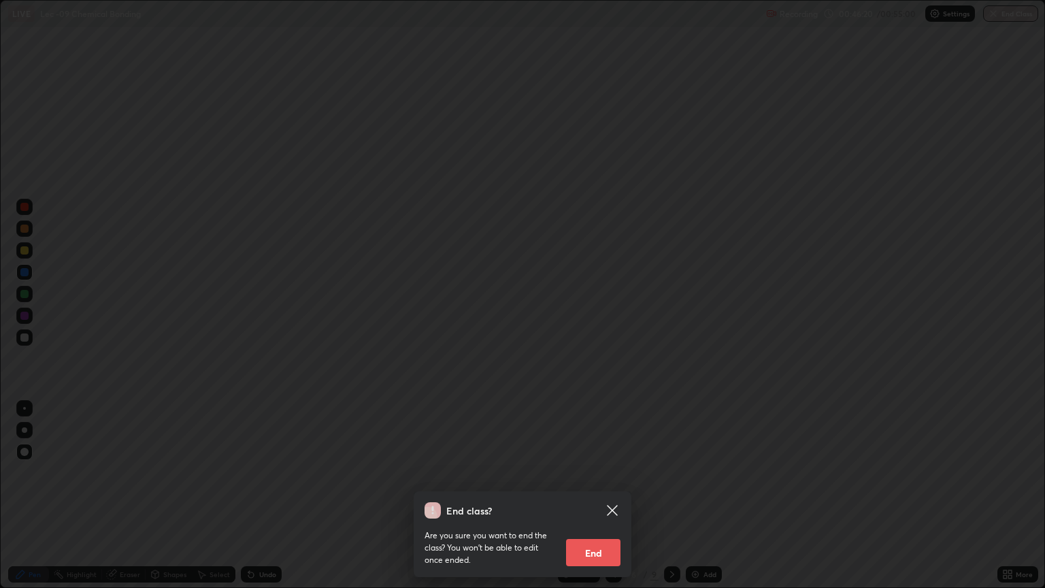
click at [595, 495] on button "End" at bounding box center [593, 552] width 54 height 27
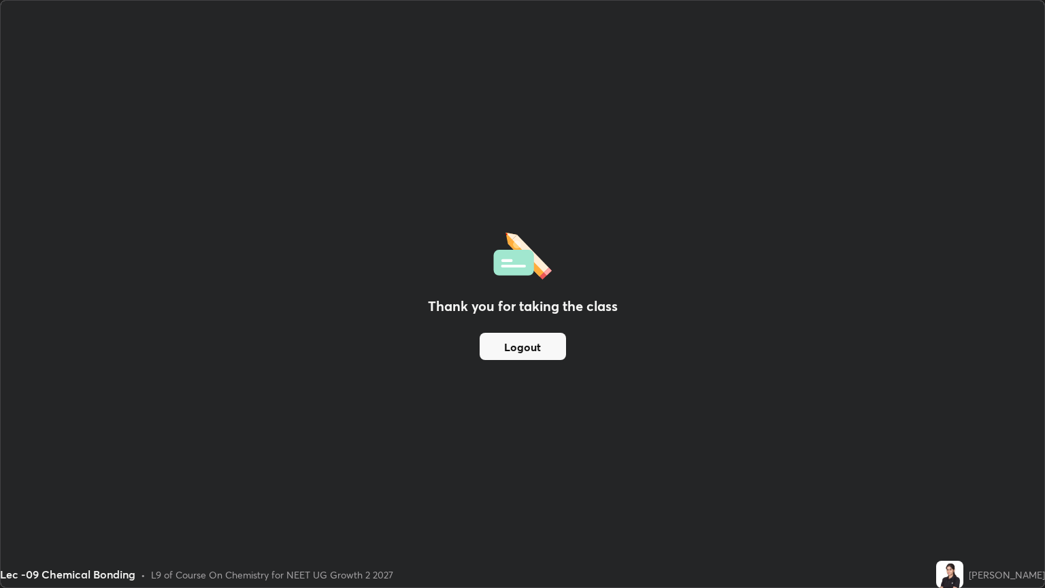
click at [520, 354] on button "Logout" at bounding box center [523, 346] width 86 height 27
click at [504, 351] on button "Logout" at bounding box center [523, 346] width 86 height 27
click at [501, 346] on button "Logout" at bounding box center [523, 346] width 86 height 27
